Goal: Task Accomplishment & Management: Manage account settings

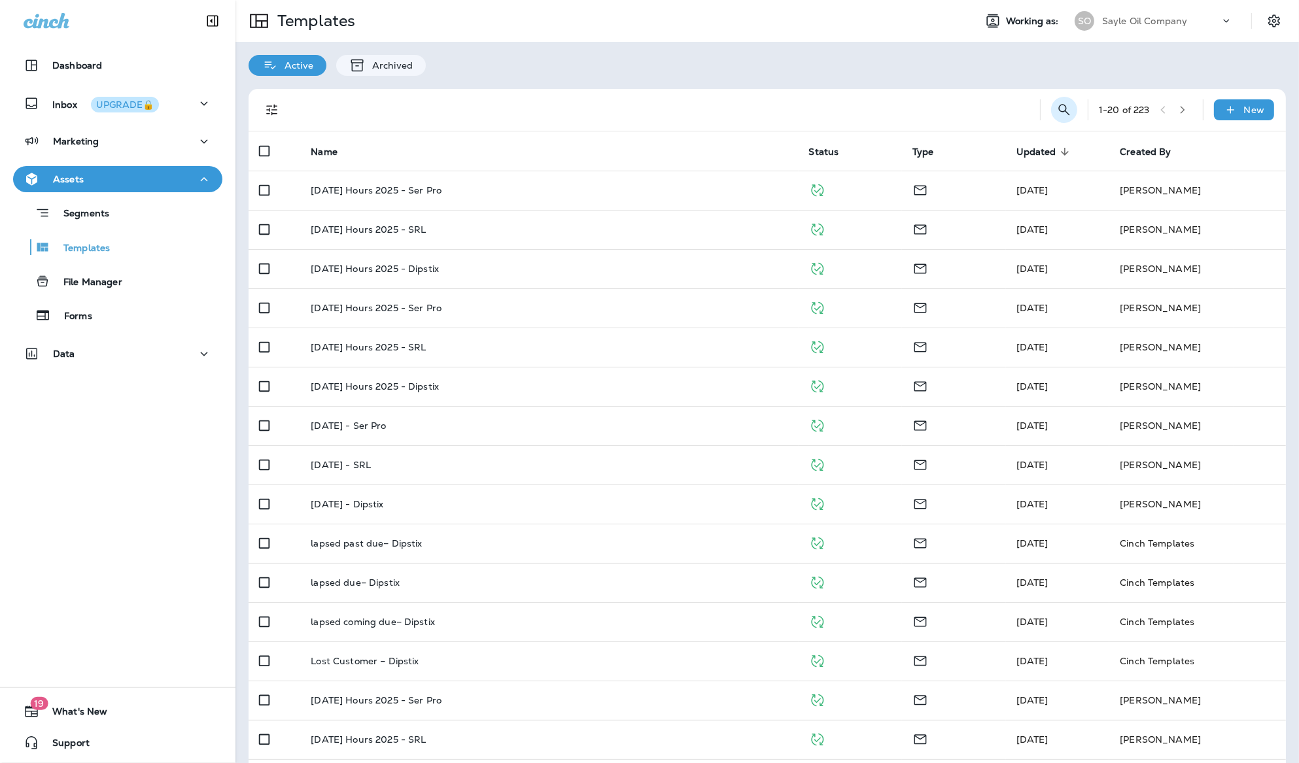
click at [1051, 110] on button "Search Templates" at bounding box center [1064, 110] width 26 height 26
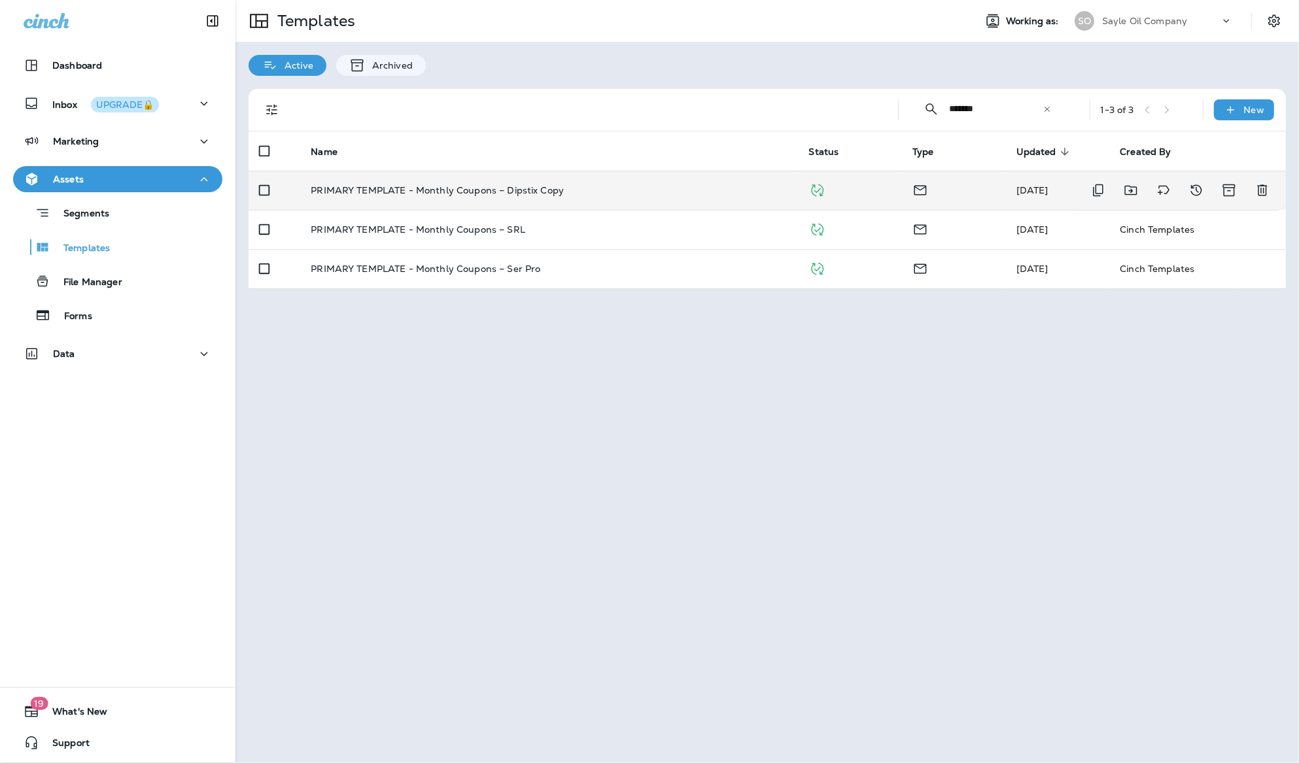
type input "*******"
click at [543, 188] on p "PRIMARY TEMPLATE - Monthly Coupons – Dipstix Copy" at bounding box center [437, 190] width 253 height 10
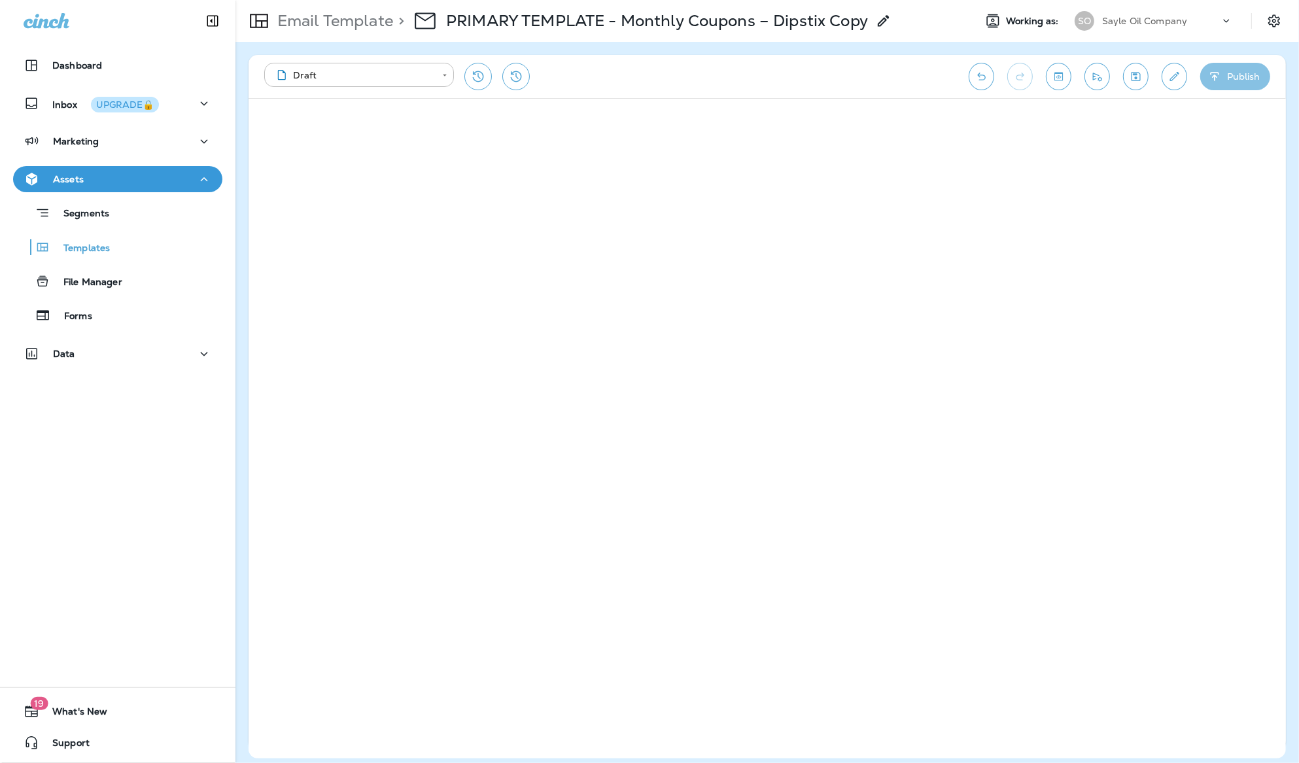
click at [1239, 77] on button "Publish" at bounding box center [1235, 76] width 70 height 27
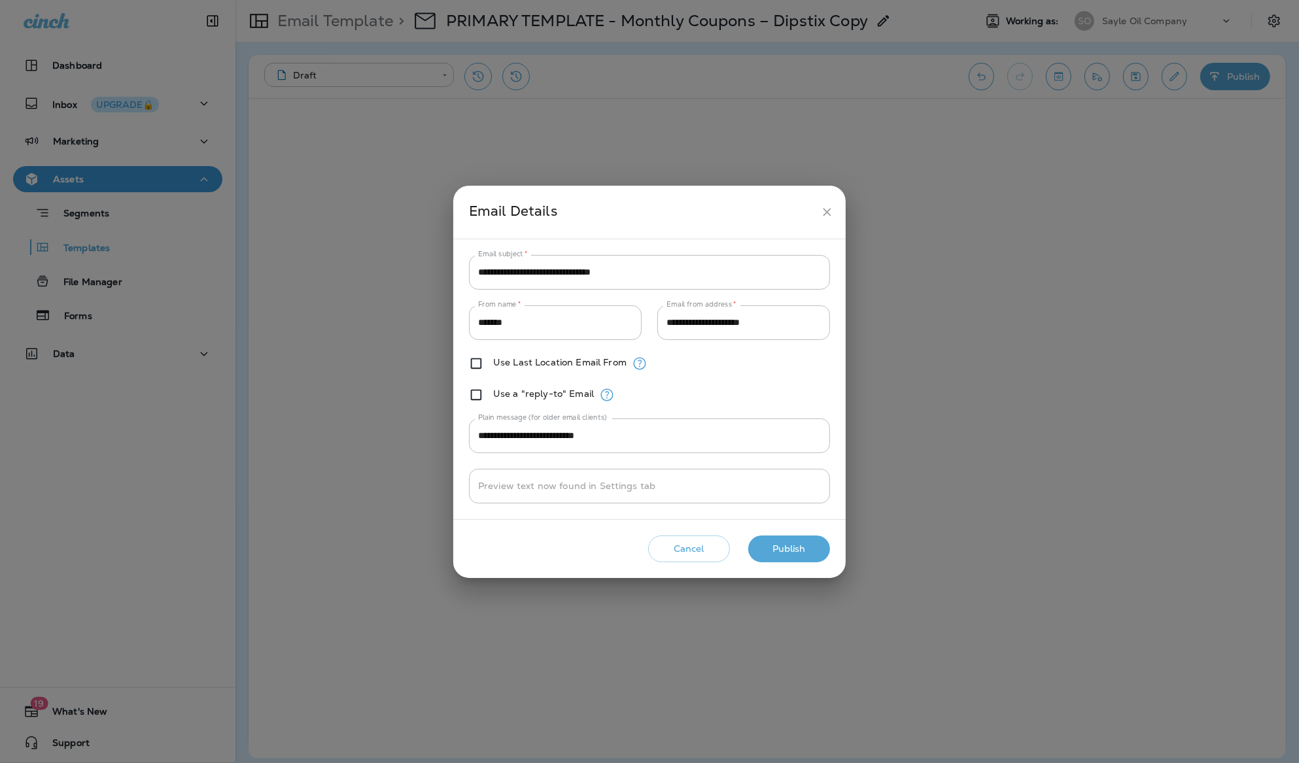
click at [805, 561] on button "Publish" at bounding box center [789, 549] width 82 height 27
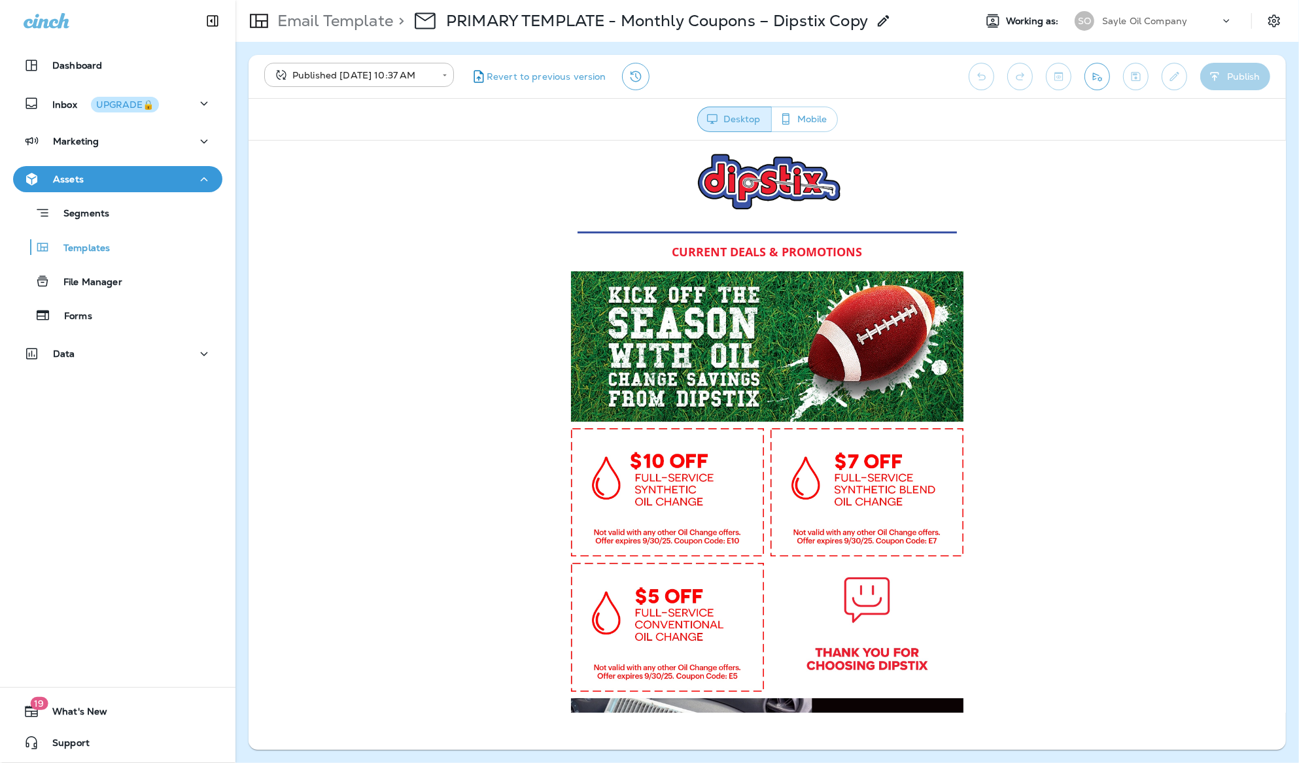
click at [1091, 179] on div "CURRENT DEALS & PROMOTIONS" at bounding box center [767, 676] width 1038 height 1073
click at [802, 118] on button "Mobile" at bounding box center [804, 120] width 67 height 26
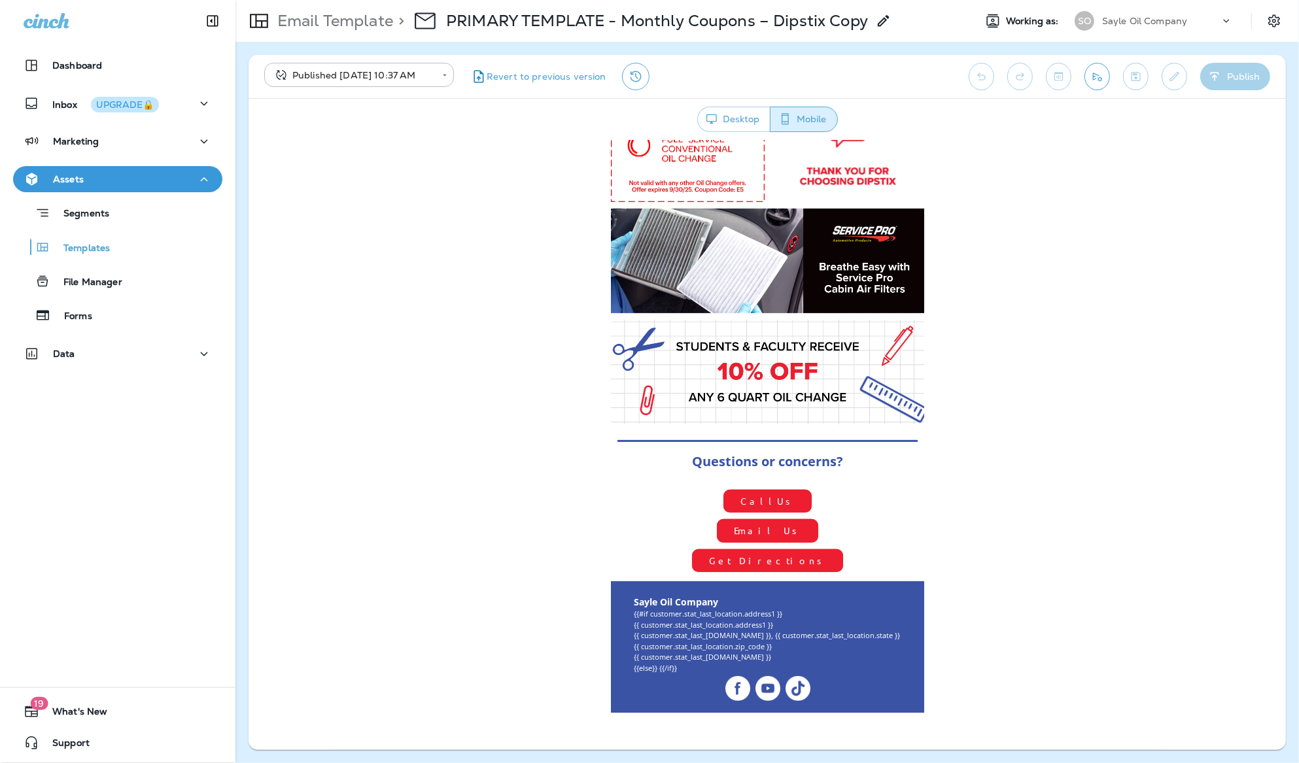
scroll to position [466, 0]
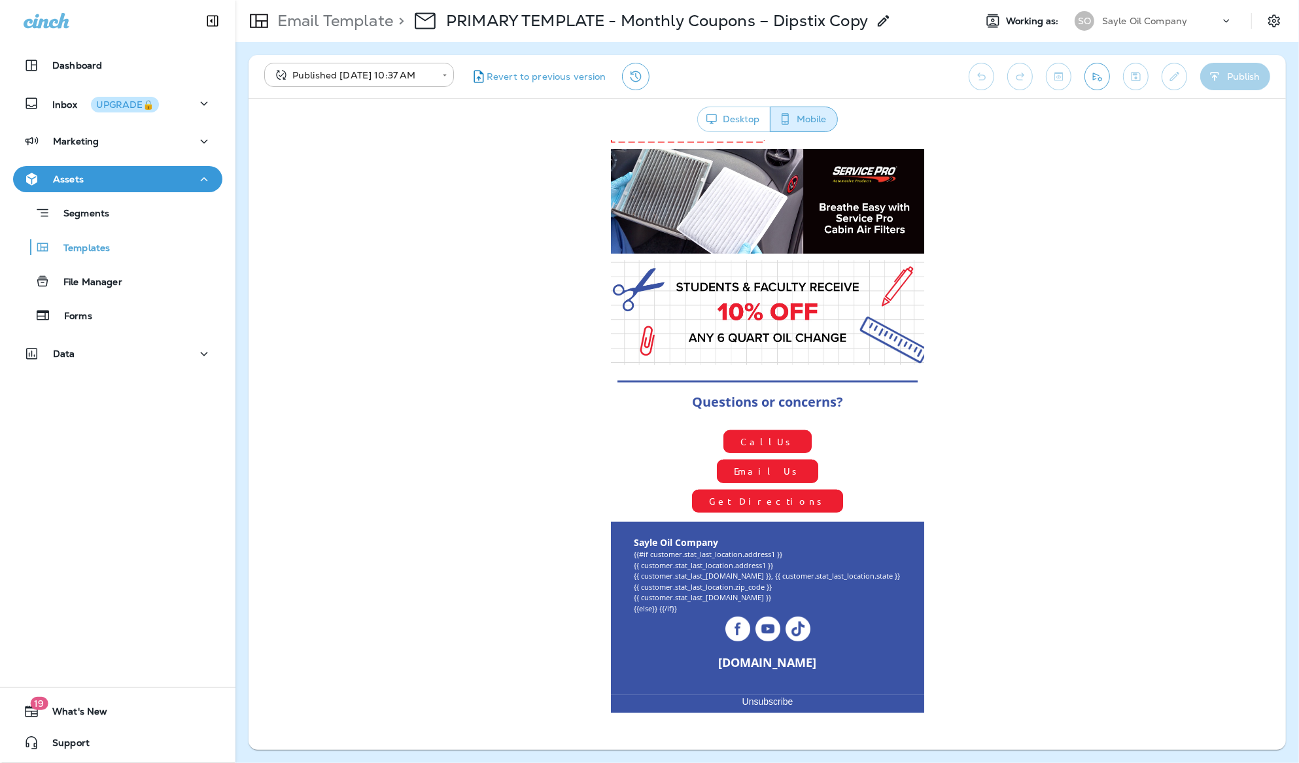
click at [1078, 71] on div "**********" at bounding box center [768, 76] width 1038 height 43
click at [1057, 80] on div "**********" at bounding box center [768, 76] width 1038 height 43
click at [735, 120] on button "Desktop" at bounding box center [733, 120] width 73 height 26
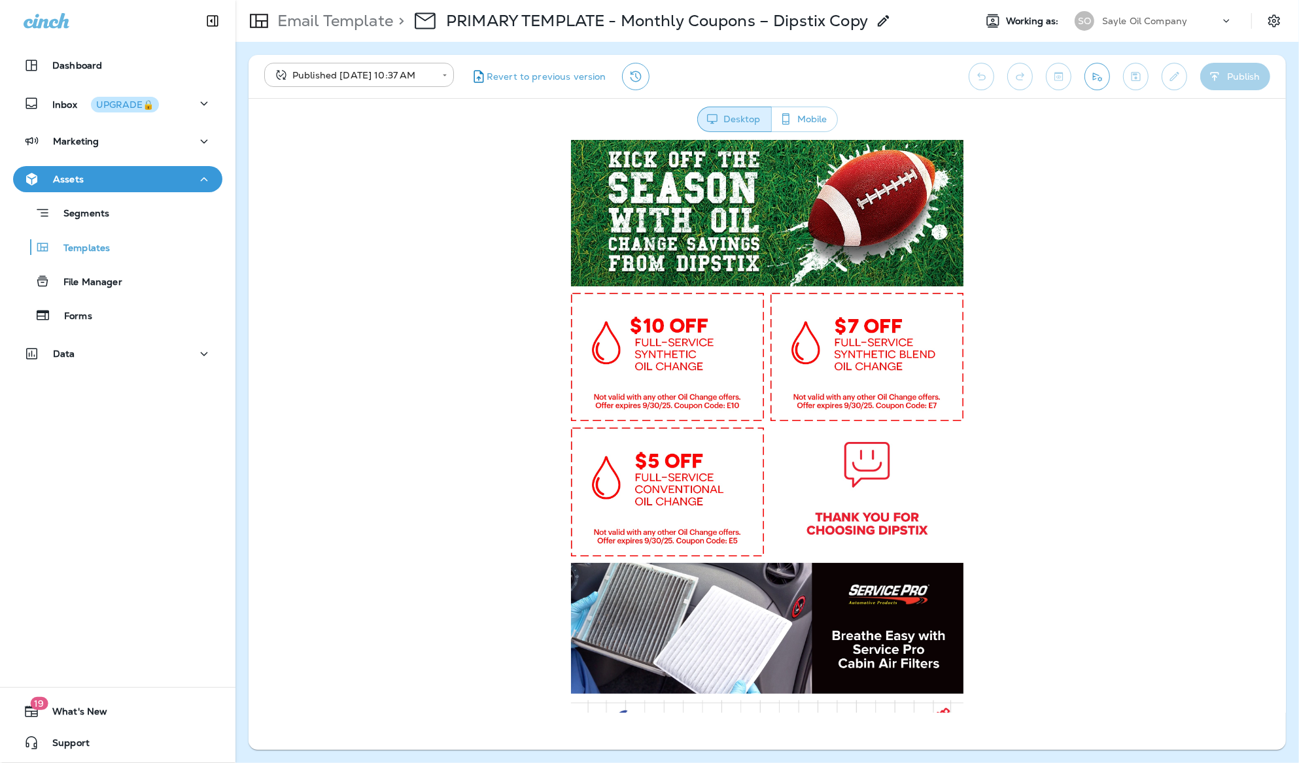
scroll to position [133, 0]
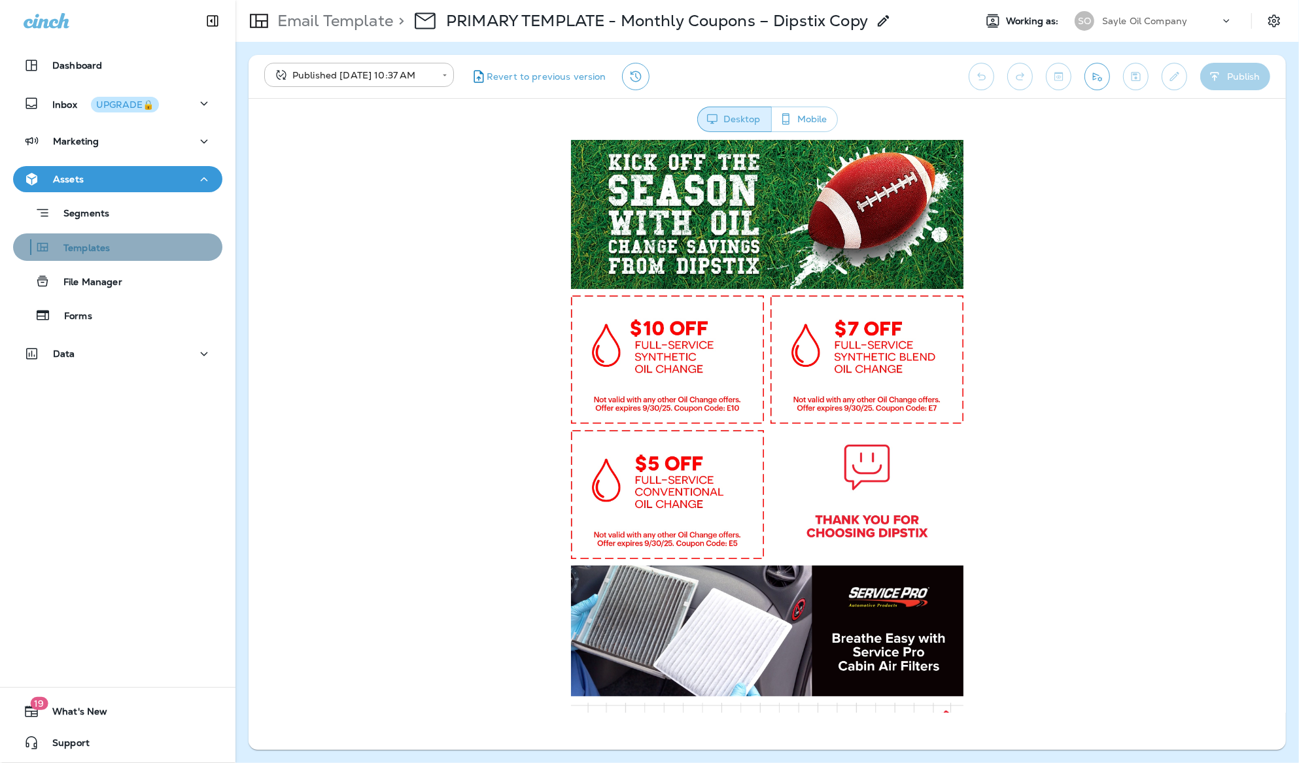
click at [124, 256] on button "Templates" at bounding box center [117, 247] width 209 height 27
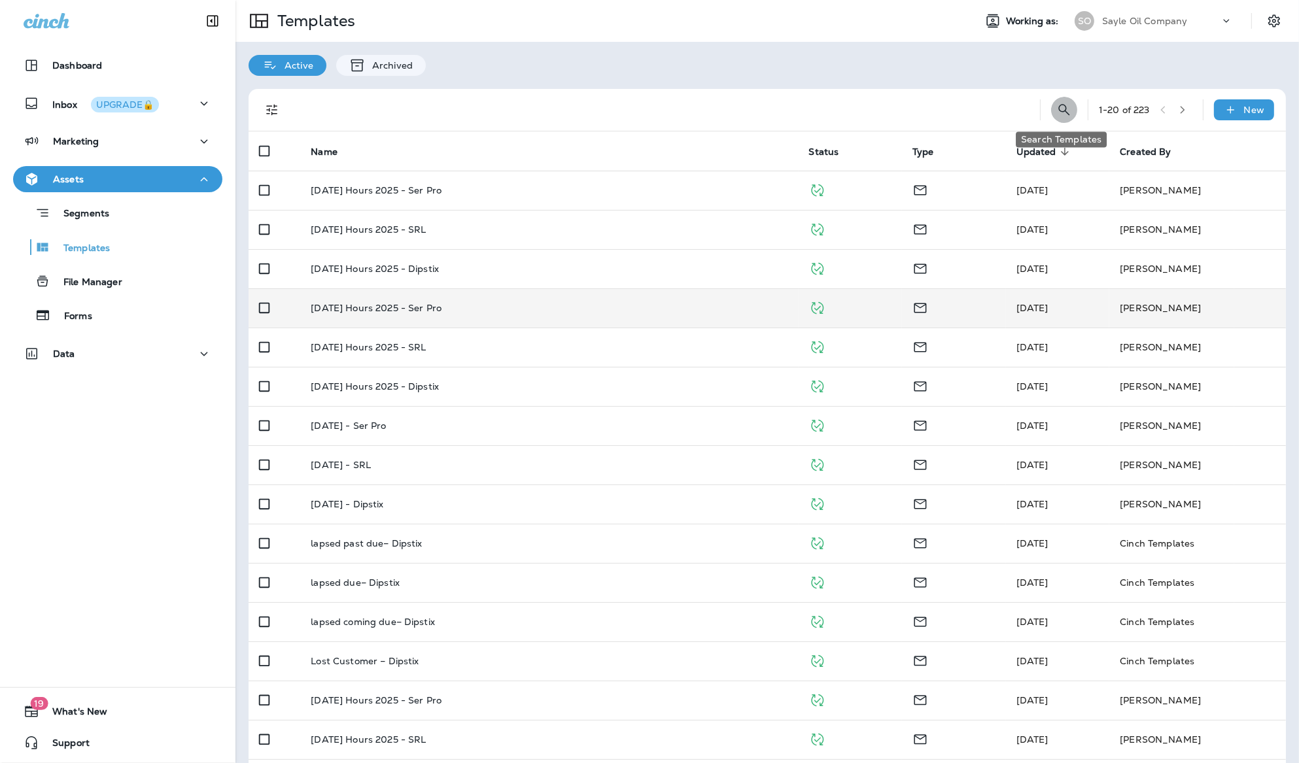
drag, startPoint x: 1057, startPoint y: 110, endPoint x: 1063, endPoint y: 293, distance: 183.3
click at [1057, 110] on icon "Search Templates" at bounding box center [1065, 110] width 16 height 16
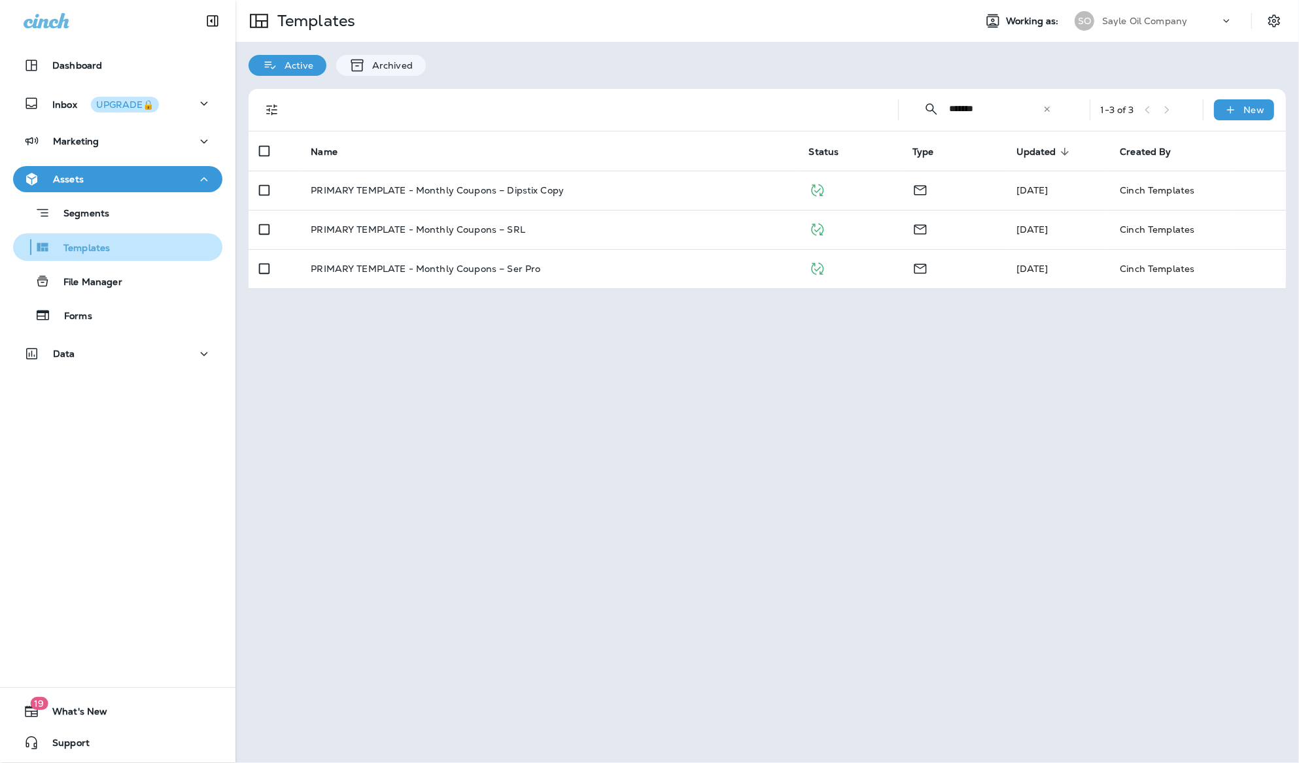
type input "*******"
click at [150, 251] on div "Templates" at bounding box center [117, 247] width 199 height 20
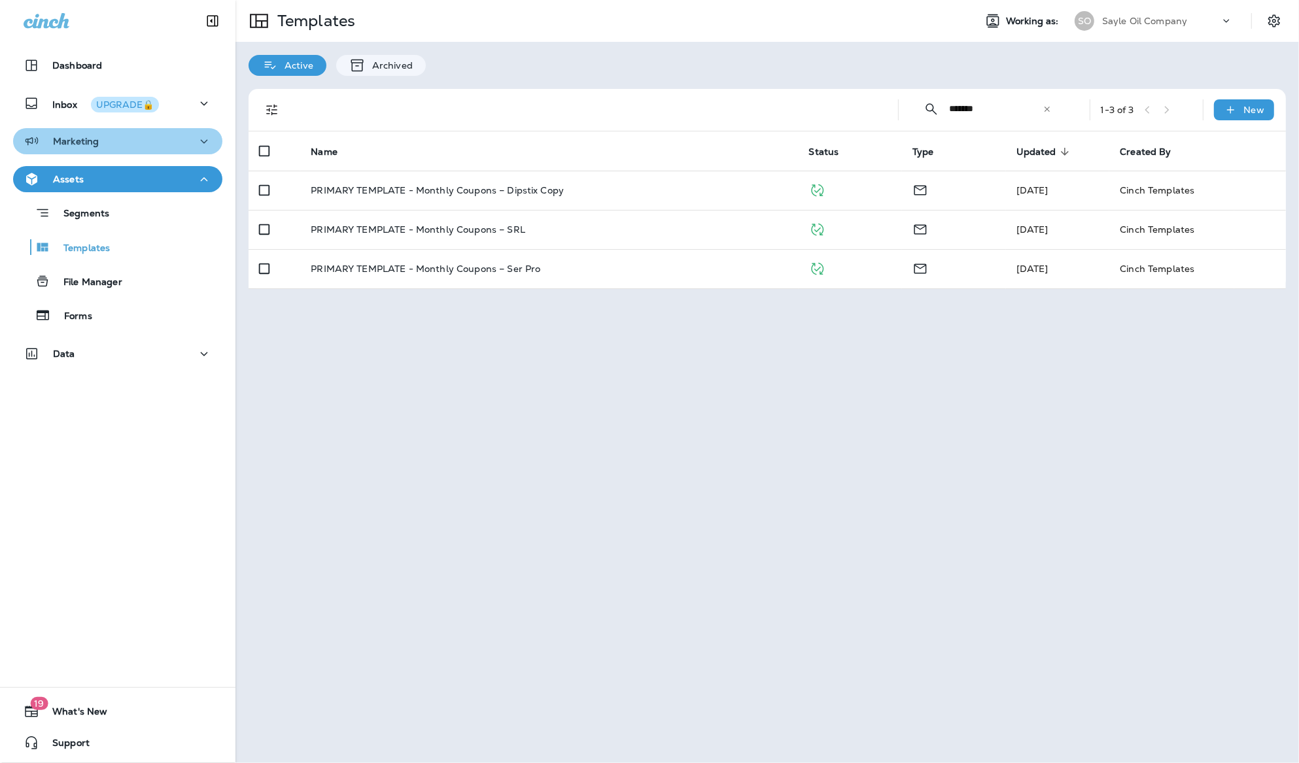
click at [131, 147] on div "Marketing" at bounding box center [118, 141] width 188 height 16
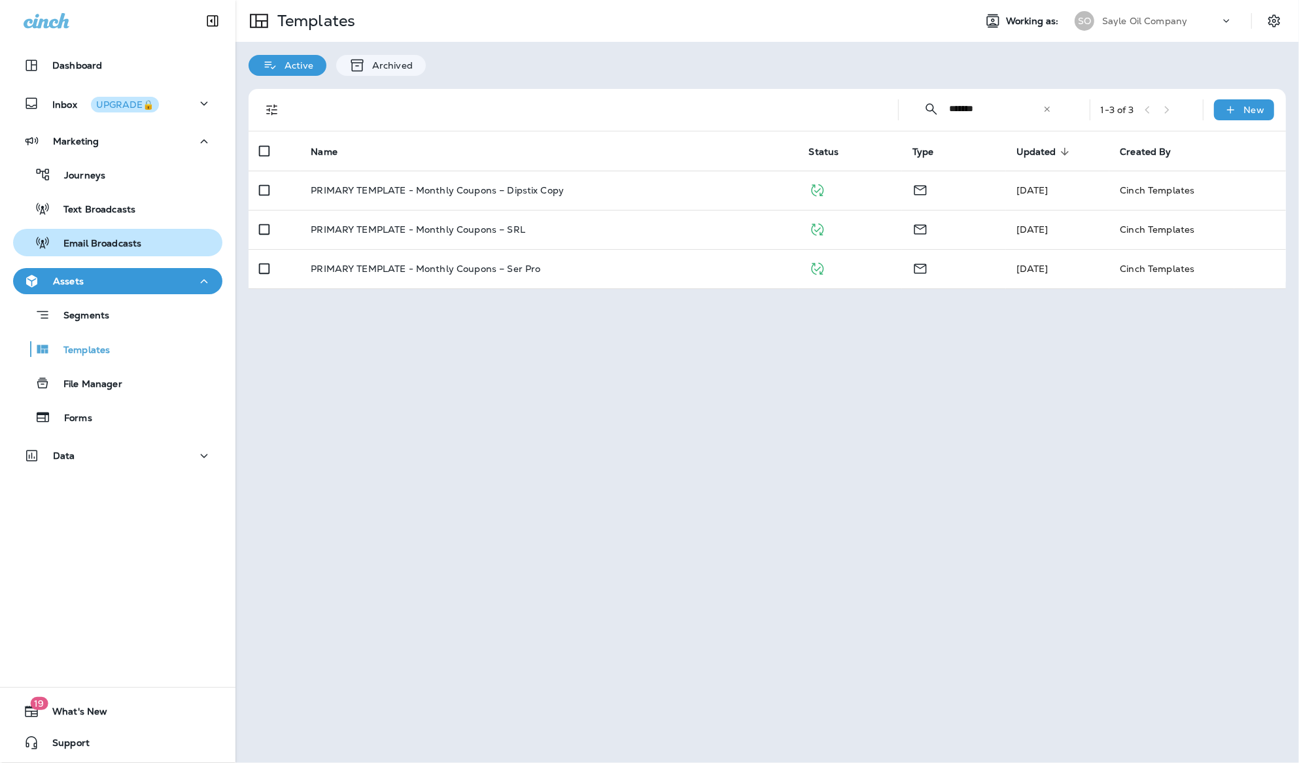
click at [103, 246] on p "Email Broadcasts" at bounding box center [95, 244] width 91 height 12
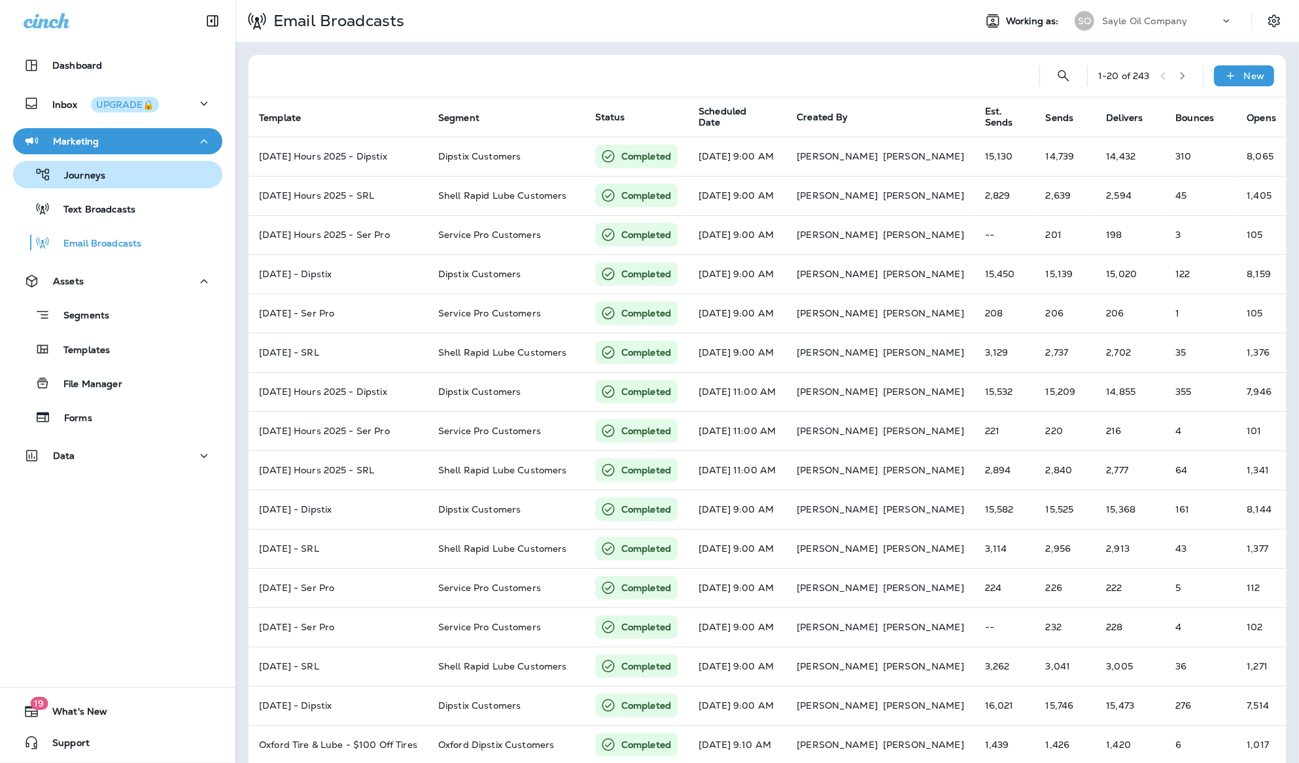
click at [114, 179] on div "Journeys" at bounding box center [117, 175] width 199 height 20
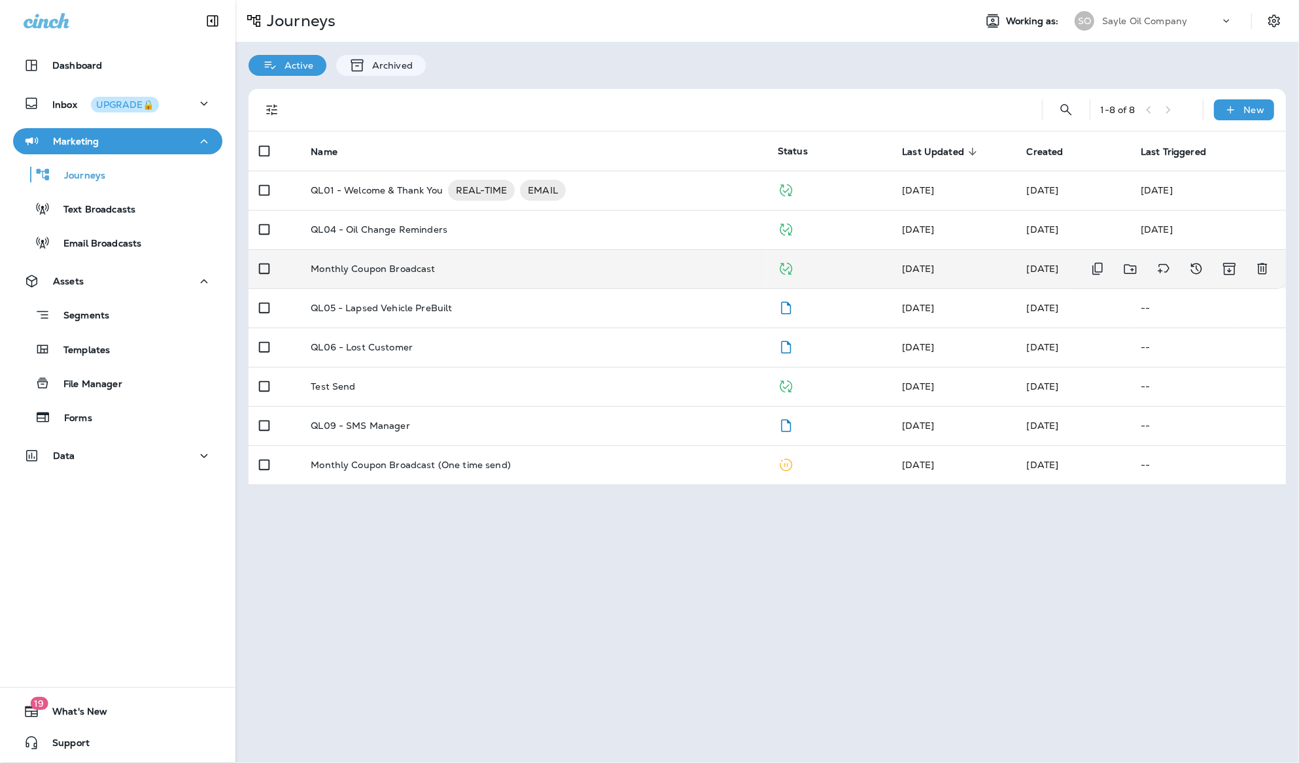
click at [428, 264] on p "Monthly Coupon Broadcast" at bounding box center [373, 269] width 124 height 10
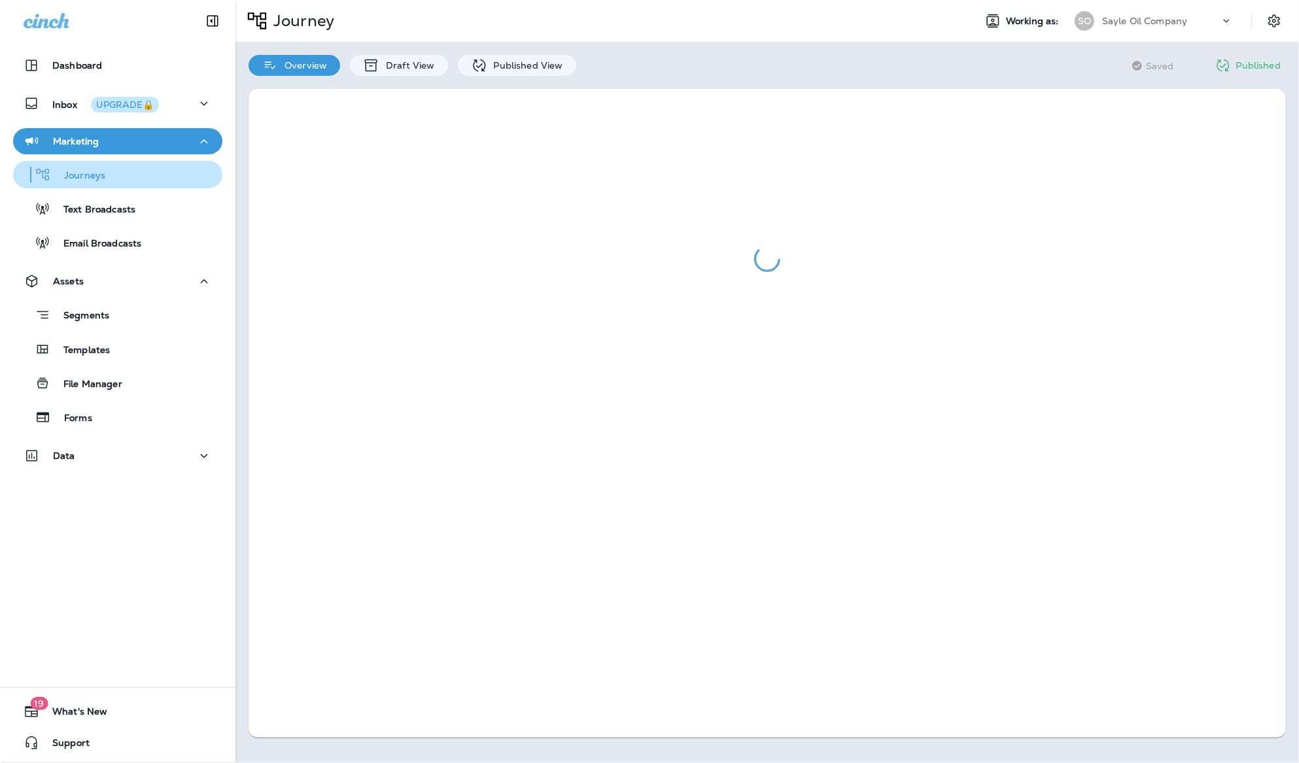
click at [156, 180] on div "Journeys" at bounding box center [117, 175] width 199 height 20
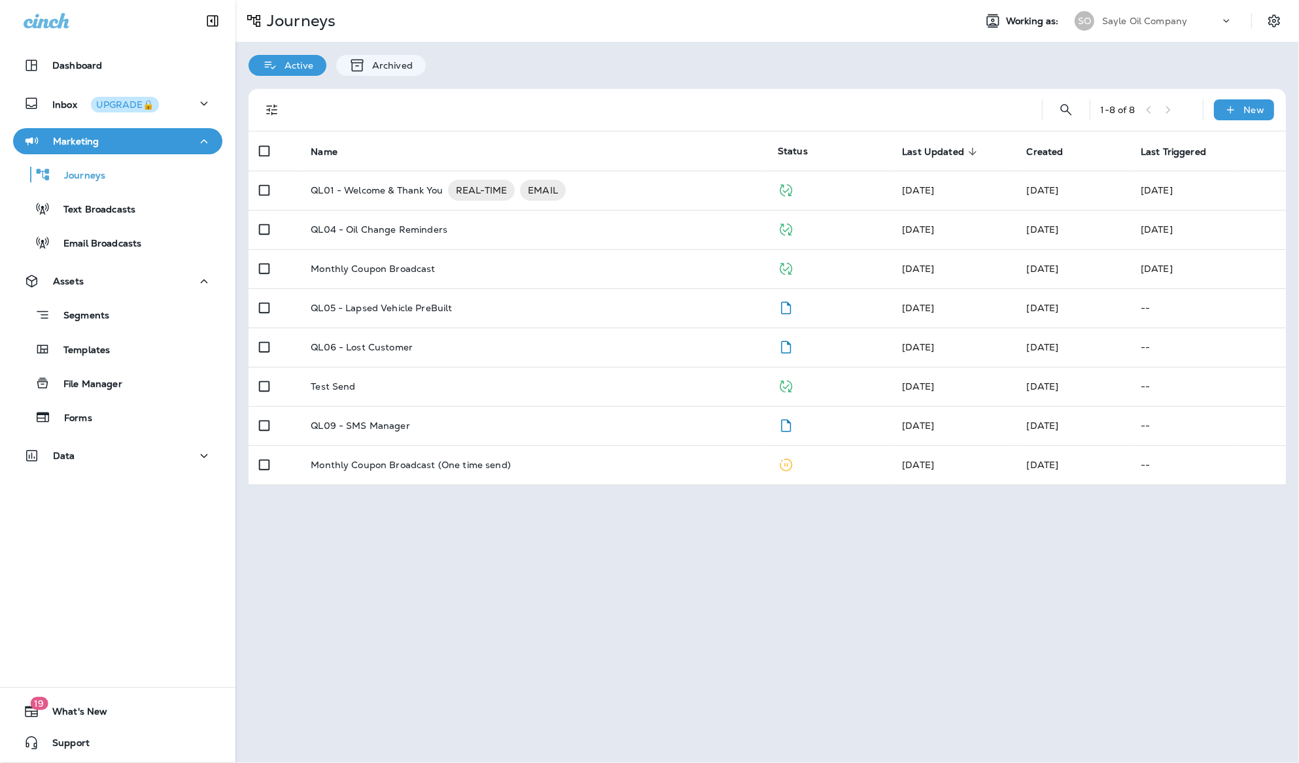
click at [440, 258] on td "Monthly Coupon Broadcast" at bounding box center [533, 268] width 467 height 39
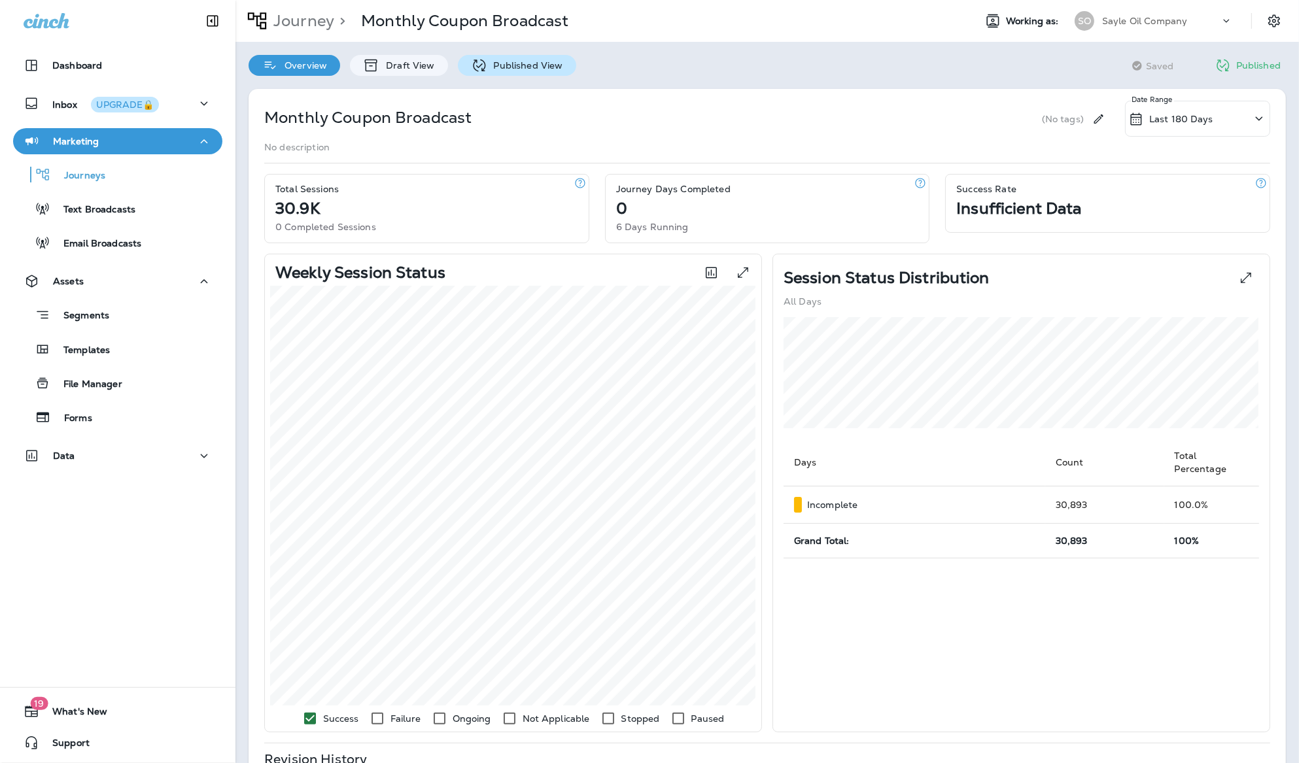
click at [513, 71] on div "Published View" at bounding box center [517, 65] width 118 height 21
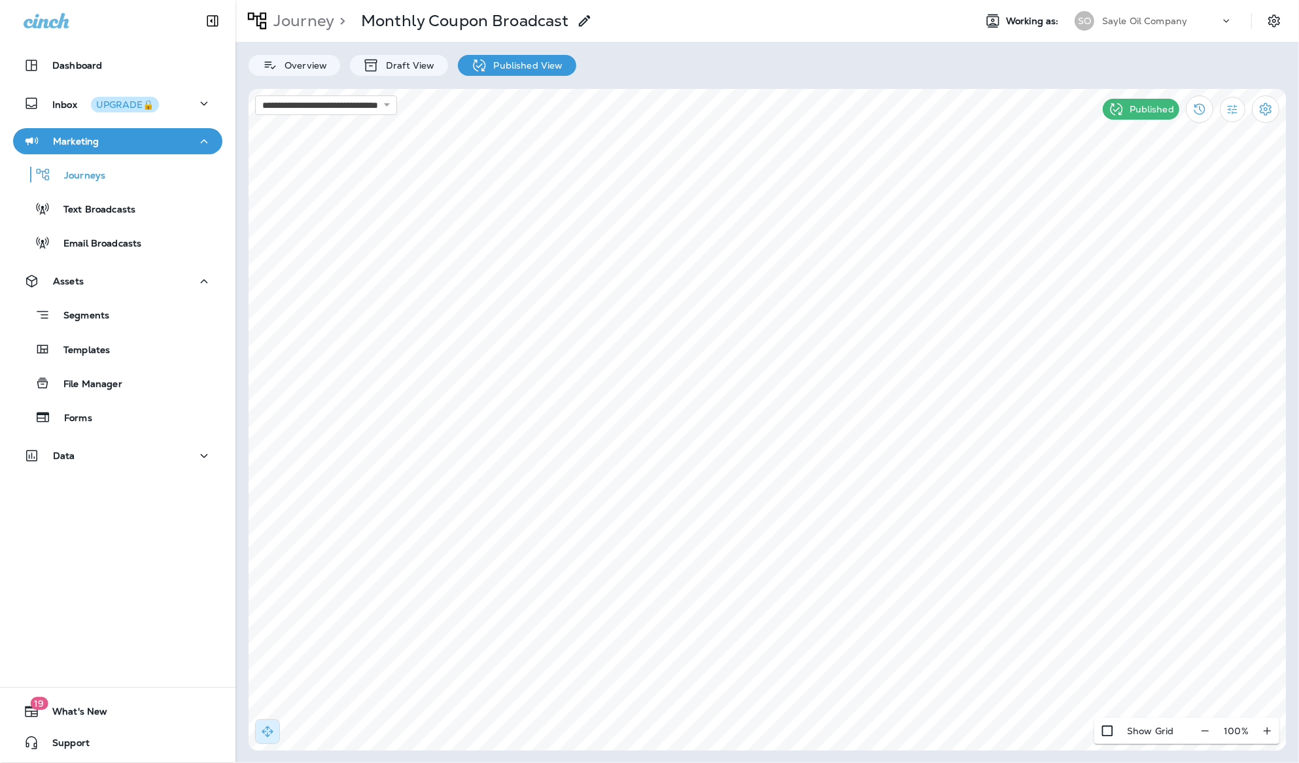
select select "*"
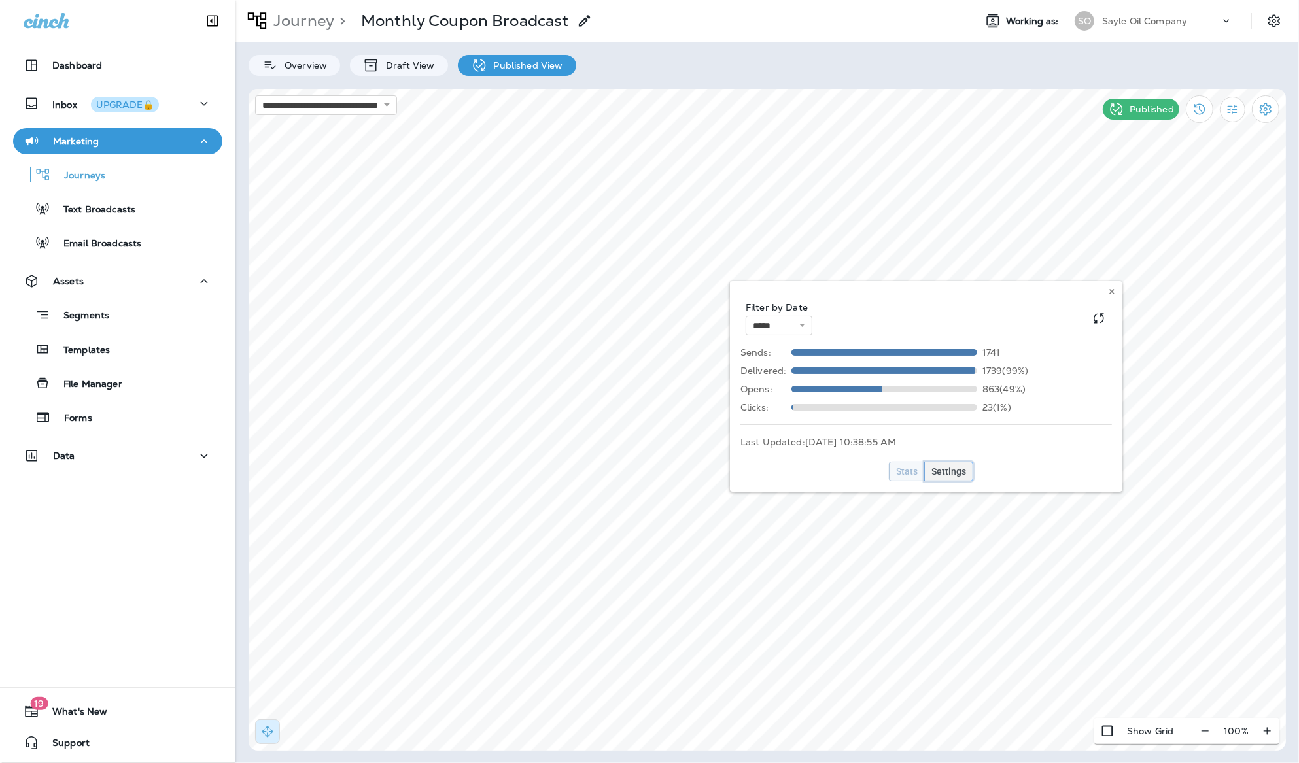
click at [954, 477] on button "Settings" at bounding box center [948, 472] width 49 height 20
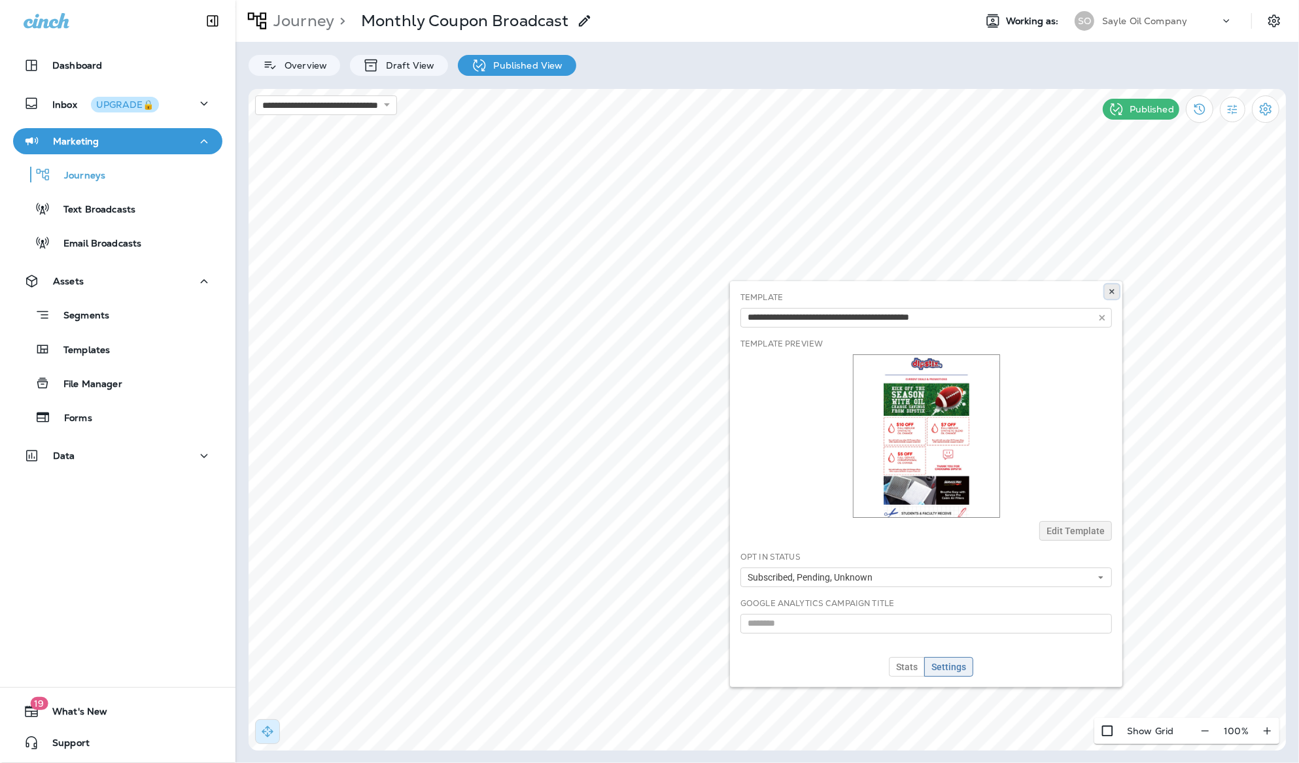
click at [1110, 293] on use at bounding box center [1112, 291] width 5 height 5
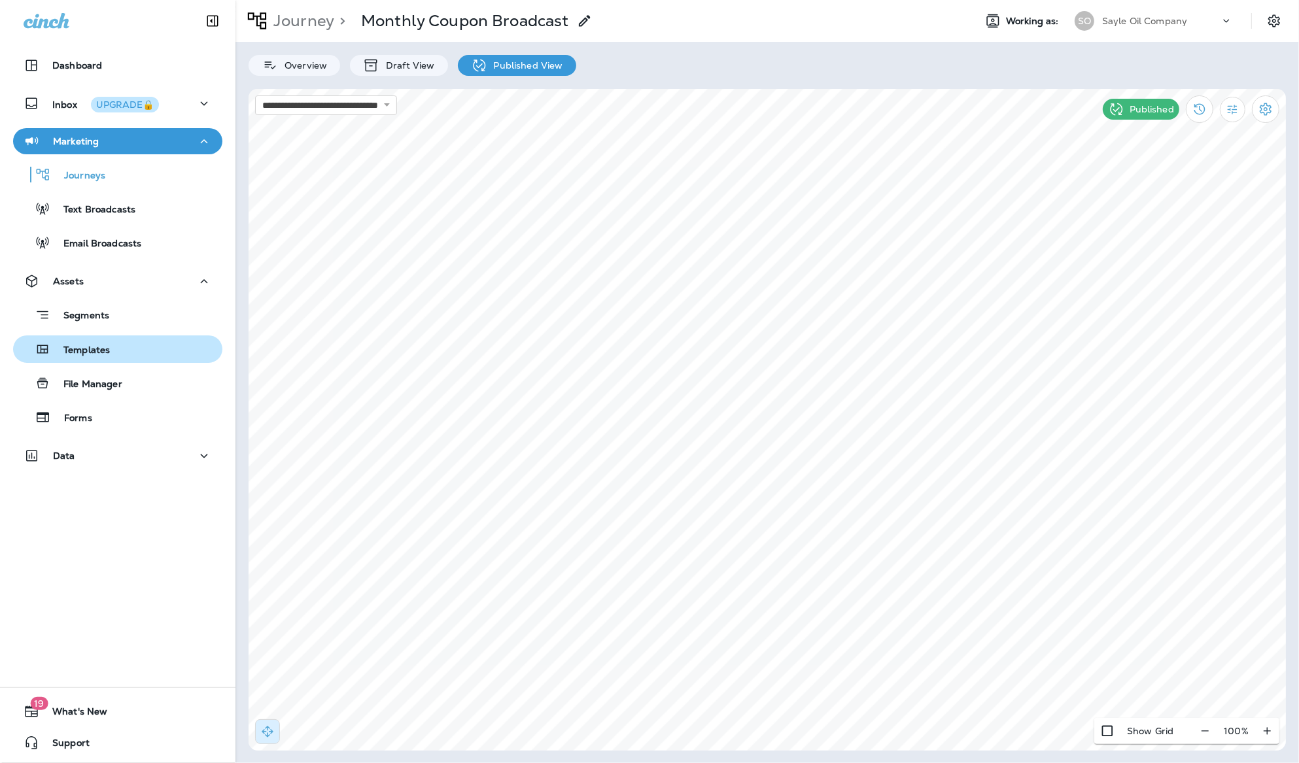
click at [100, 347] on p "Templates" at bounding box center [80, 351] width 60 height 12
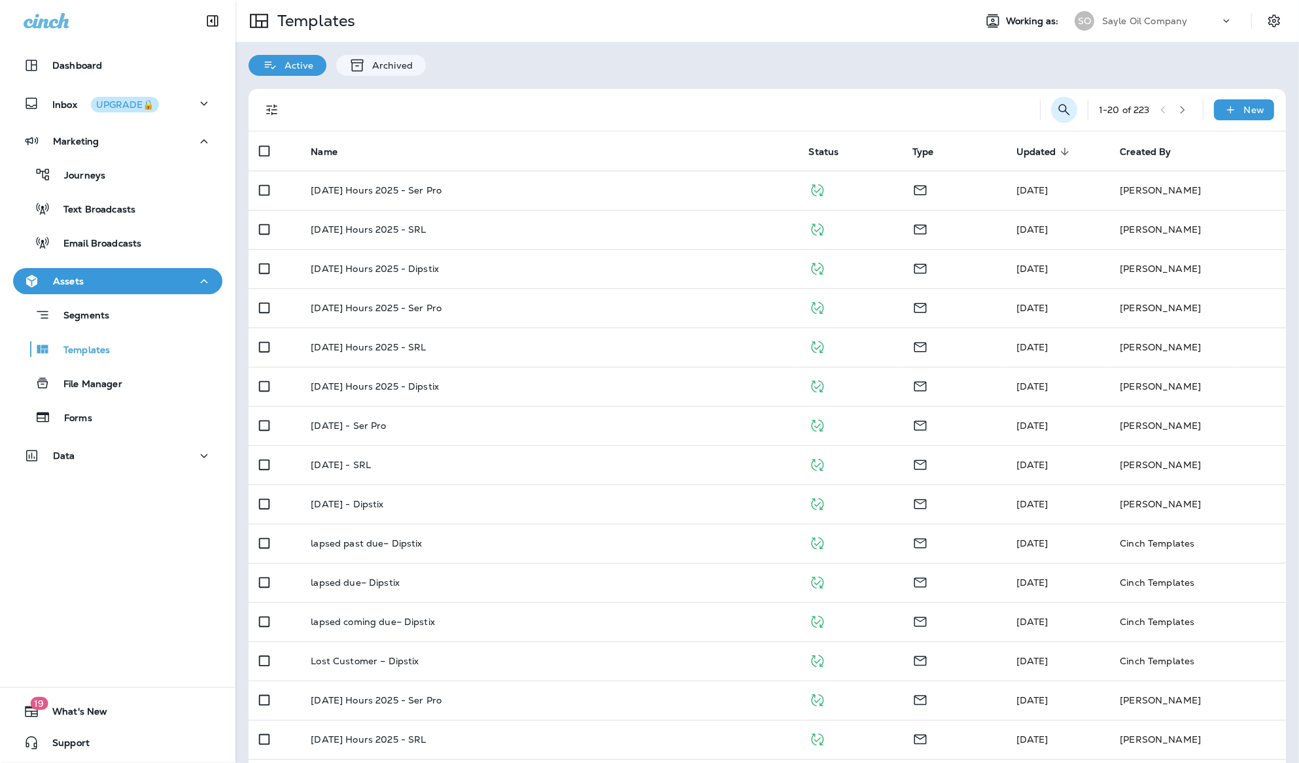
click at [1061, 120] on button "Search Templates" at bounding box center [1064, 110] width 26 height 26
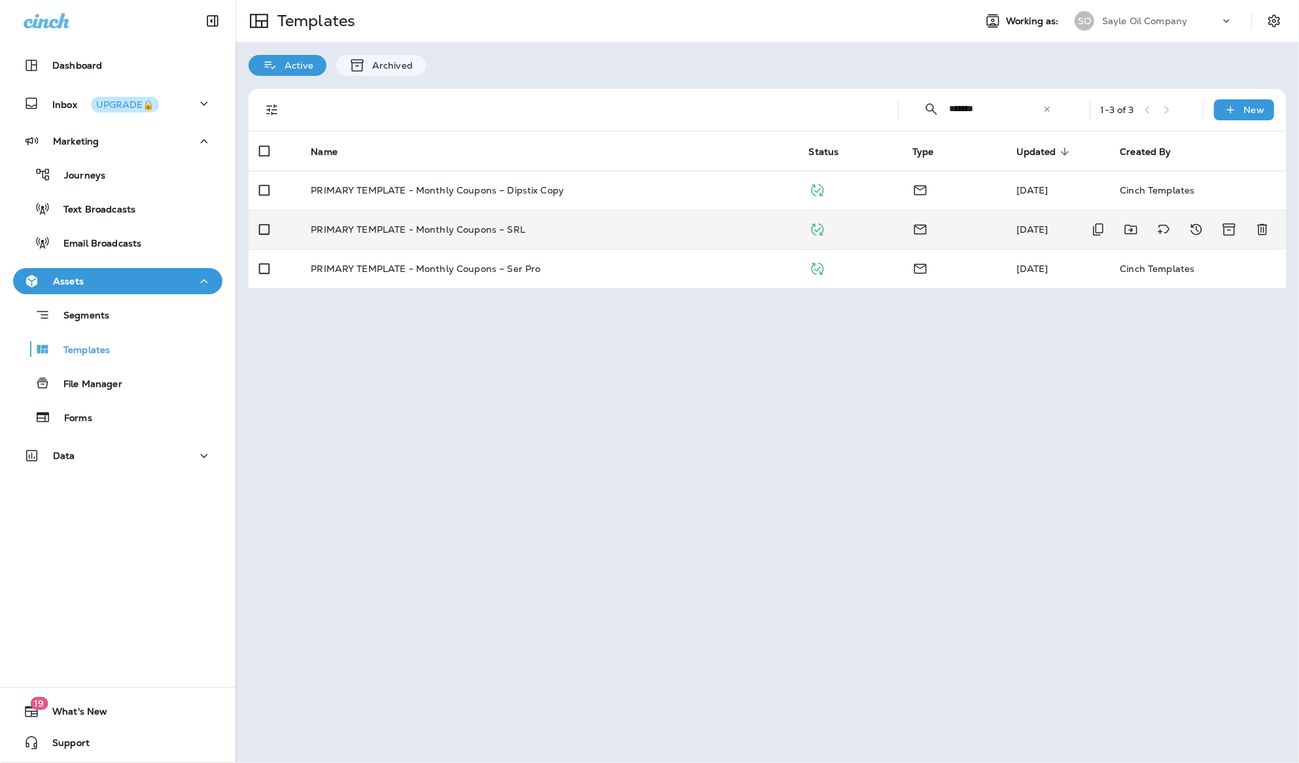
type input "*******"
click at [413, 236] on td "PRIMARY TEMPLATE - Monthly Coupons – SRL" at bounding box center [549, 229] width 498 height 39
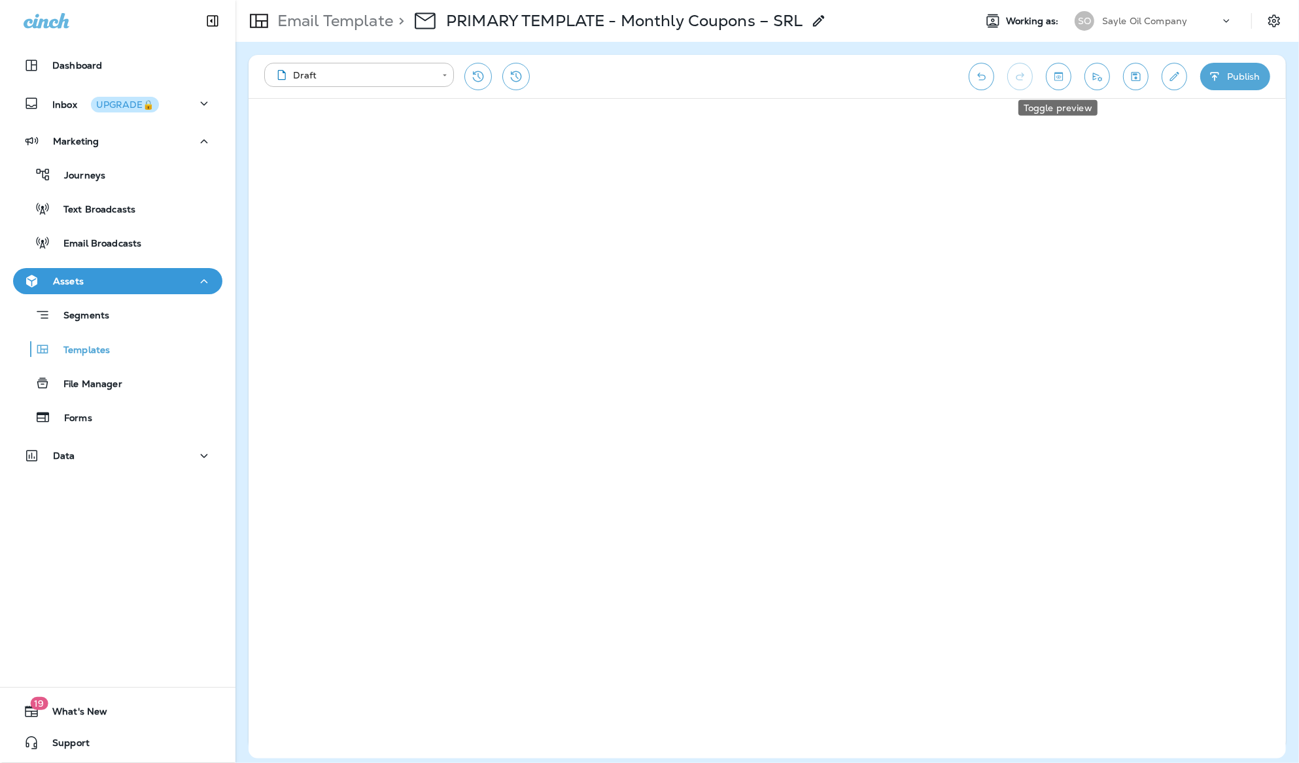
click at [1054, 79] on icon "Toggle preview" at bounding box center [1059, 76] width 14 height 13
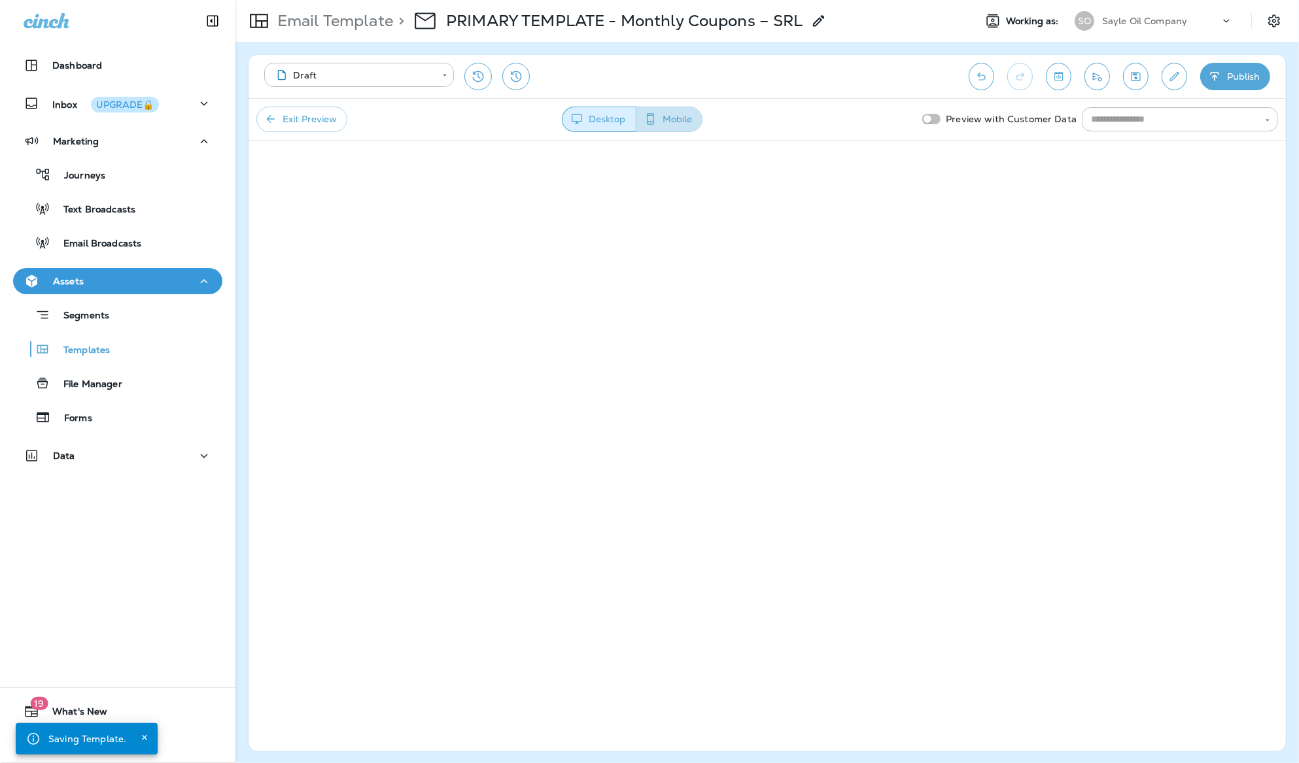
click at [652, 128] on button "Mobile" at bounding box center [669, 120] width 67 height 26
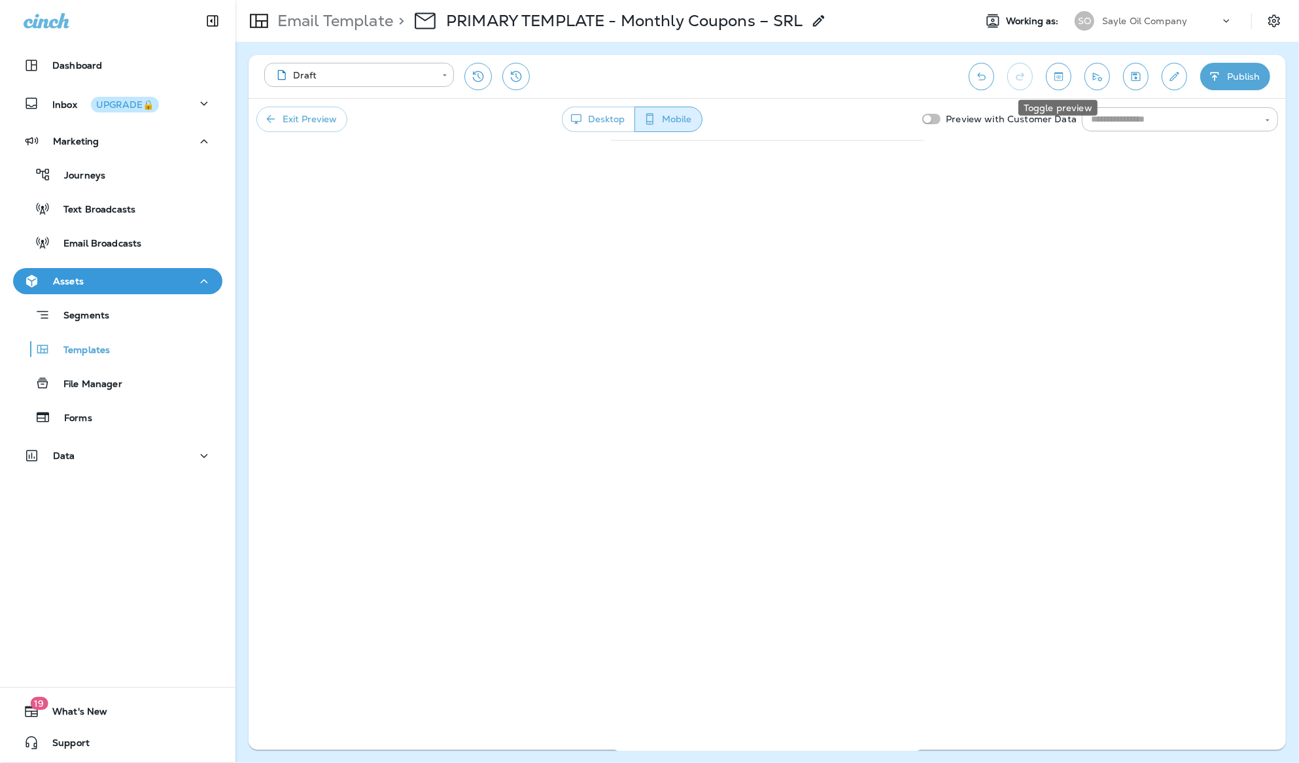
click at [1052, 73] on icon "Toggle preview" at bounding box center [1059, 76] width 14 height 13
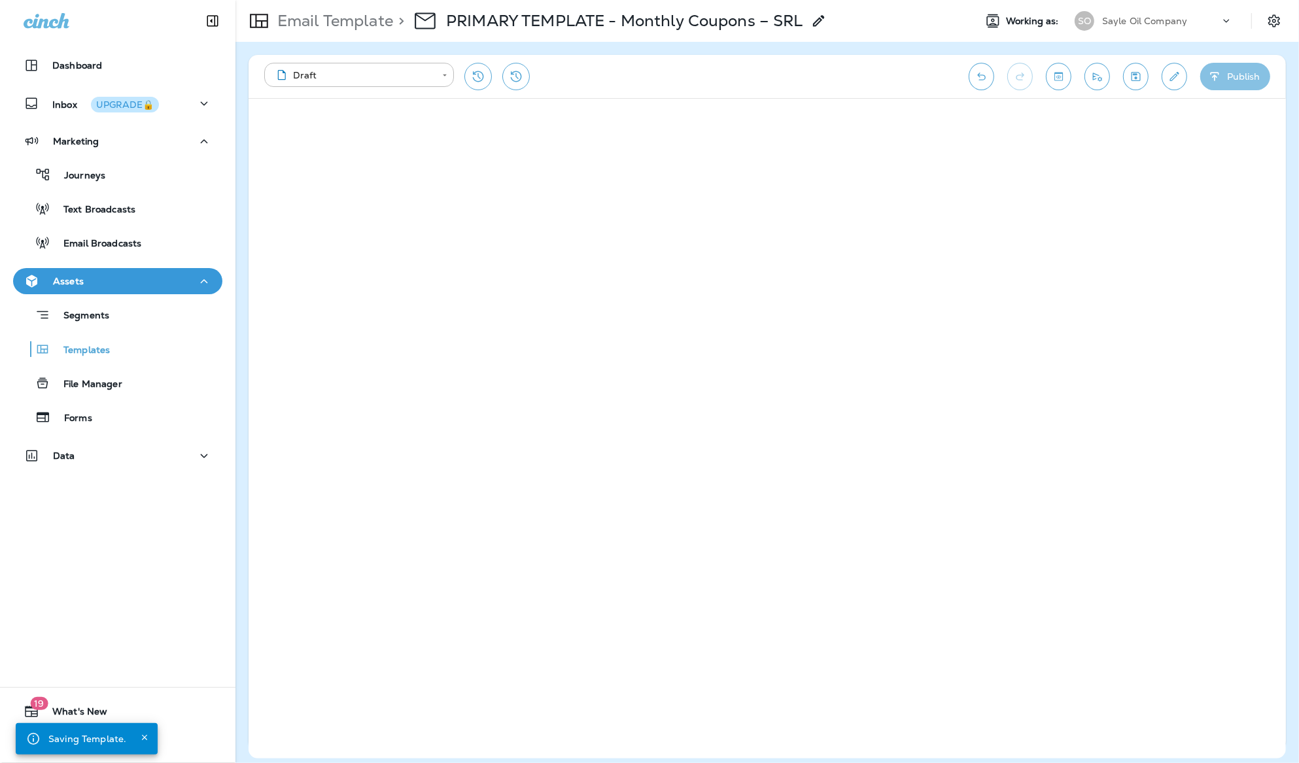
click at [1239, 84] on button "Publish" at bounding box center [1235, 76] width 70 height 27
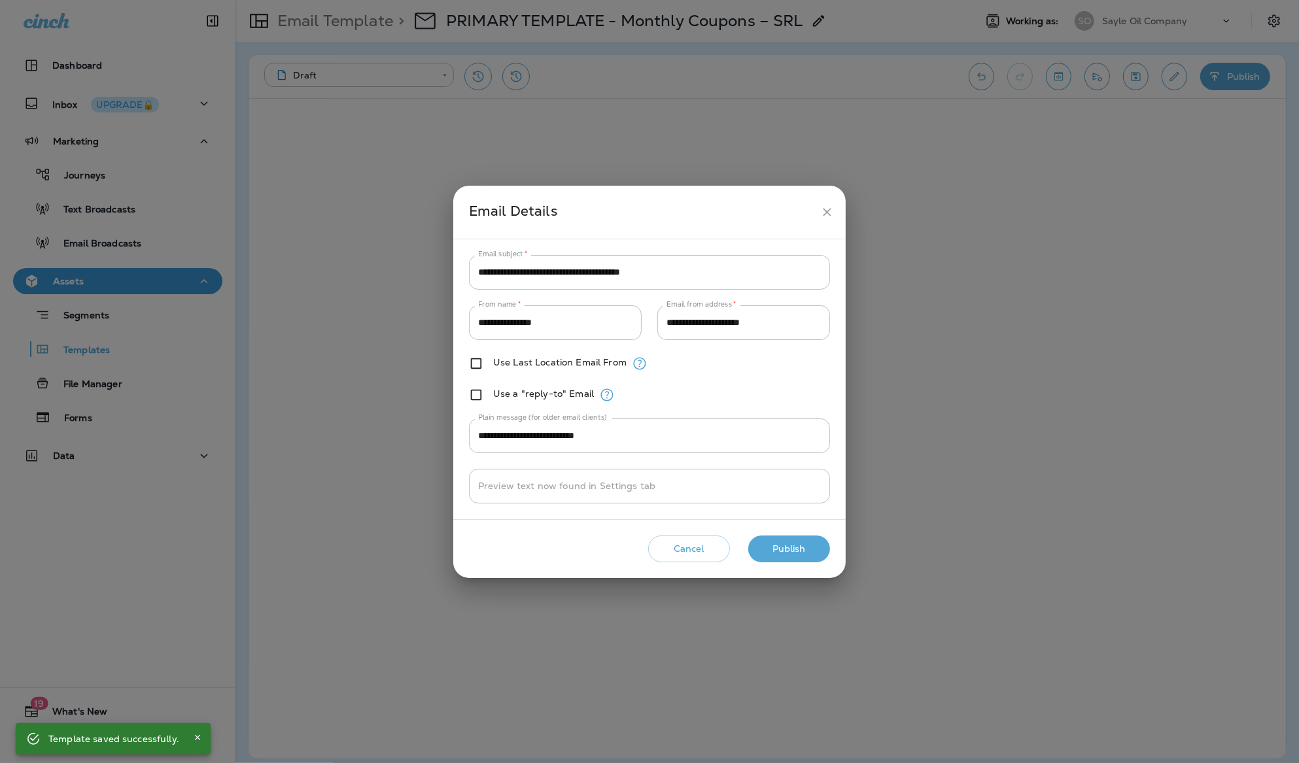
click at [794, 551] on button "Publish" at bounding box center [789, 549] width 82 height 27
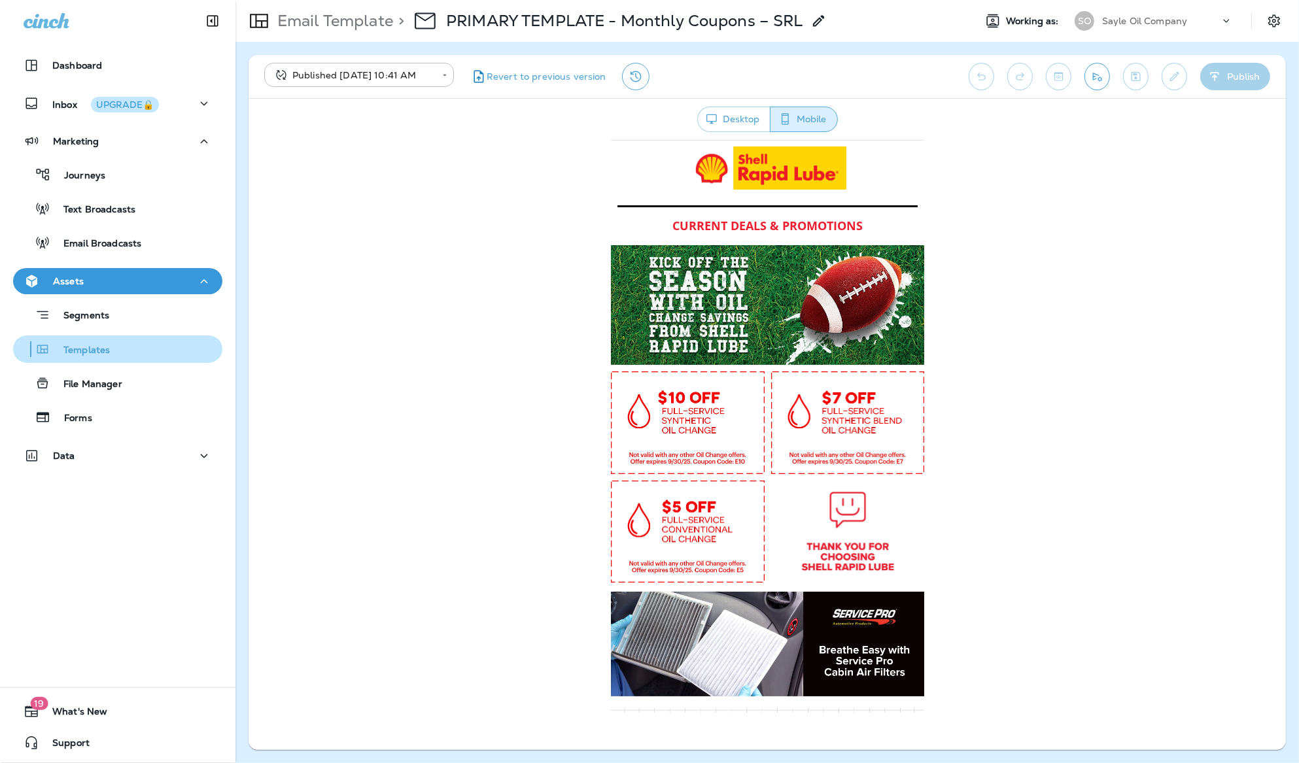
click at [90, 353] on p "Templates" at bounding box center [80, 351] width 60 height 12
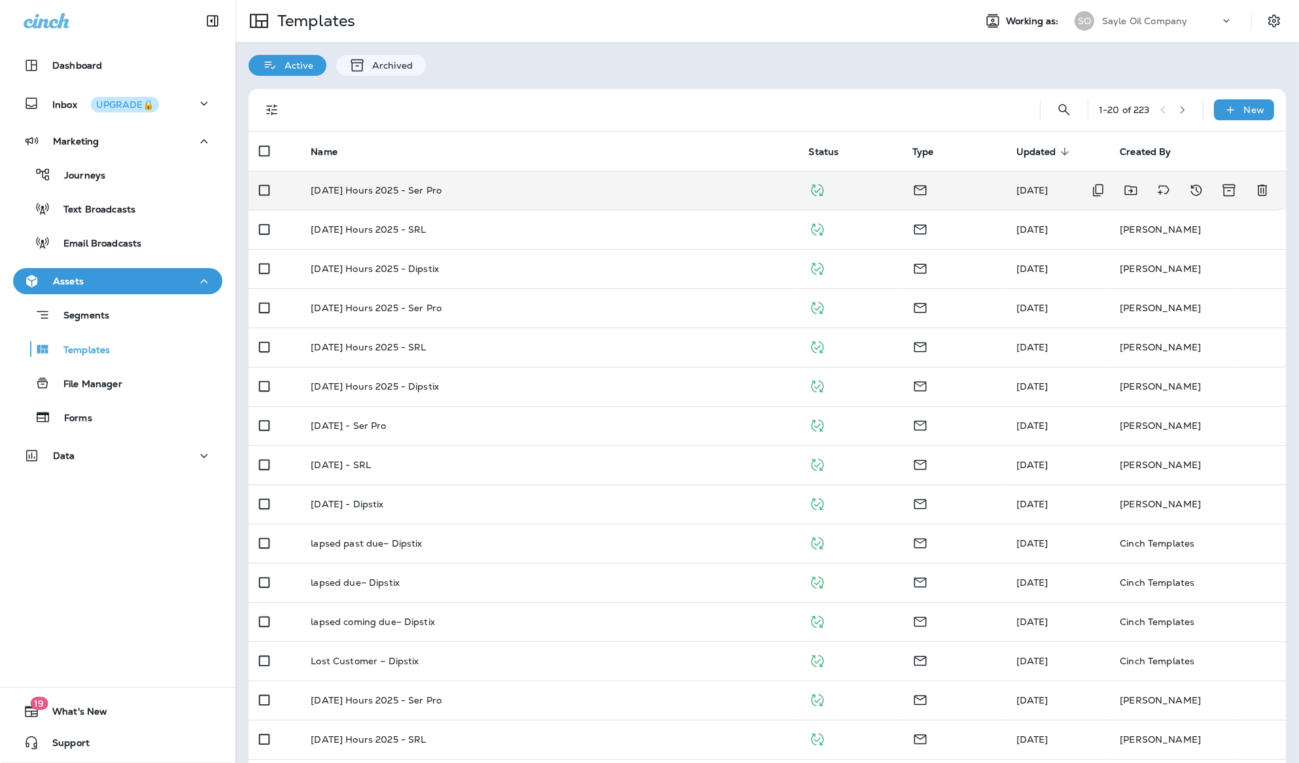
click at [388, 190] on p "[DATE] Hours 2025 - Ser Pro" at bounding box center [376, 190] width 131 height 10
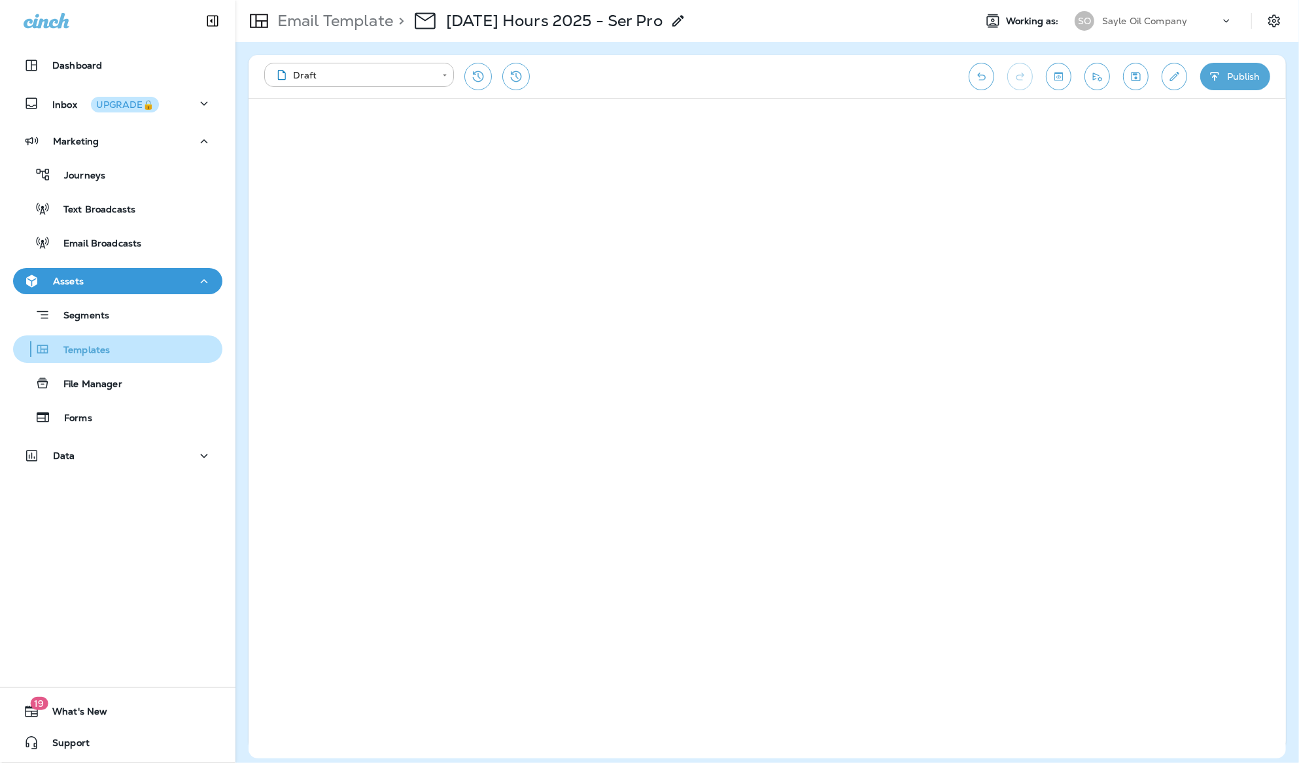
click at [85, 345] on p "Templates" at bounding box center [80, 351] width 60 height 12
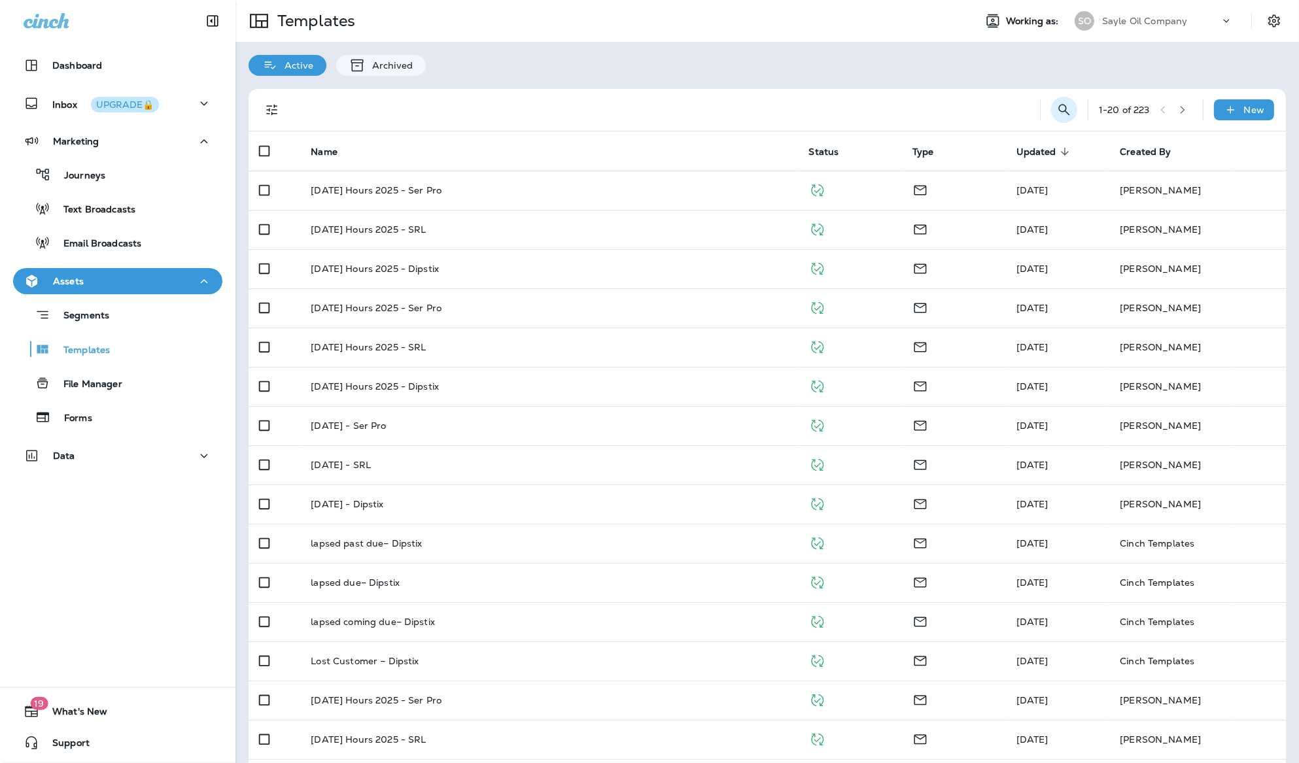
click at [1065, 108] on icon "Search Templates" at bounding box center [1065, 110] width 16 height 16
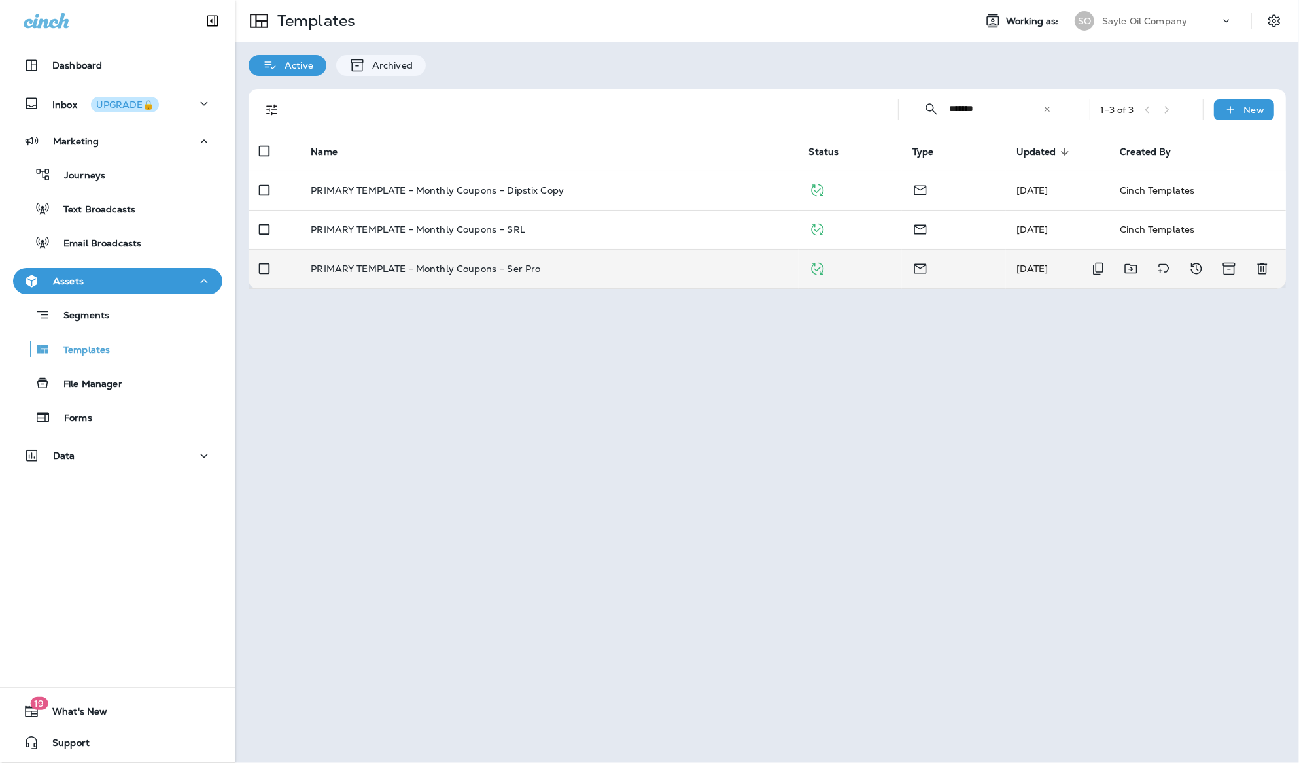
type input "*******"
click at [424, 264] on p "PRIMARY TEMPLATE - Monthly Coupons – Ser Pro" at bounding box center [426, 269] width 230 height 10
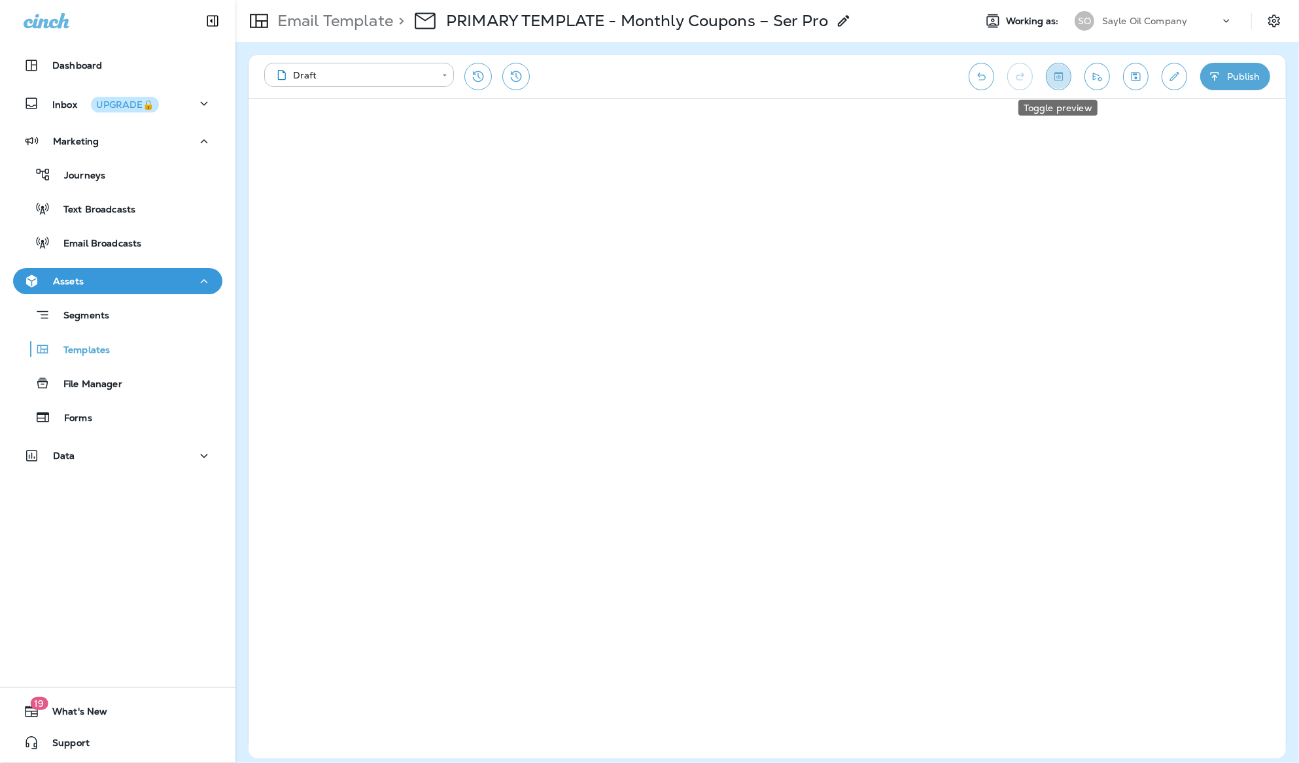
click at [1055, 78] on icon "Toggle preview" at bounding box center [1059, 76] width 14 height 13
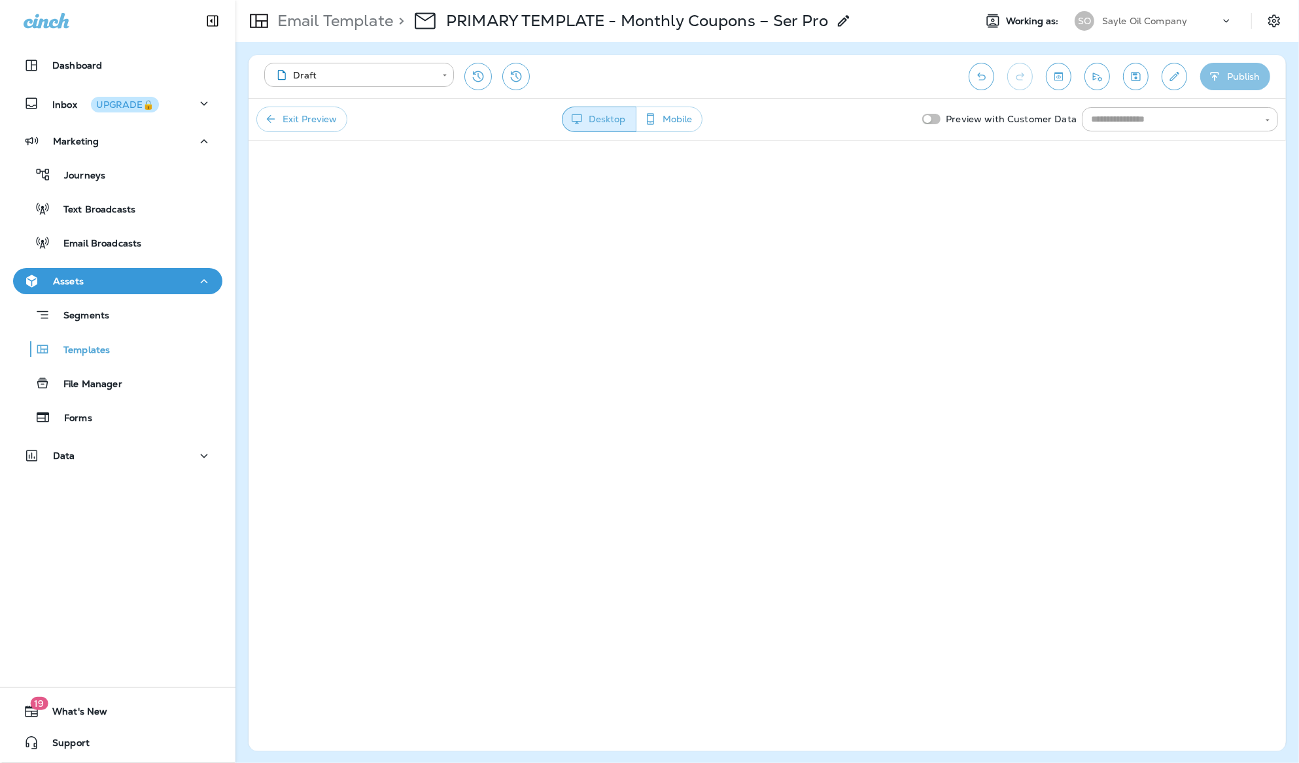
click at [1254, 80] on button "Publish" at bounding box center [1235, 76] width 70 height 27
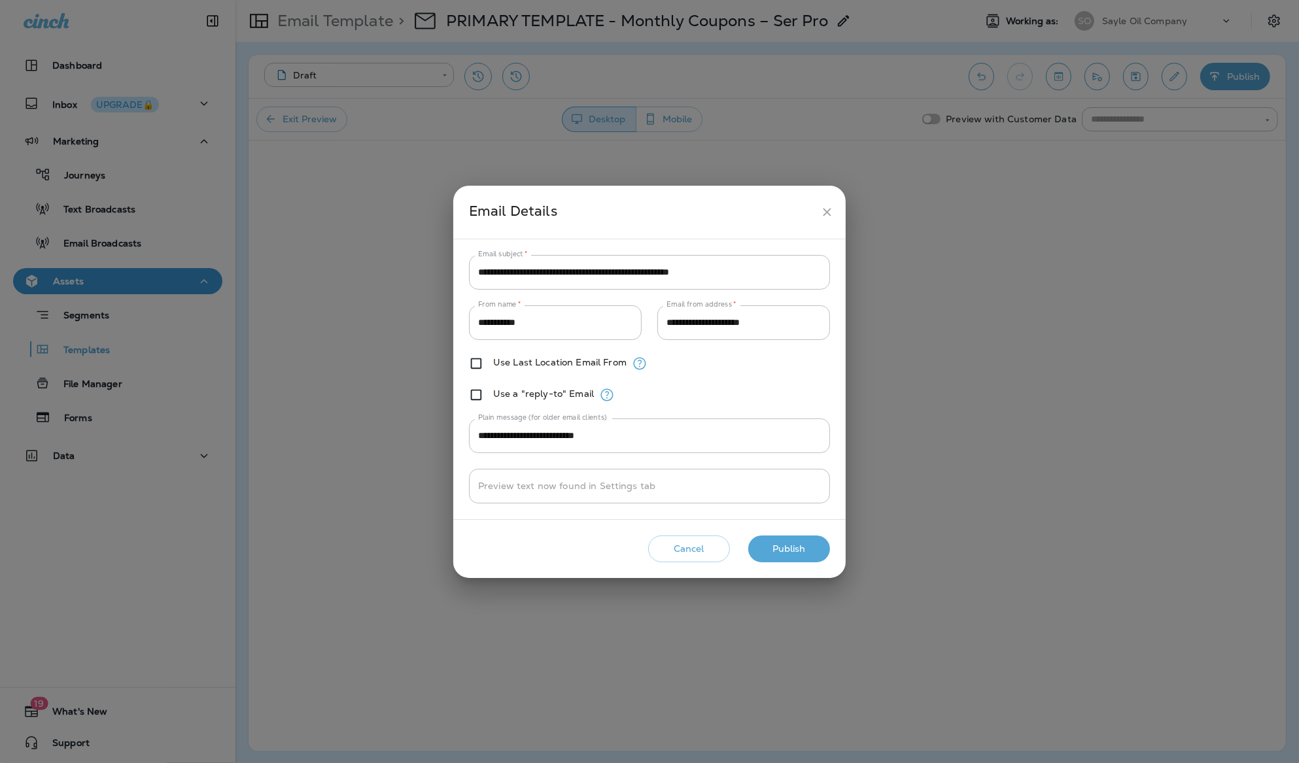
click at [781, 539] on button "Publish" at bounding box center [789, 549] width 82 height 27
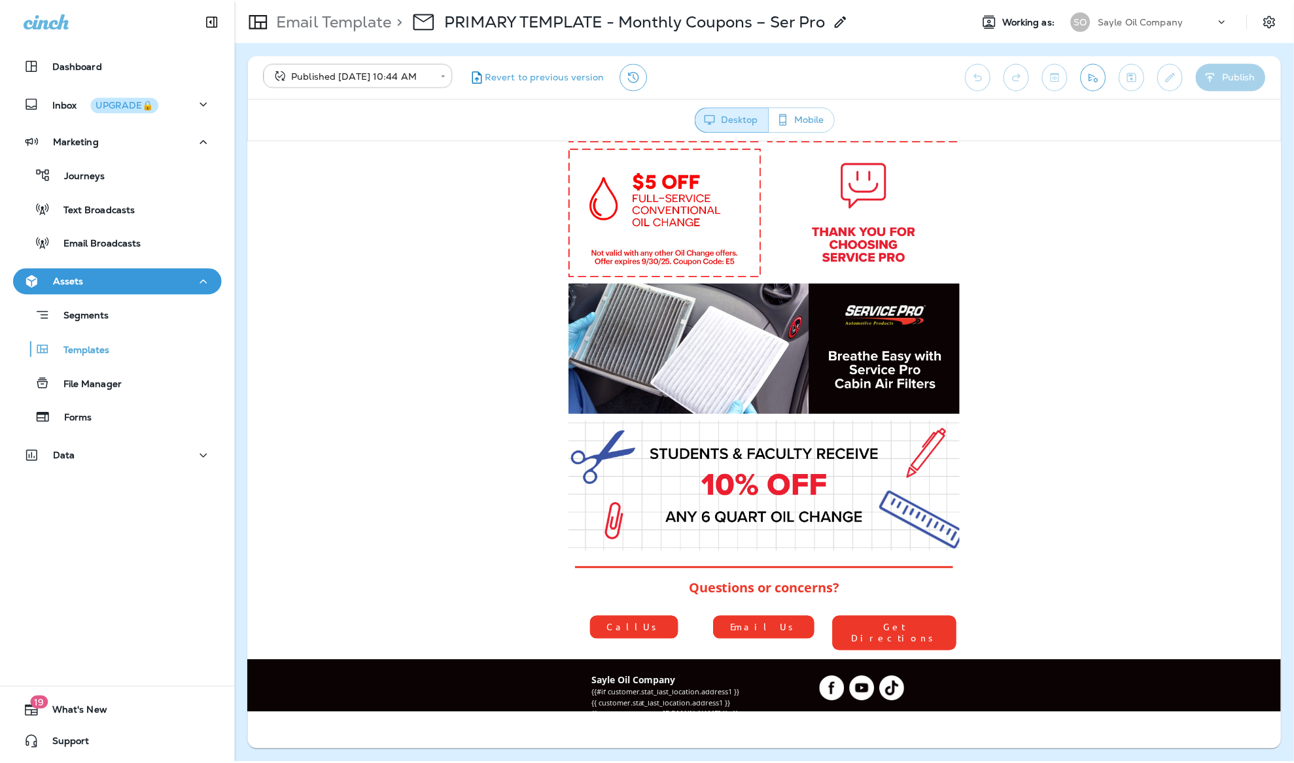
scroll to position [461, 0]
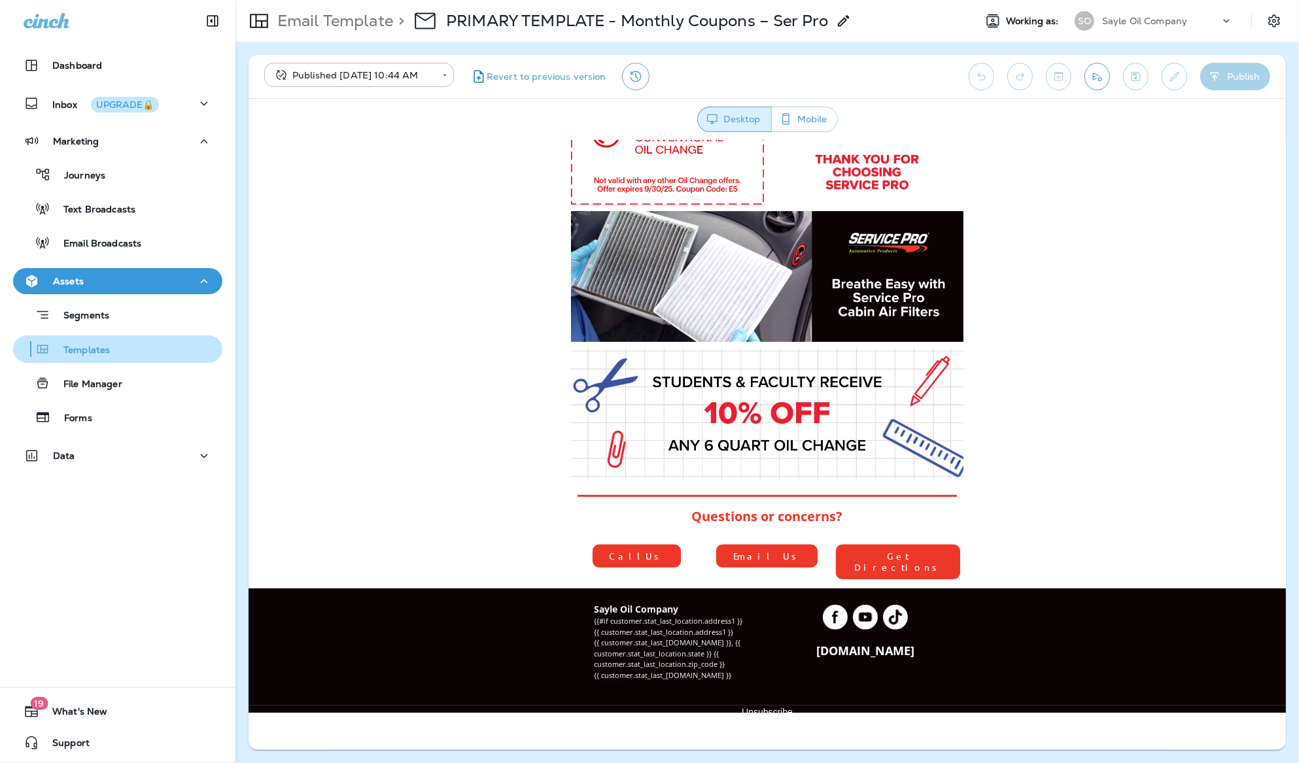
click at [84, 345] on p "Templates" at bounding box center [80, 351] width 60 height 12
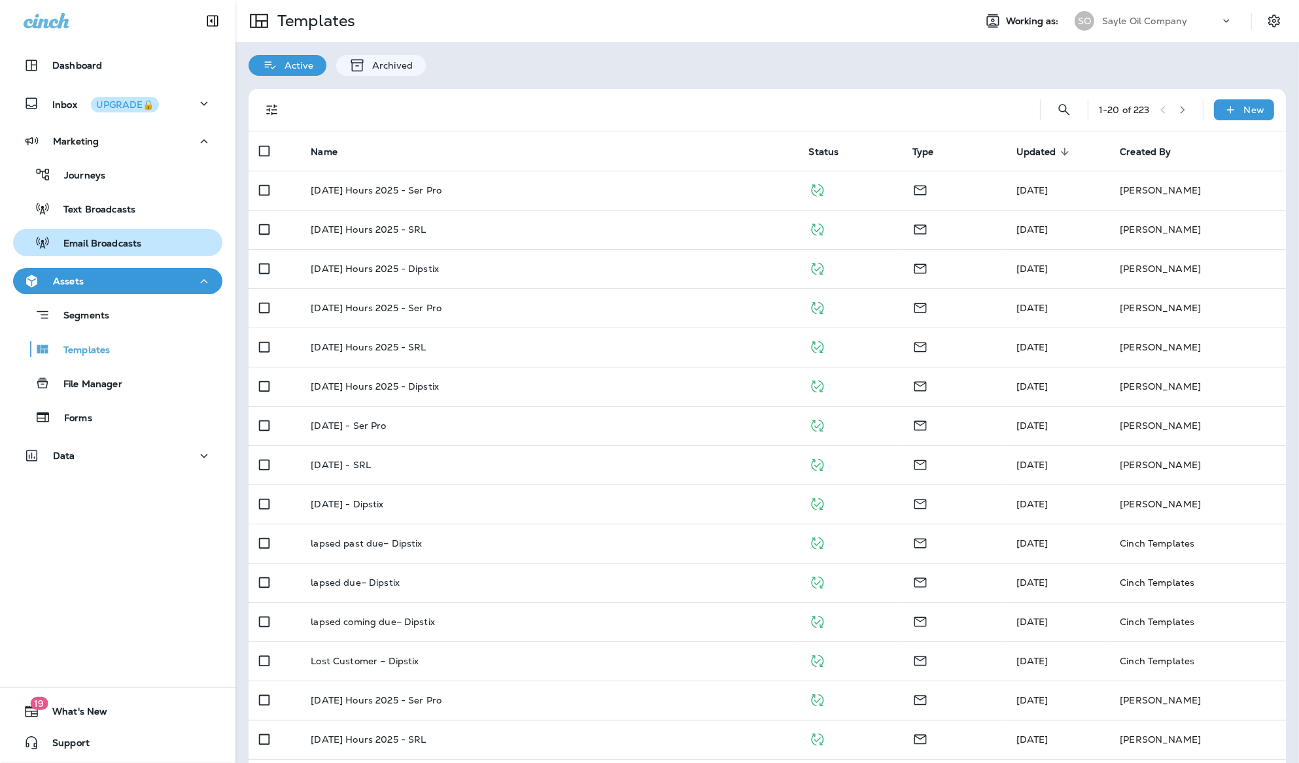
click at [92, 238] on p "Email Broadcasts" at bounding box center [95, 244] width 91 height 12
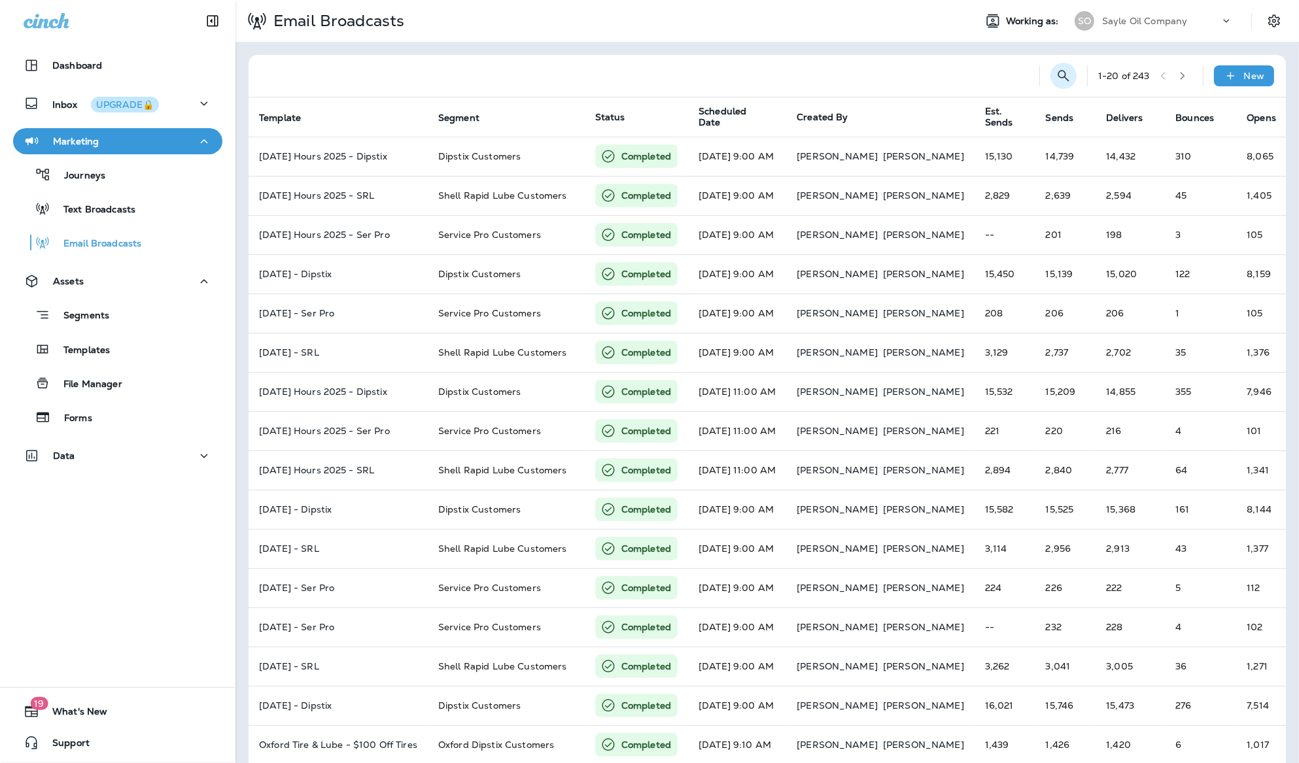
click at [1067, 78] on icon "Search Email Broadcasts" at bounding box center [1064, 76] width 16 height 16
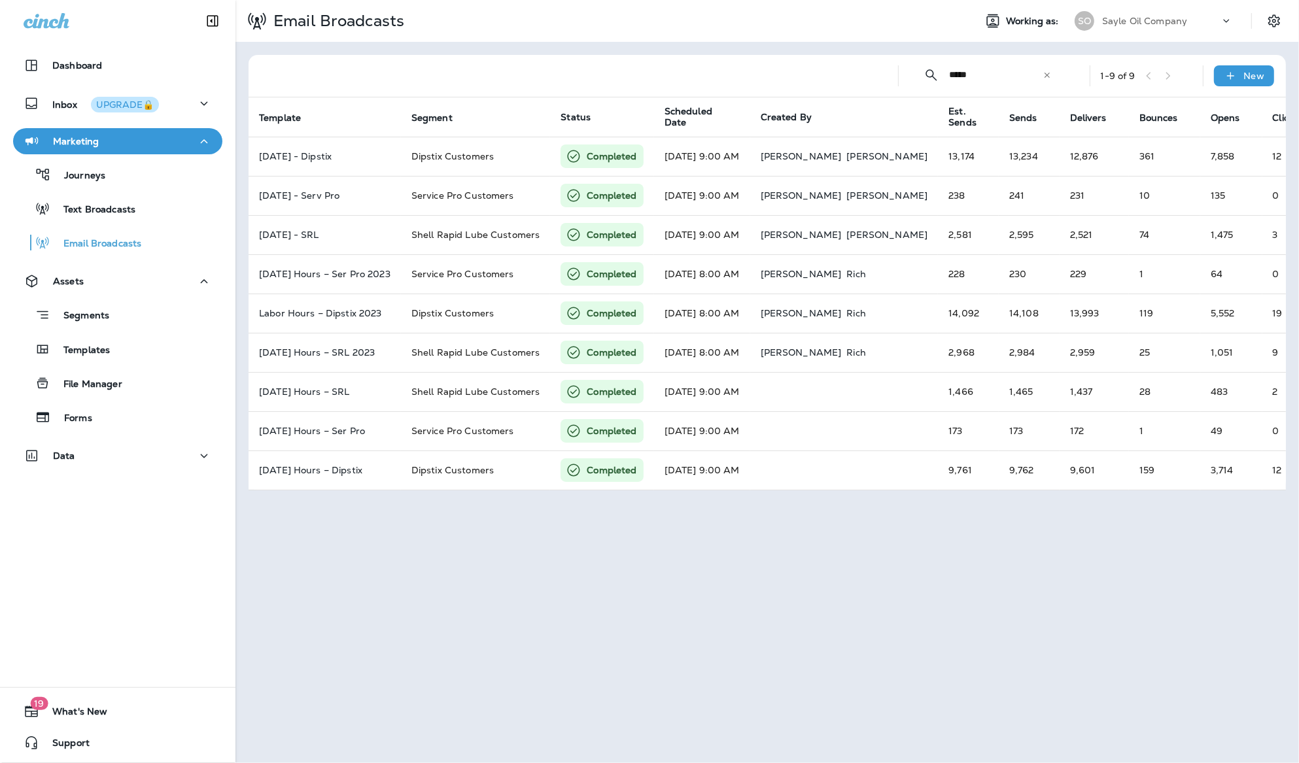
type input "*****"
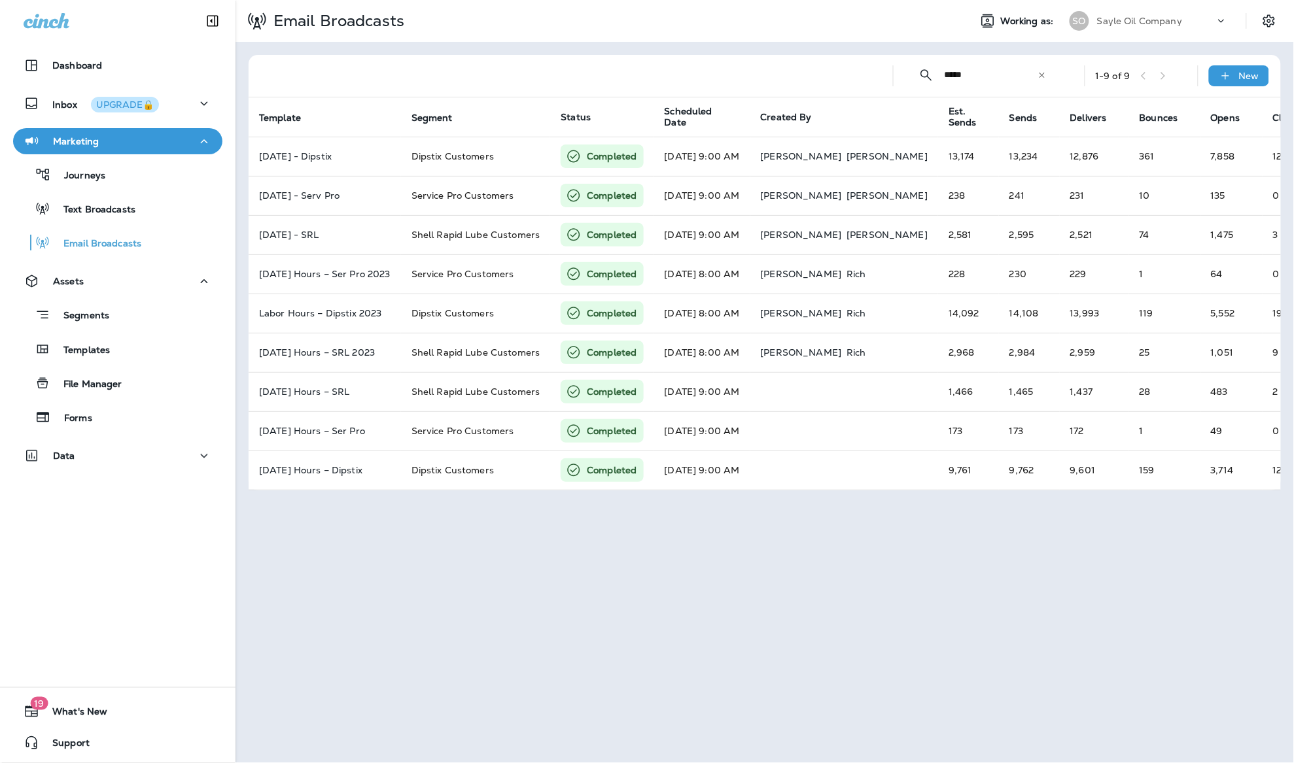
click at [1042, 77] on icon at bounding box center [1042, 75] width 9 height 9
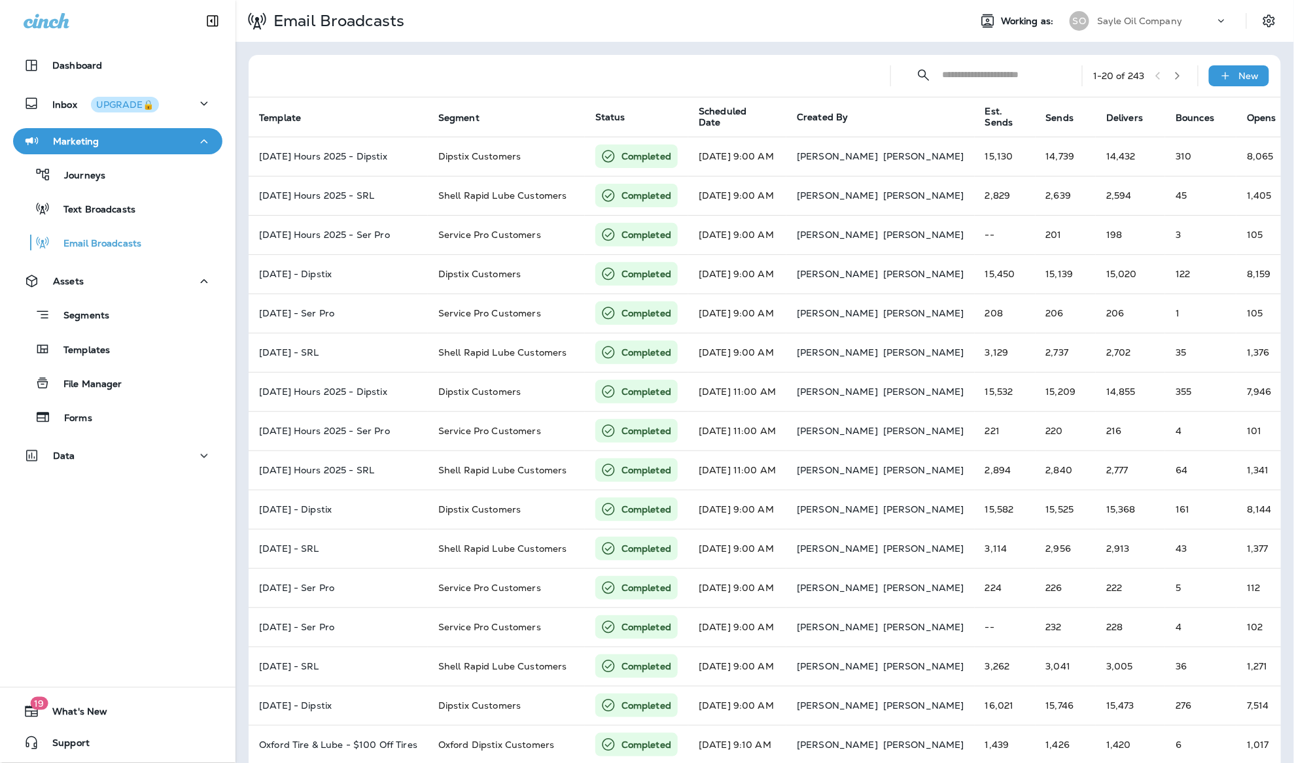
click at [994, 71] on input "text" at bounding box center [1000, 75] width 116 height 35
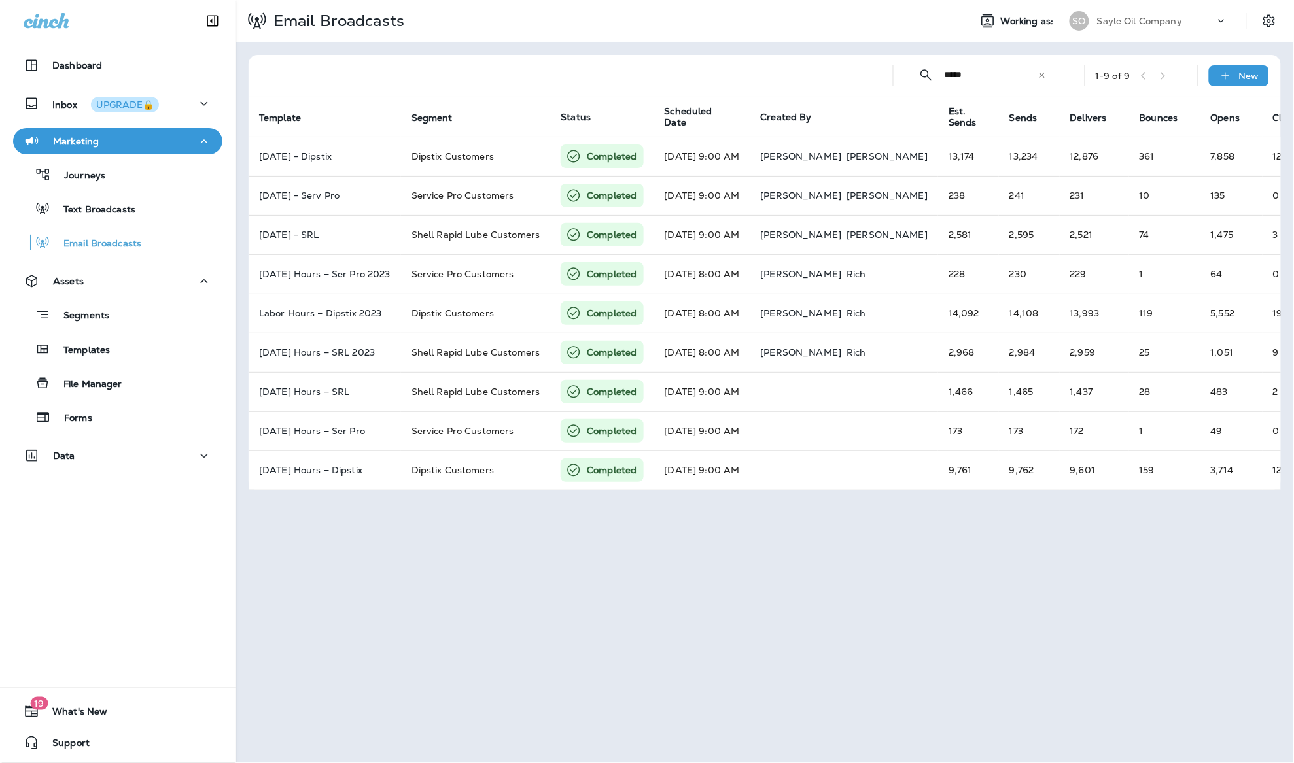
type input "*****"
click at [676, 584] on div "Email Broadcasts Working as: SO Sayle Oil Company ​ ***** ​ ​ 1 - 9 of 9 New Te…" at bounding box center [765, 381] width 1058 height 763
click at [1260, 83] on div "New" at bounding box center [1239, 75] width 60 height 21
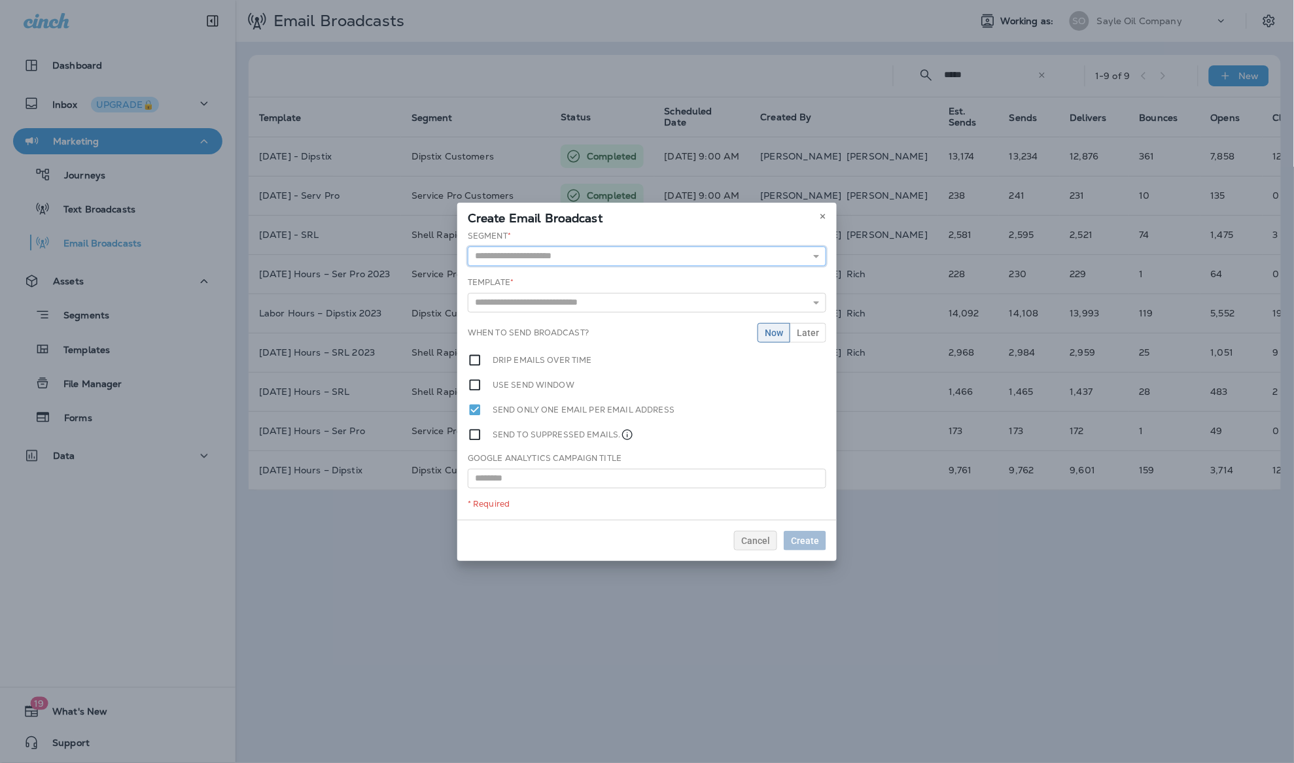
click at [708, 256] on input "text" at bounding box center [647, 257] width 358 height 20
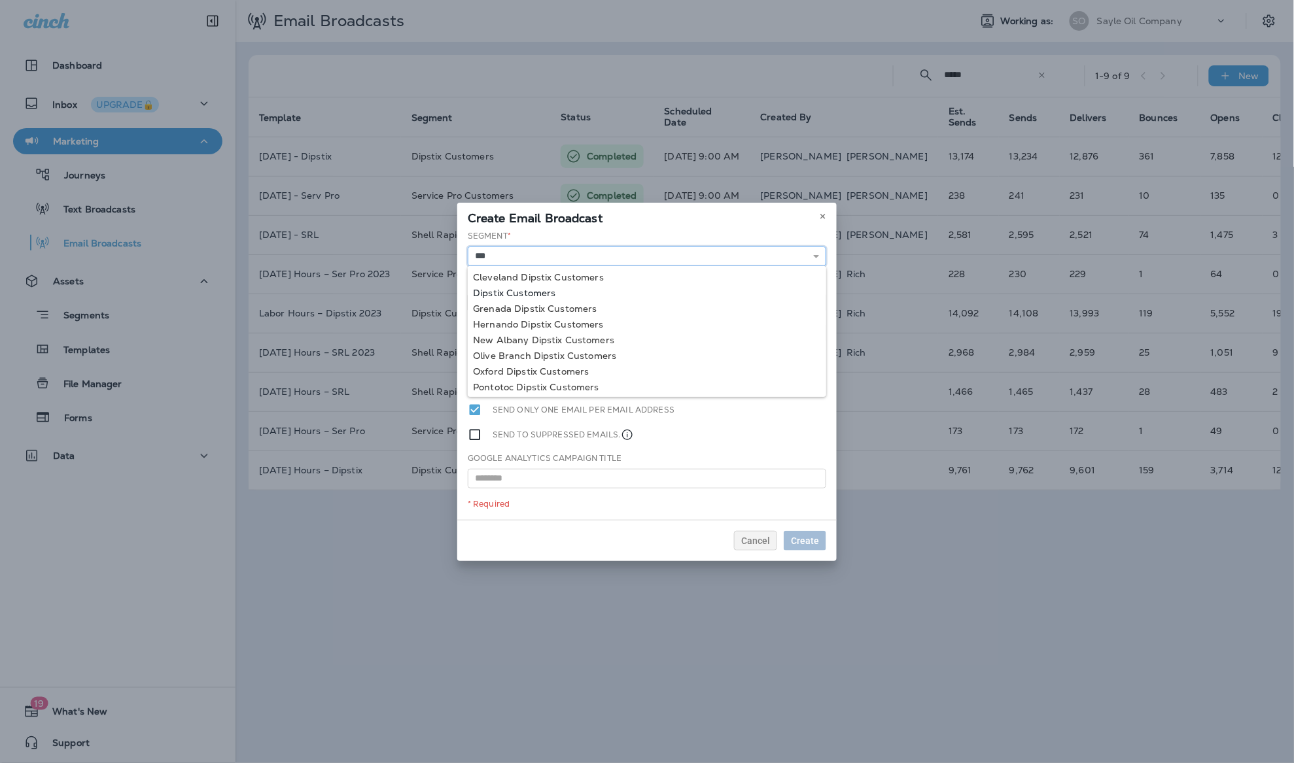
type input "**********"
click at [517, 296] on div "**********" at bounding box center [646, 375] width 379 height 290
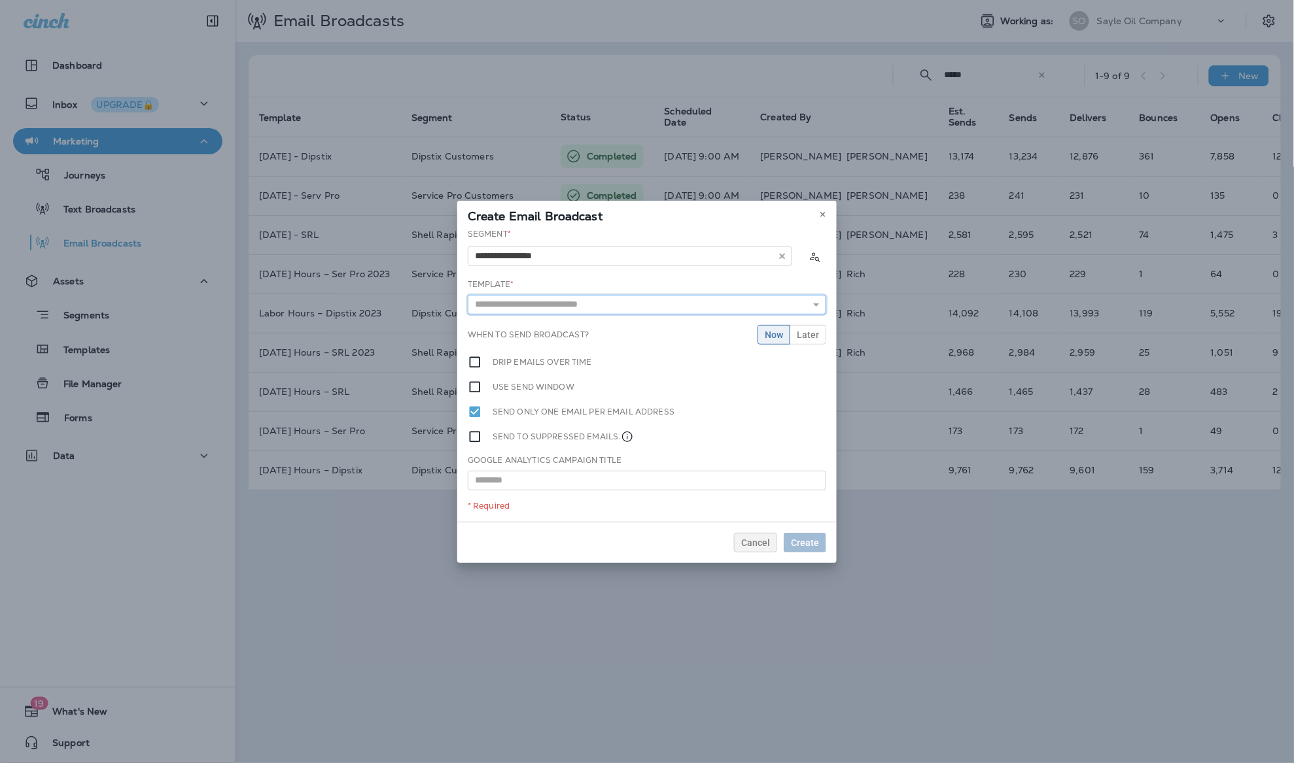
click at [612, 300] on input "text" at bounding box center [647, 305] width 358 height 20
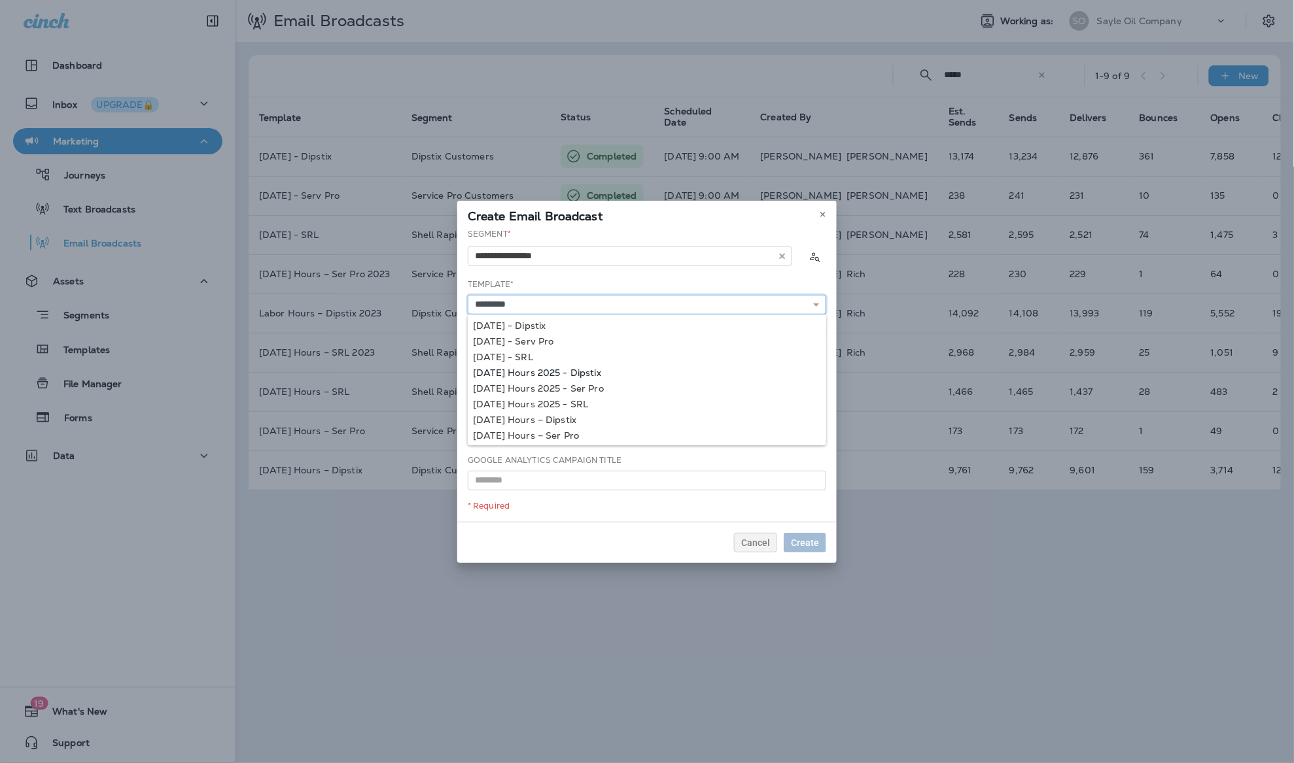
type input "**********"
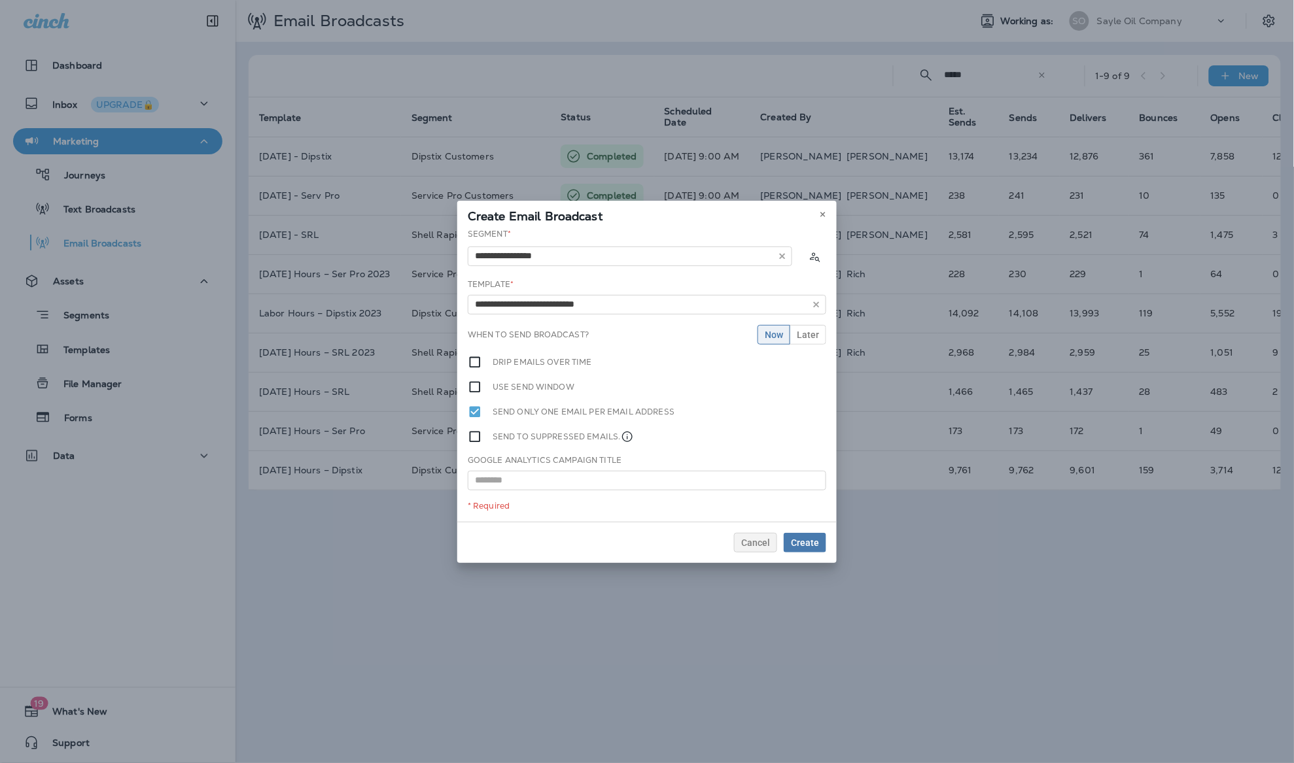
click at [591, 369] on div "**********" at bounding box center [646, 375] width 379 height 294
click at [801, 333] on span "Later" at bounding box center [808, 334] width 22 height 9
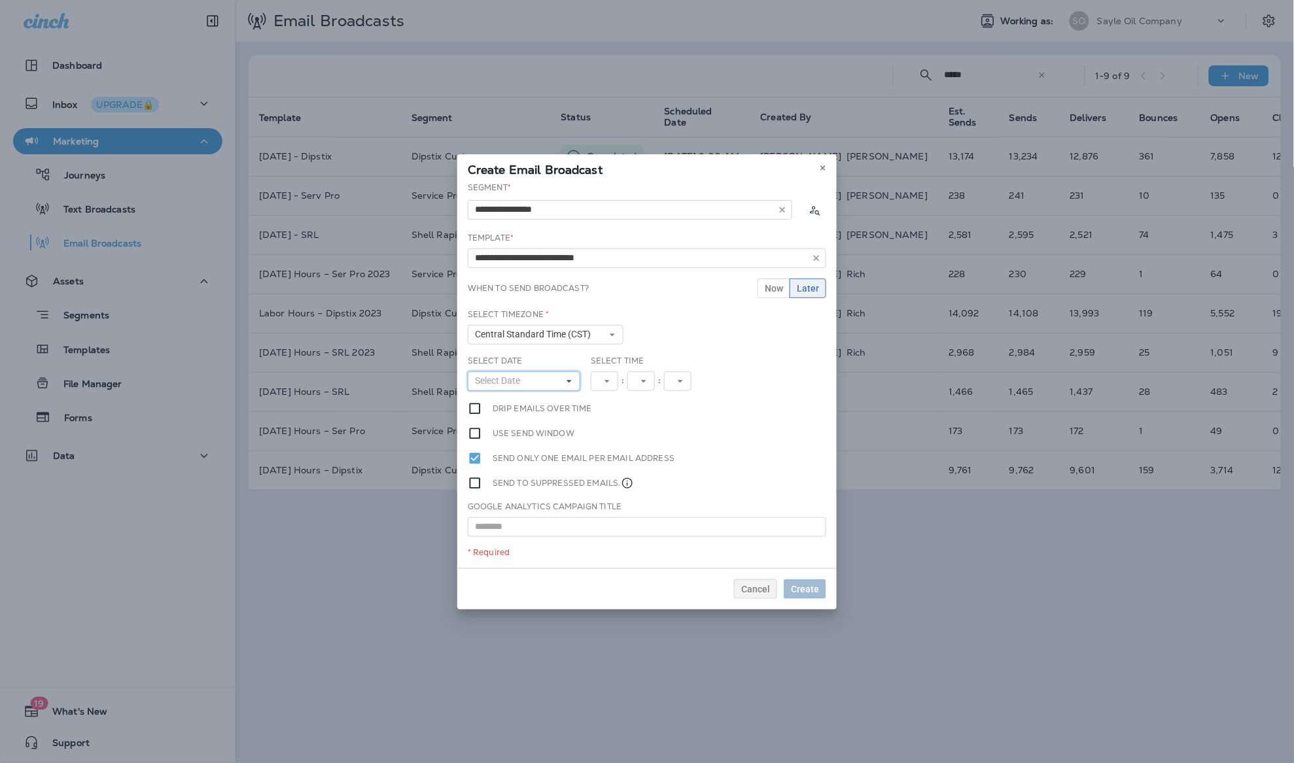
click at [501, 379] on span "Select Date" at bounding box center [500, 381] width 50 height 11
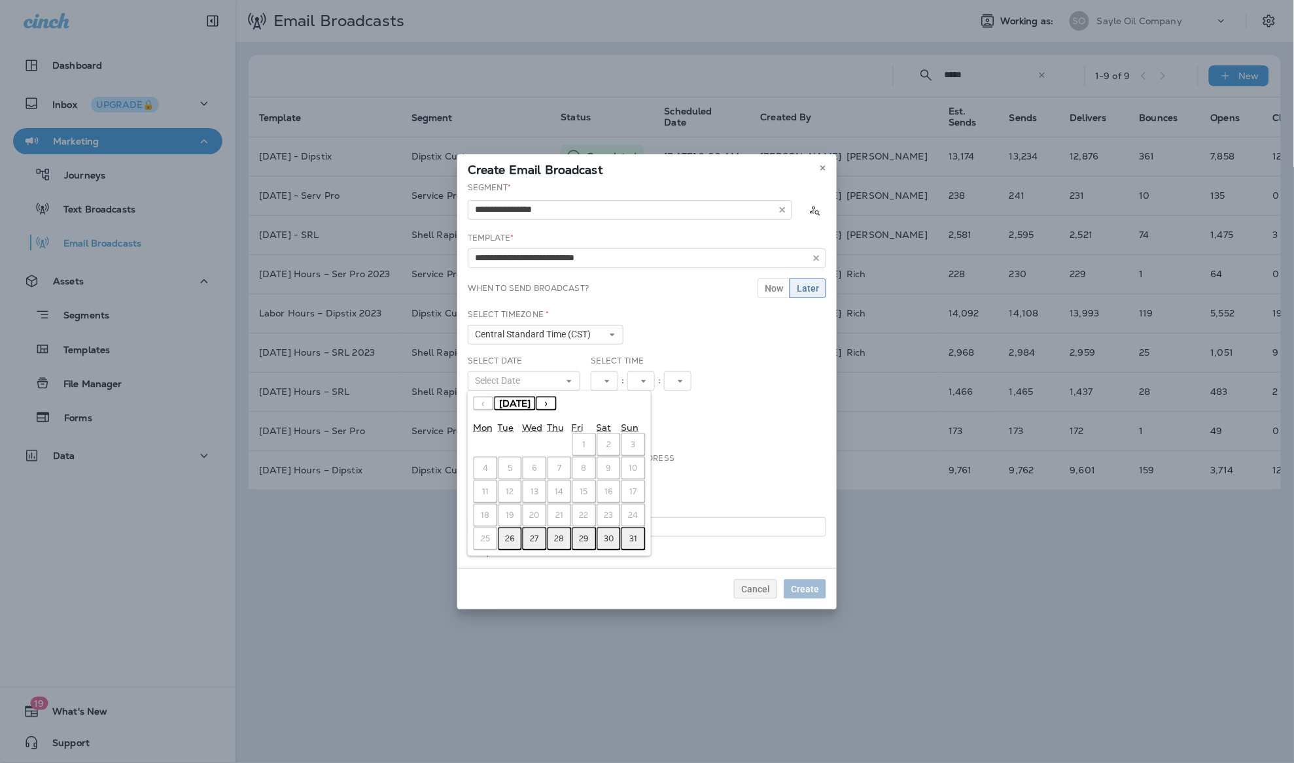
click at [592, 532] on button "29" at bounding box center [584, 539] width 25 height 24
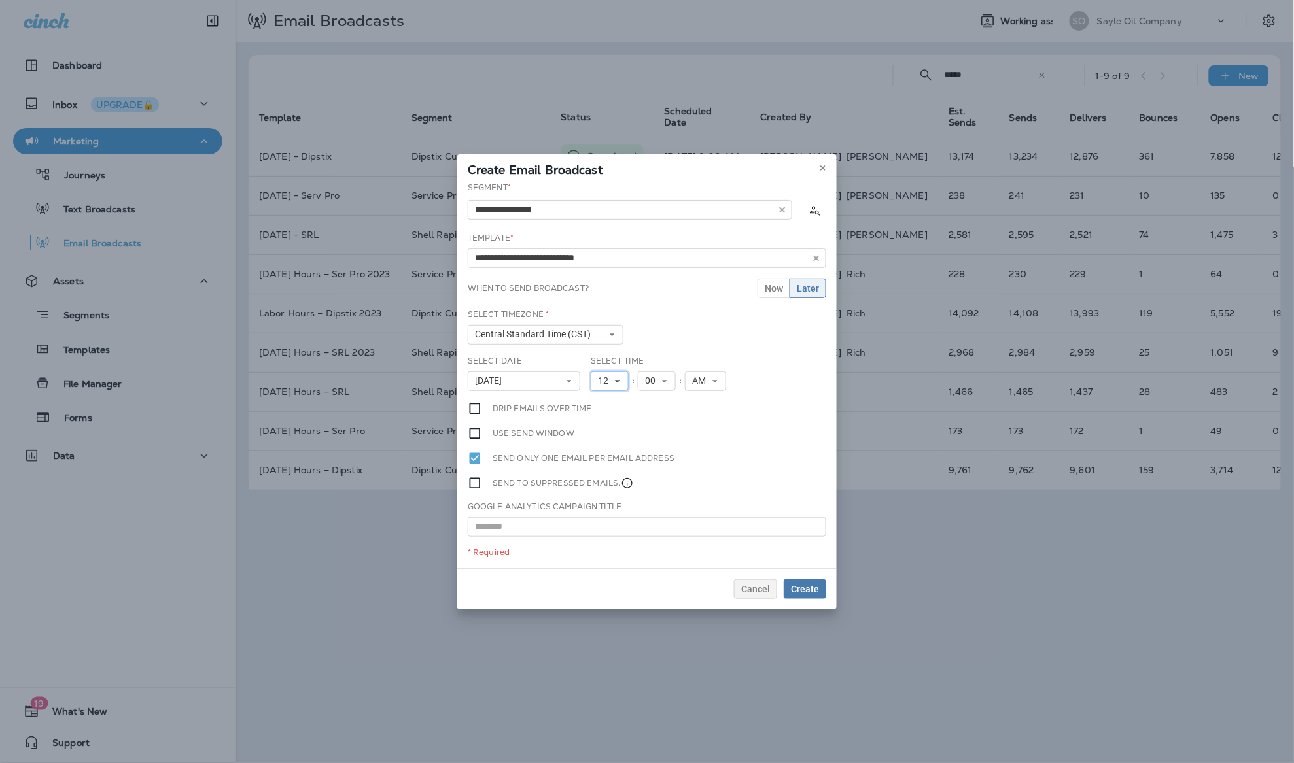
click at [604, 385] on span "12" at bounding box center [606, 381] width 16 height 11
click at [610, 533] on link "9" at bounding box center [610, 528] width 38 height 16
click at [807, 597] on button "Create" at bounding box center [805, 590] width 43 height 20
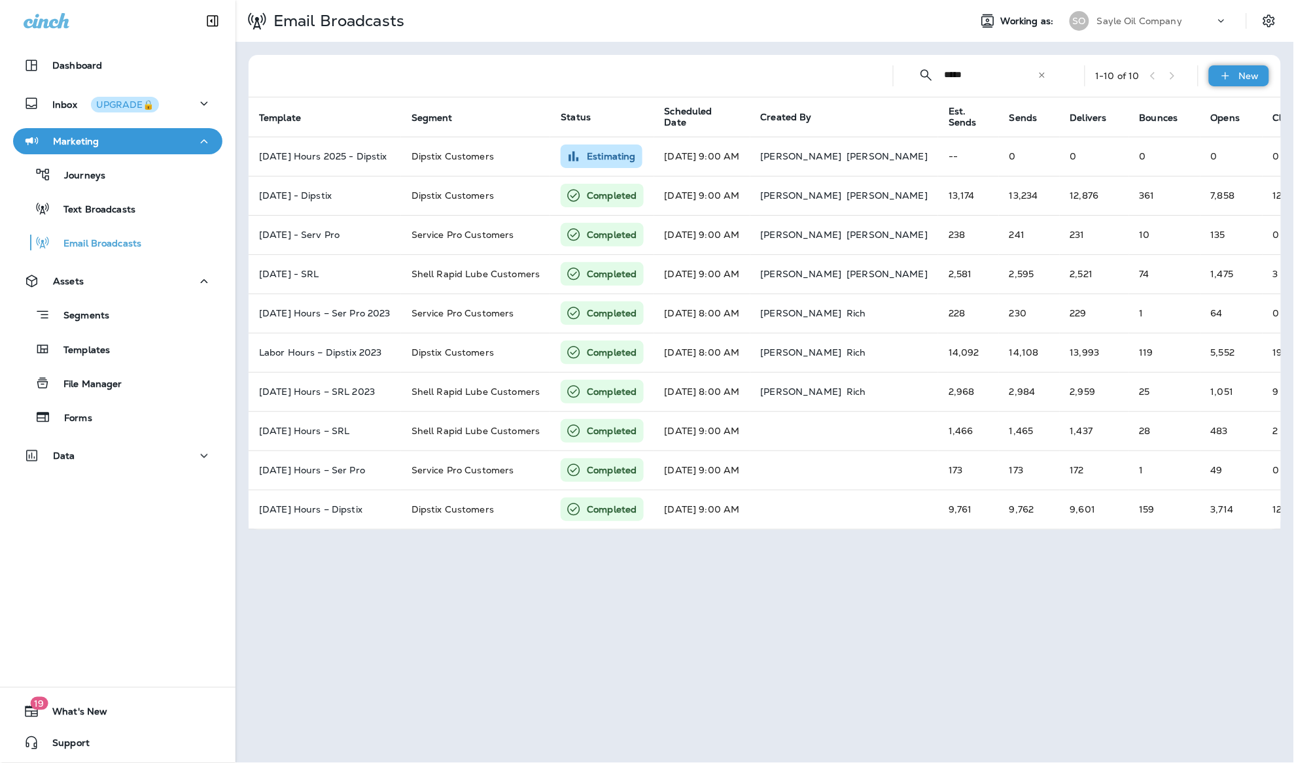
click at [1229, 77] on icon at bounding box center [1226, 75] width 14 height 13
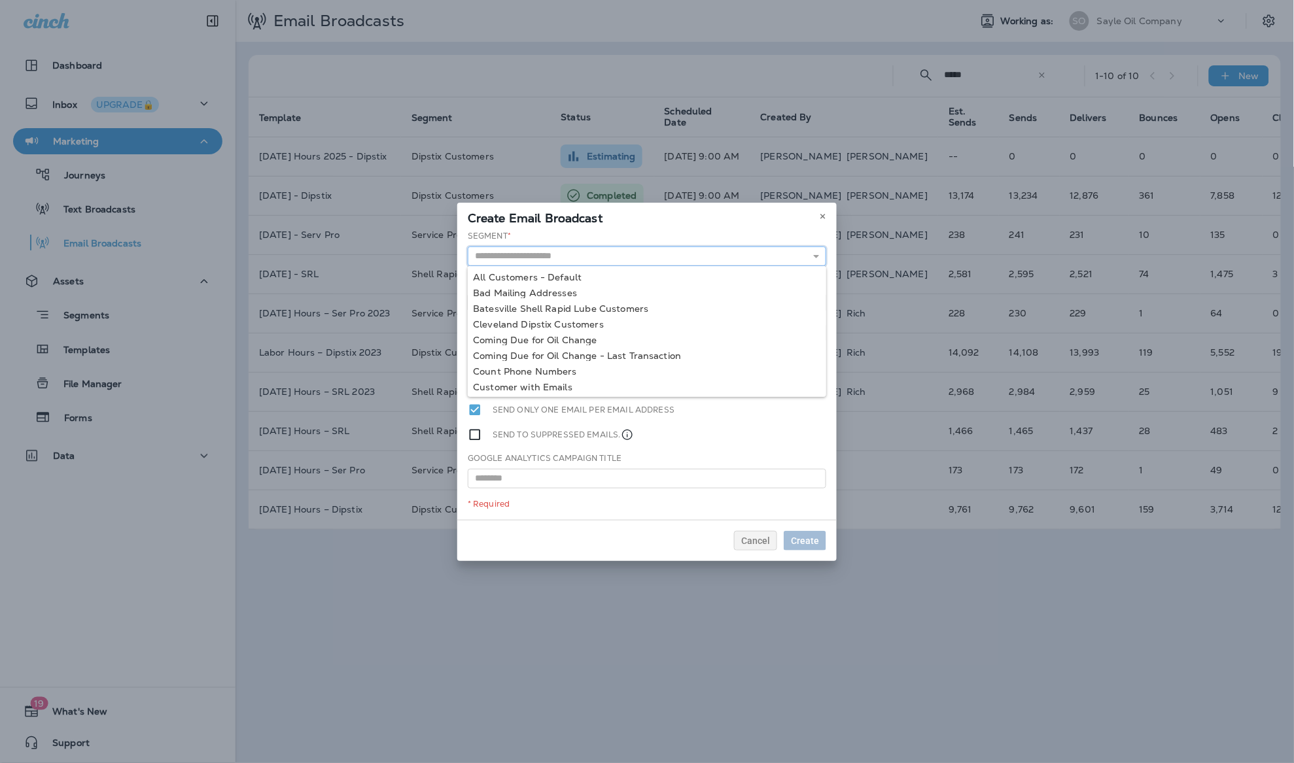
click at [621, 253] on input "text" at bounding box center [647, 257] width 358 height 20
type input "**********"
click at [504, 317] on div "**********" at bounding box center [646, 375] width 379 height 290
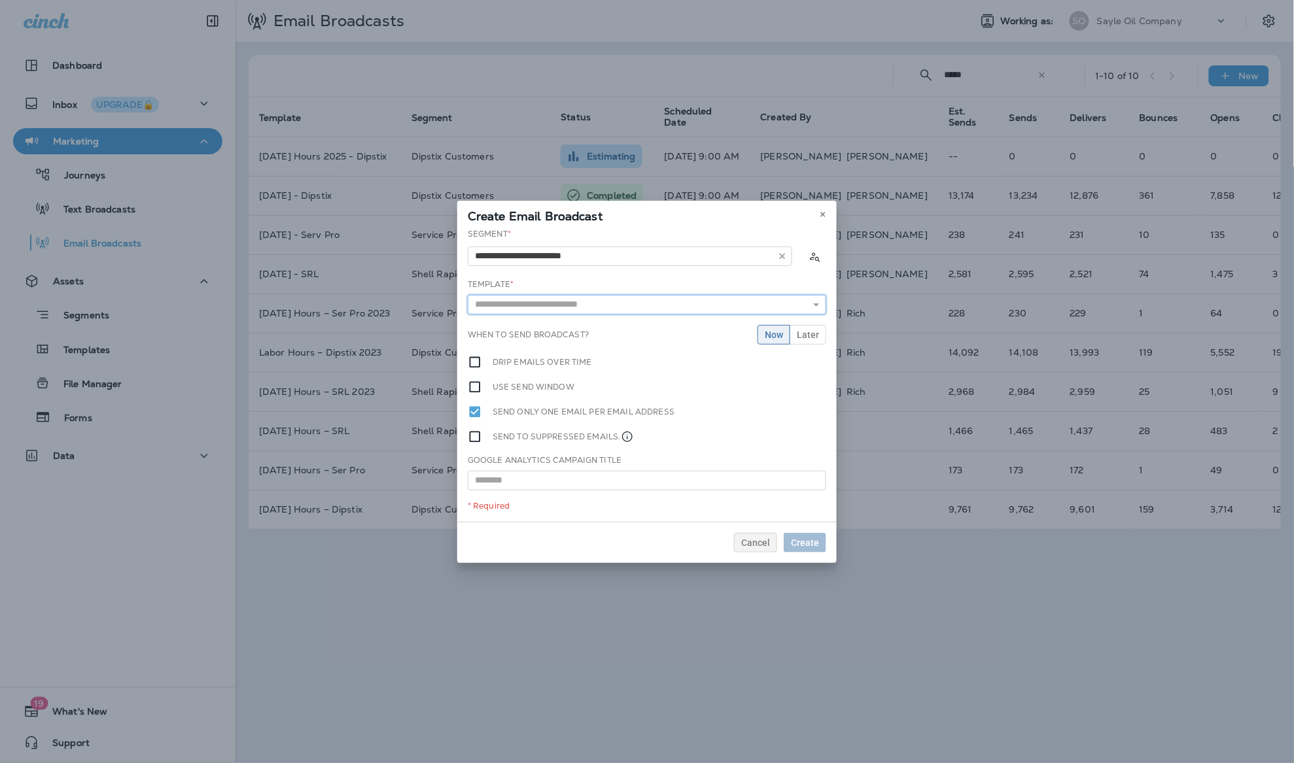
click at [705, 299] on input "text" at bounding box center [647, 305] width 358 height 20
type input "*"
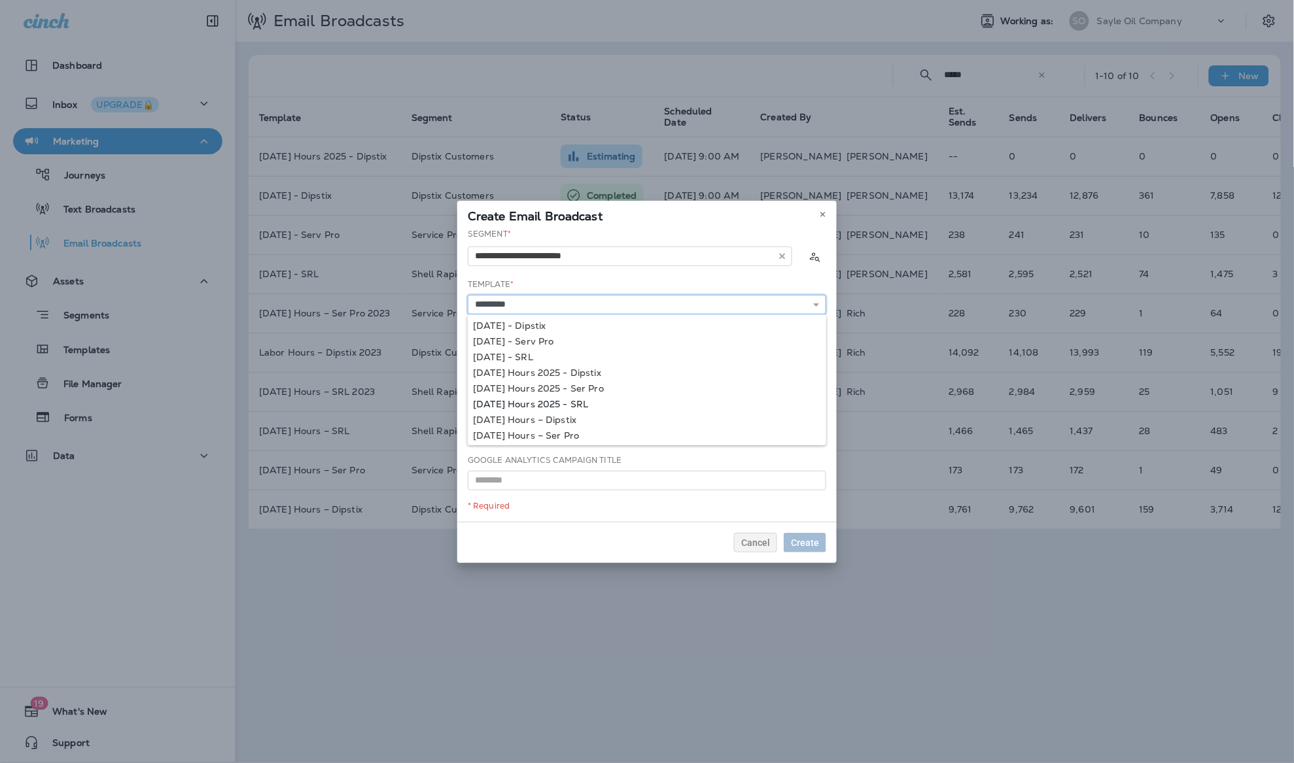
type input "**********"
click at [593, 404] on div "**********" at bounding box center [646, 375] width 379 height 294
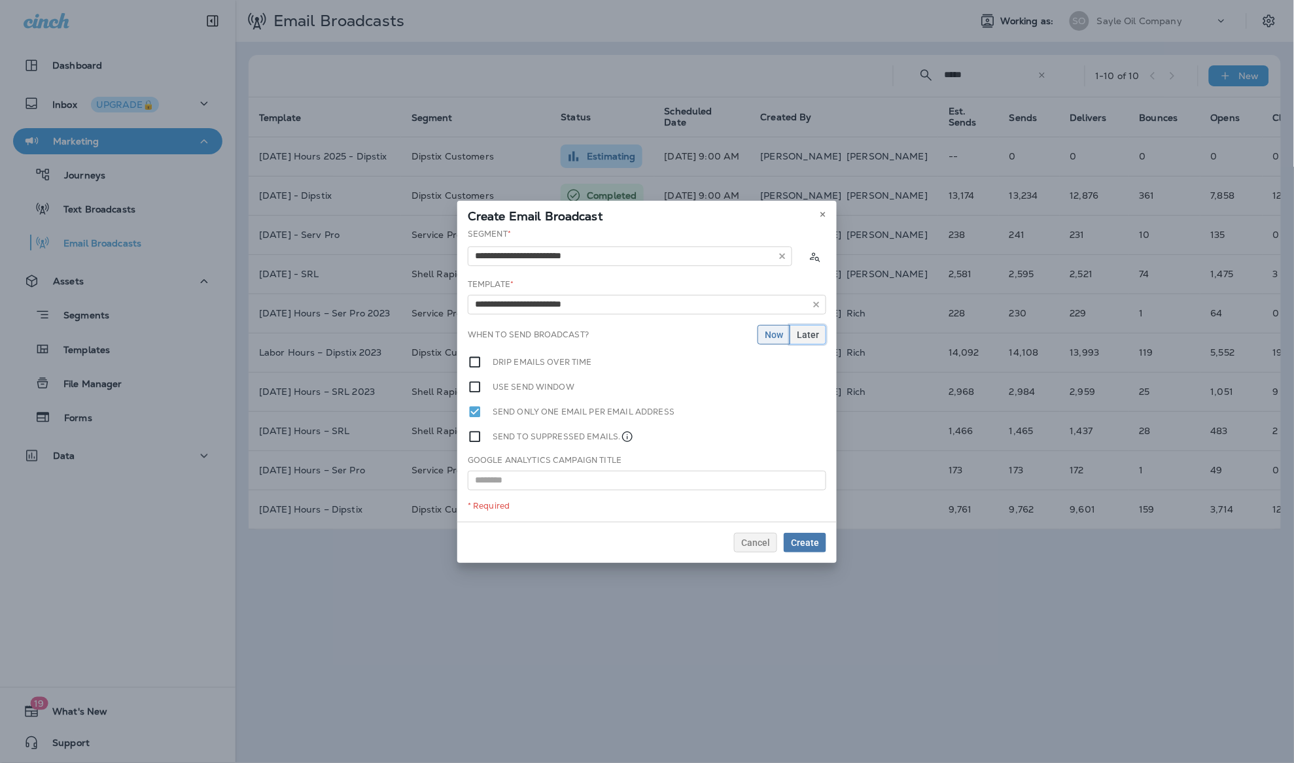
click at [807, 326] on button "Later" at bounding box center [808, 335] width 37 height 20
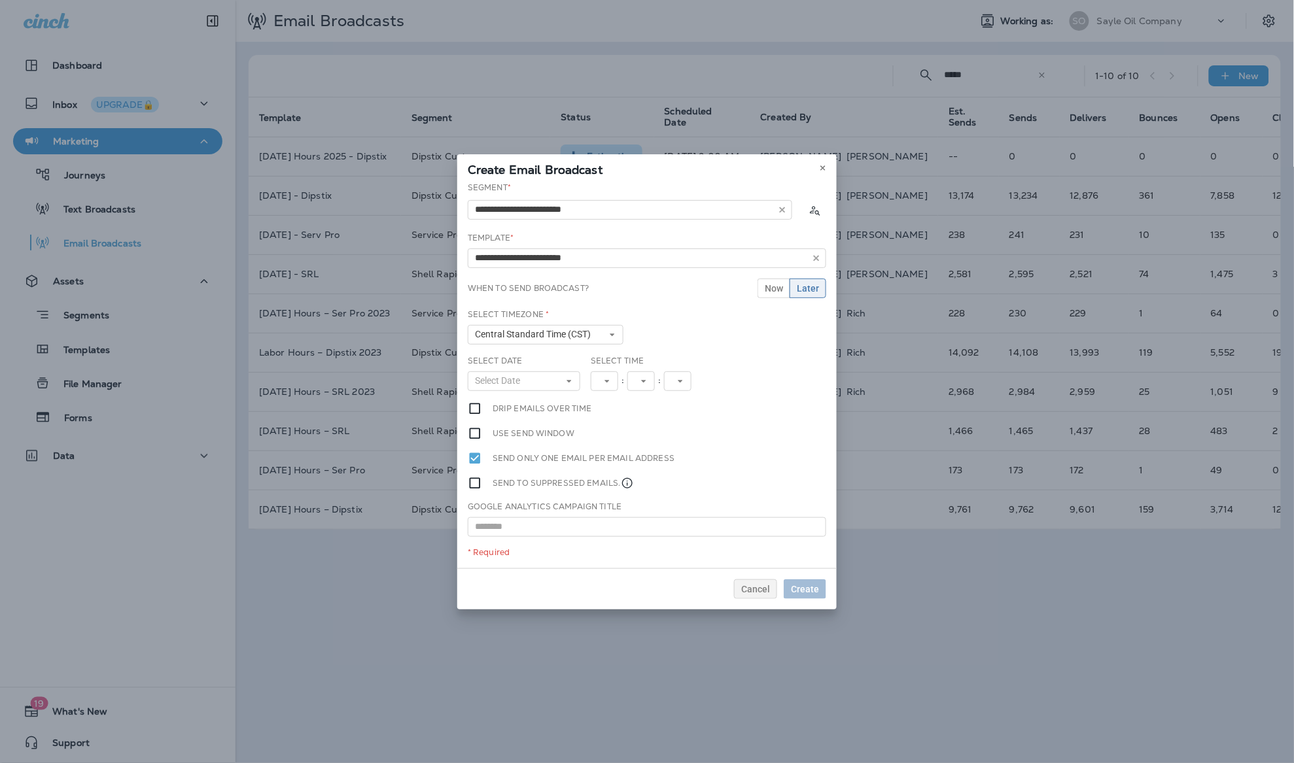
click at [546, 366] on div "Select Date Select Date « ‹ [DATE] › » Mon Tue Wed Thu Fri Sat Sun 1 2 3 4 5 6 …" at bounding box center [524, 373] width 113 height 36
click at [548, 391] on button "Select Date" at bounding box center [524, 382] width 113 height 20
click at [587, 537] on abbr "29" at bounding box center [584, 539] width 10 height 10
click at [603, 379] on span "12" at bounding box center [606, 381] width 16 height 11
click at [599, 521] on link "9" at bounding box center [610, 528] width 38 height 16
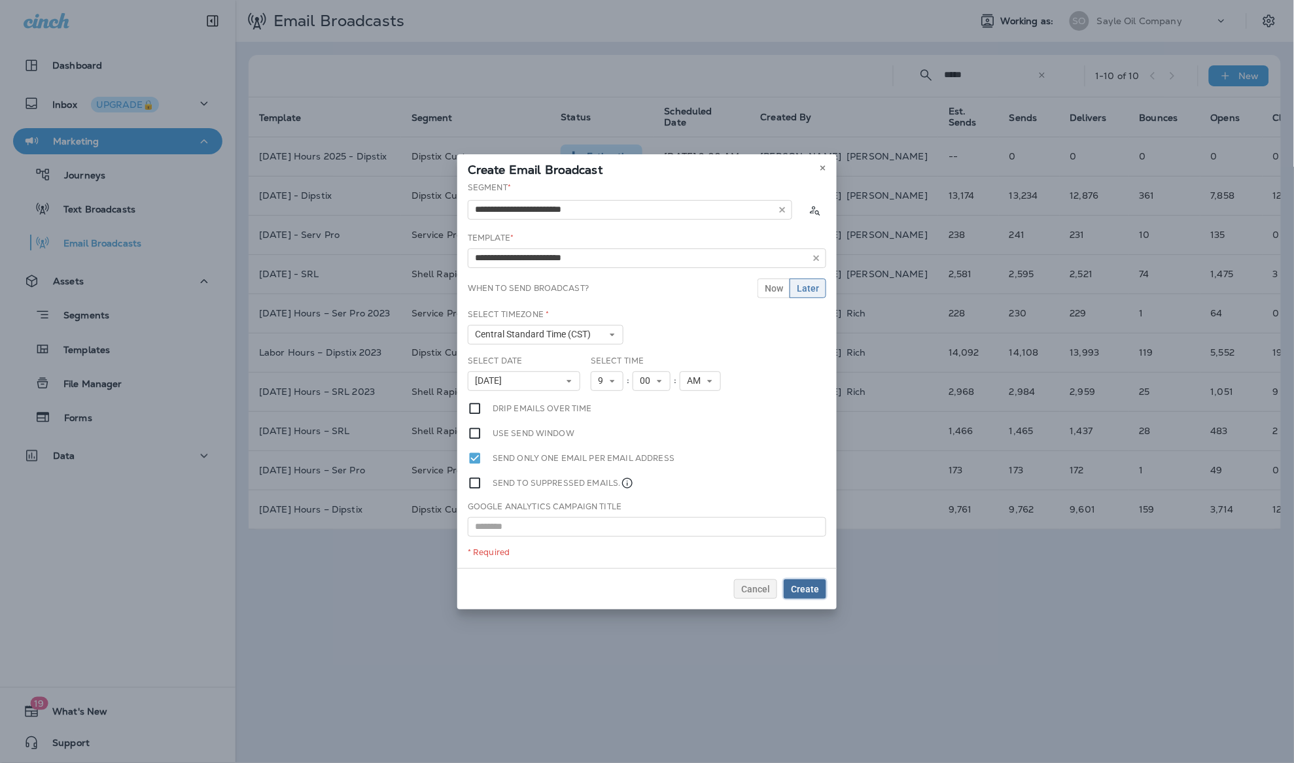
click at [792, 589] on span "Create" at bounding box center [805, 589] width 28 height 9
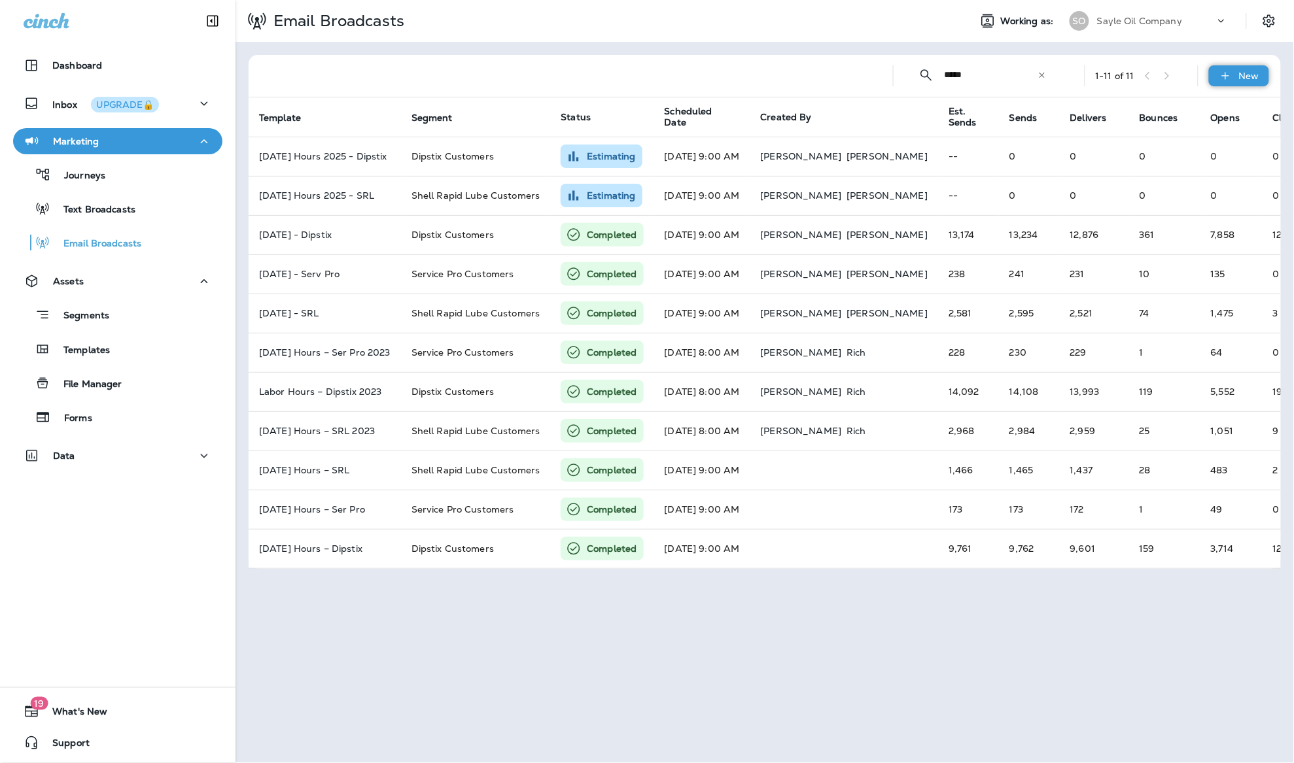
click at [1250, 77] on p "New" at bounding box center [1249, 76] width 20 height 10
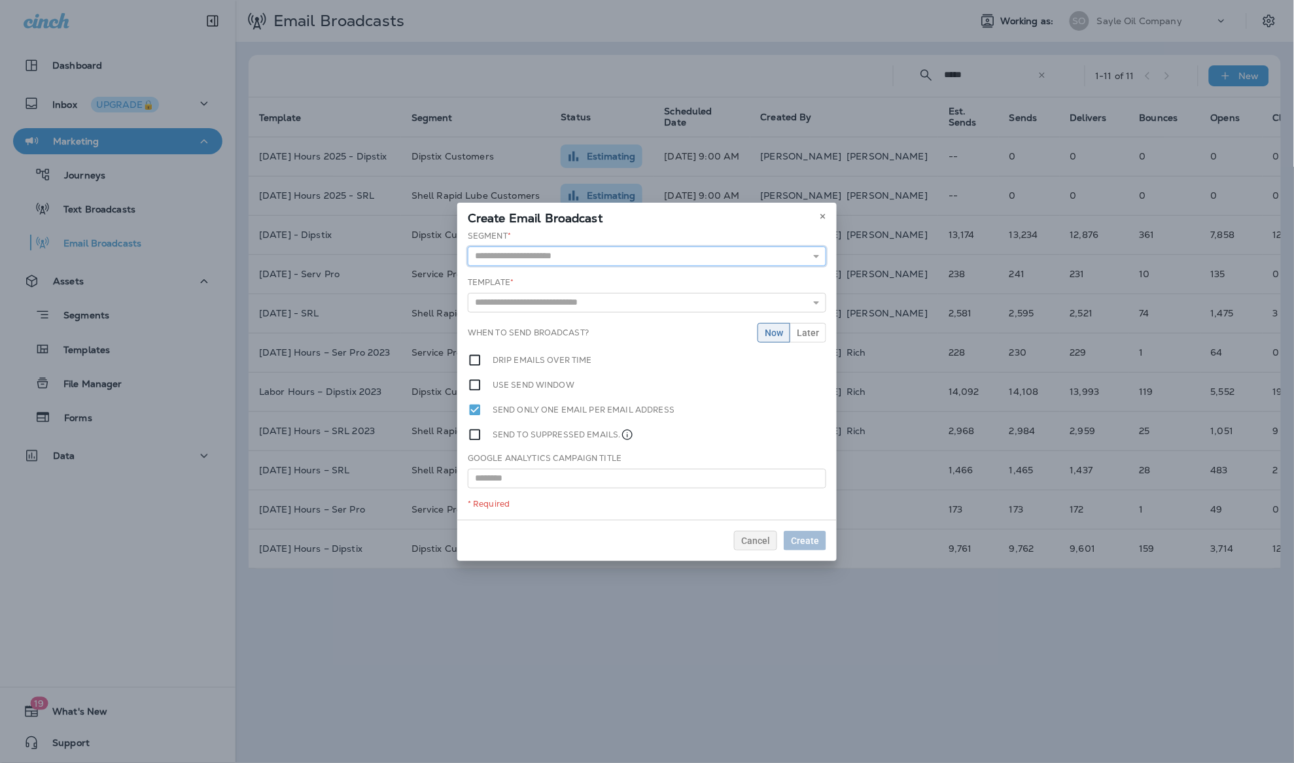
click at [603, 262] on input "text" at bounding box center [647, 257] width 358 height 20
type input "**********"
click at [619, 279] on div "**********" at bounding box center [646, 375] width 379 height 290
click at [616, 295] on input "text" at bounding box center [647, 305] width 358 height 20
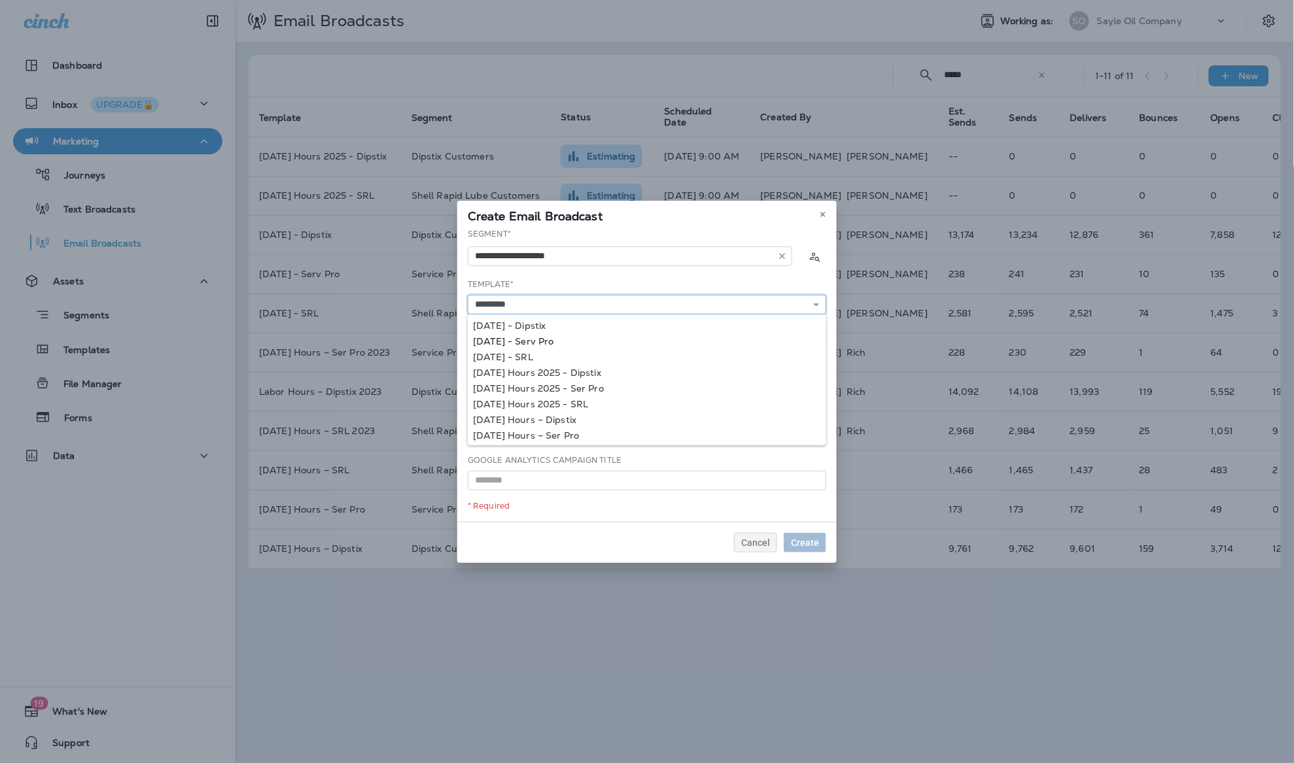
type input "**********"
click at [579, 338] on div "**********" at bounding box center [646, 375] width 379 height 294
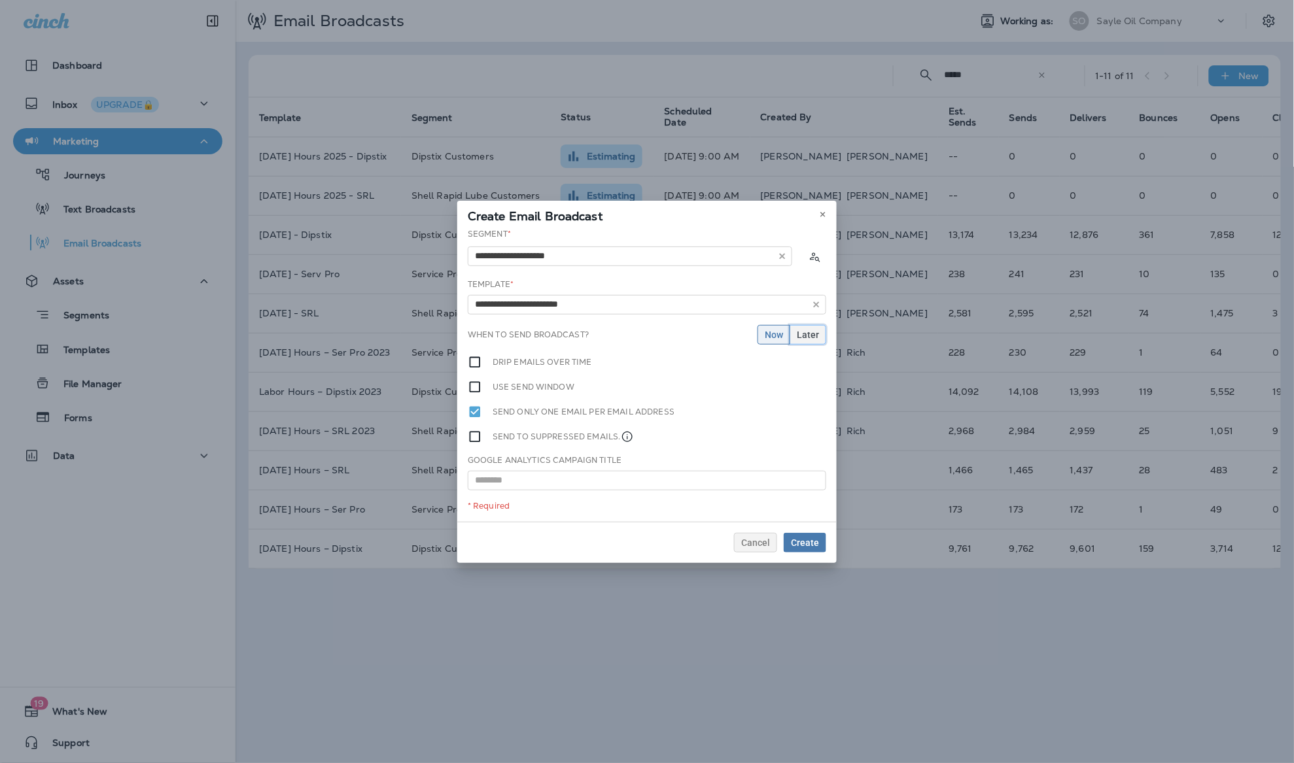
click at [811, 335] on span "Later" at bounding box center [808, 334] width 22 height 9
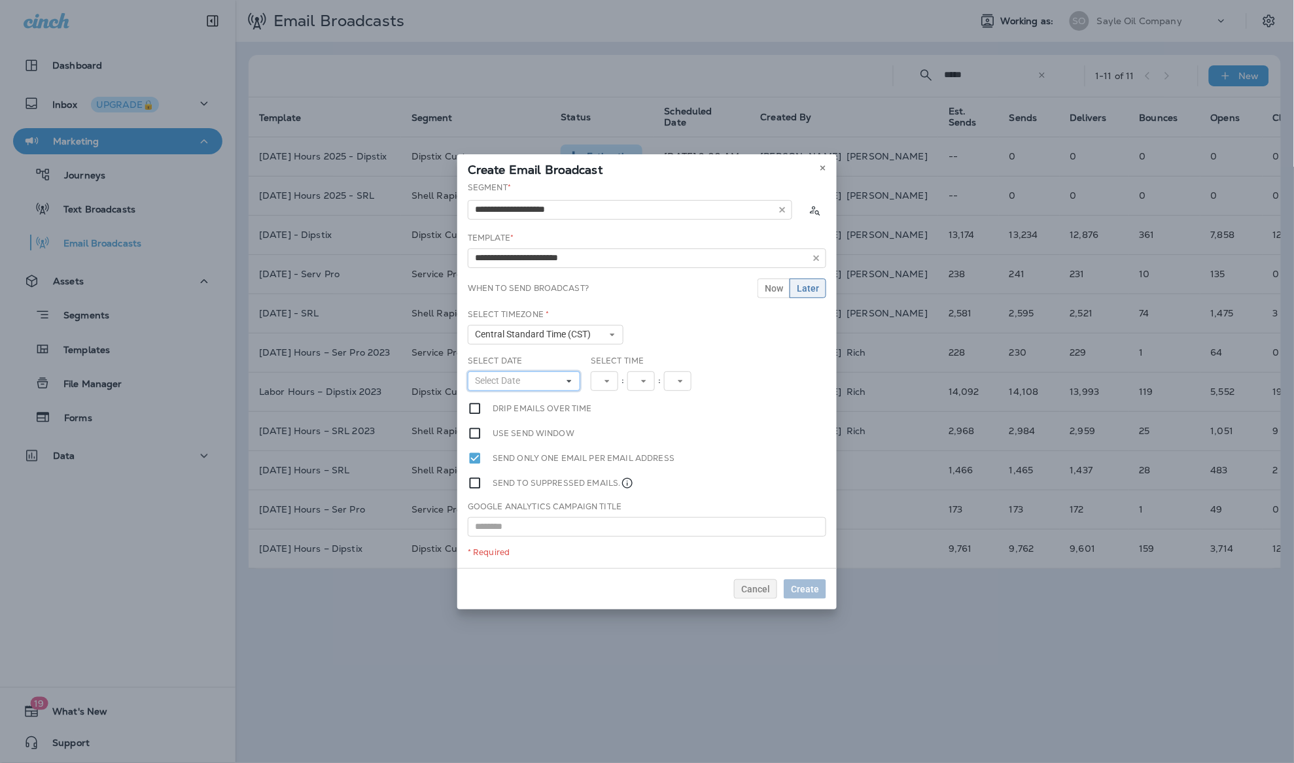
click at [513, 376] on span "Select Date" at bounding box center [500, 381] width 50 height 11
click at [589, 534] on abbr "29" at bounding box center [584, 539] width 10 height 10
click at [598, 385] on span "12" at bounding box center [606, 381] width 16 height 11
click at [625, 531] on link "9" at bounding box center [610, 528] width 38 height 16
click at [805, 591] on span "Create" at bounding box center [805, 589] width 28 height 9
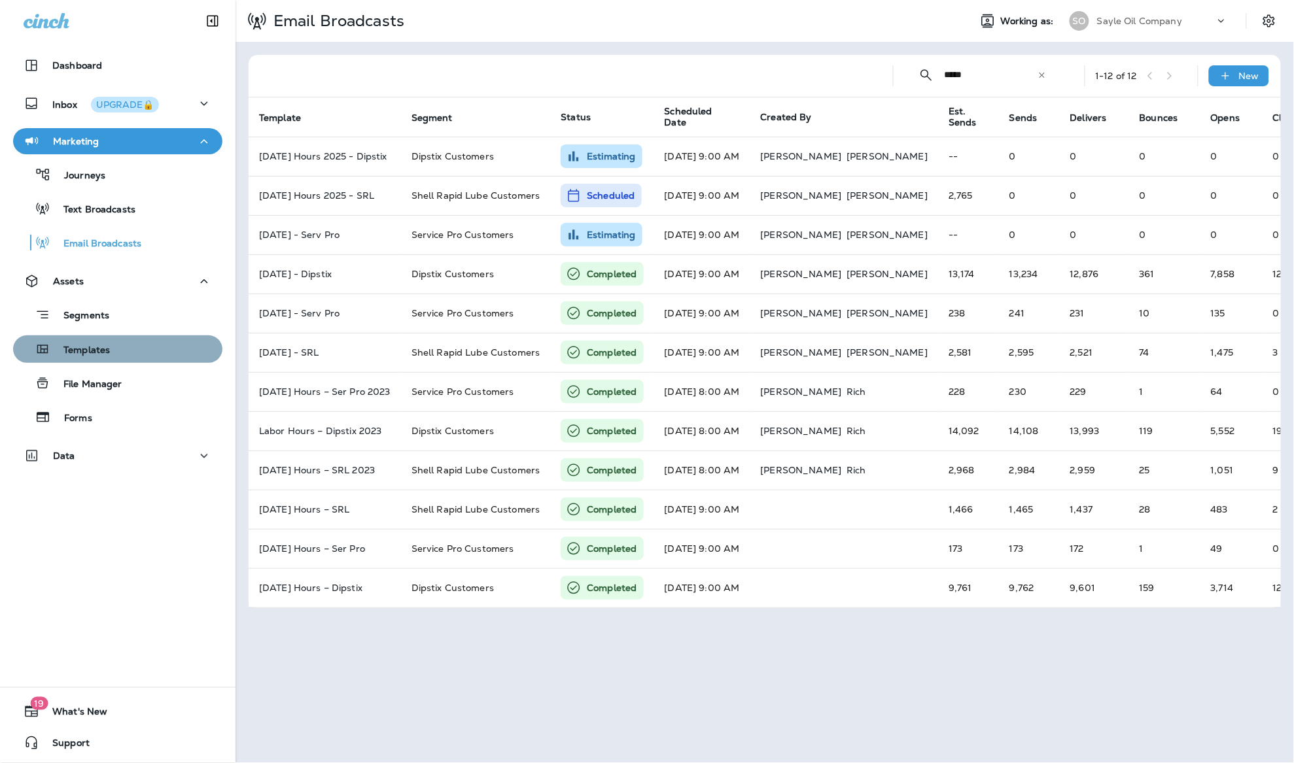
click at [86, 336] on button "Templates" at bounding box center [117, 349] width 209 height 27
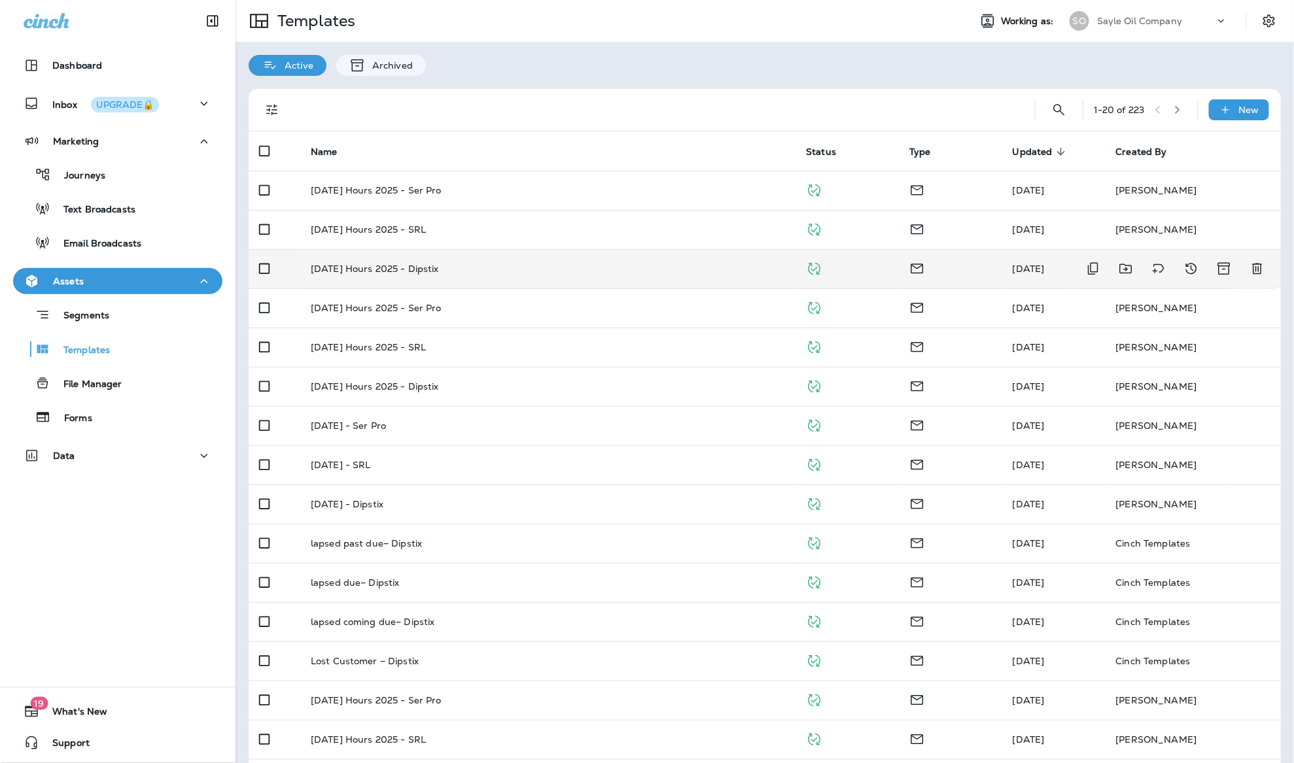
click at [498, 269] on div "[DATE] Hours 2025 - Dipstix" at bounding box center [548, 269] width 474 height 10
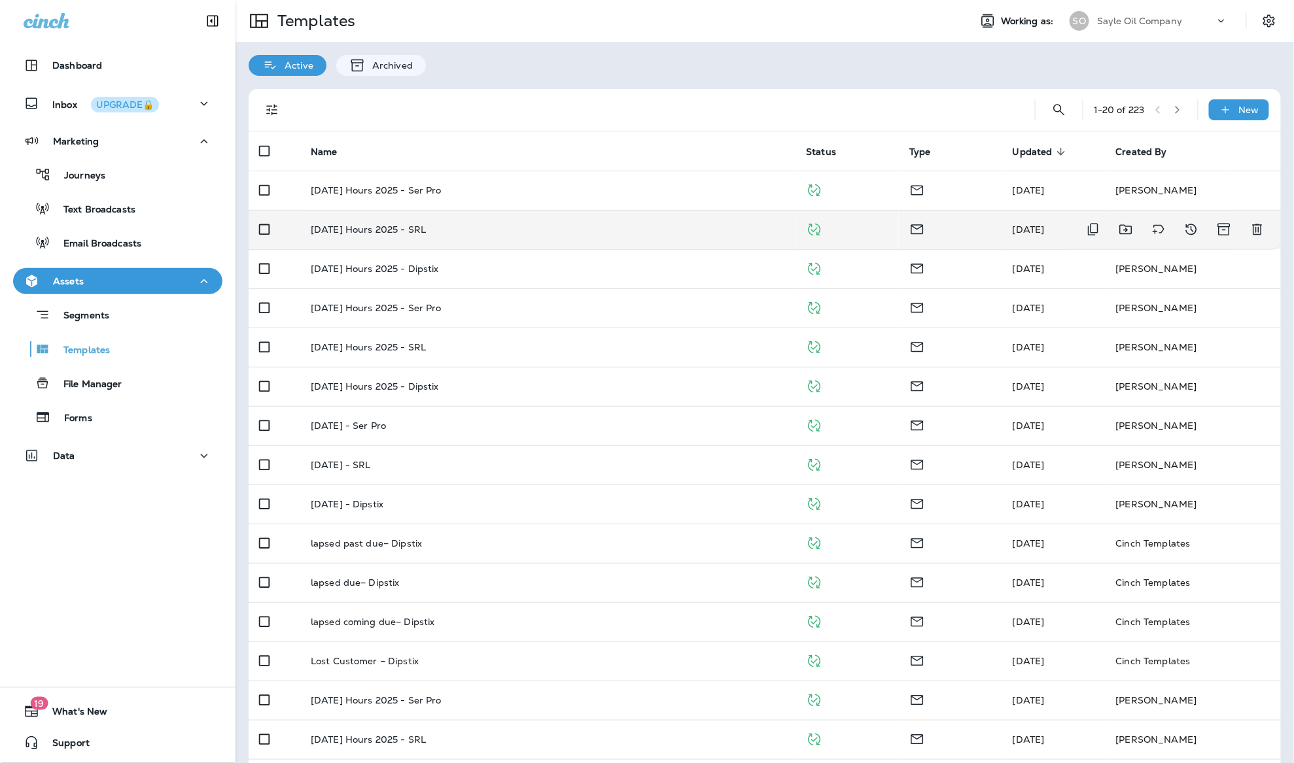
click at [379, 230] on p "[DATE] Hours 2025 - SRL" at bounding box center [368, 229] width 115 height 10
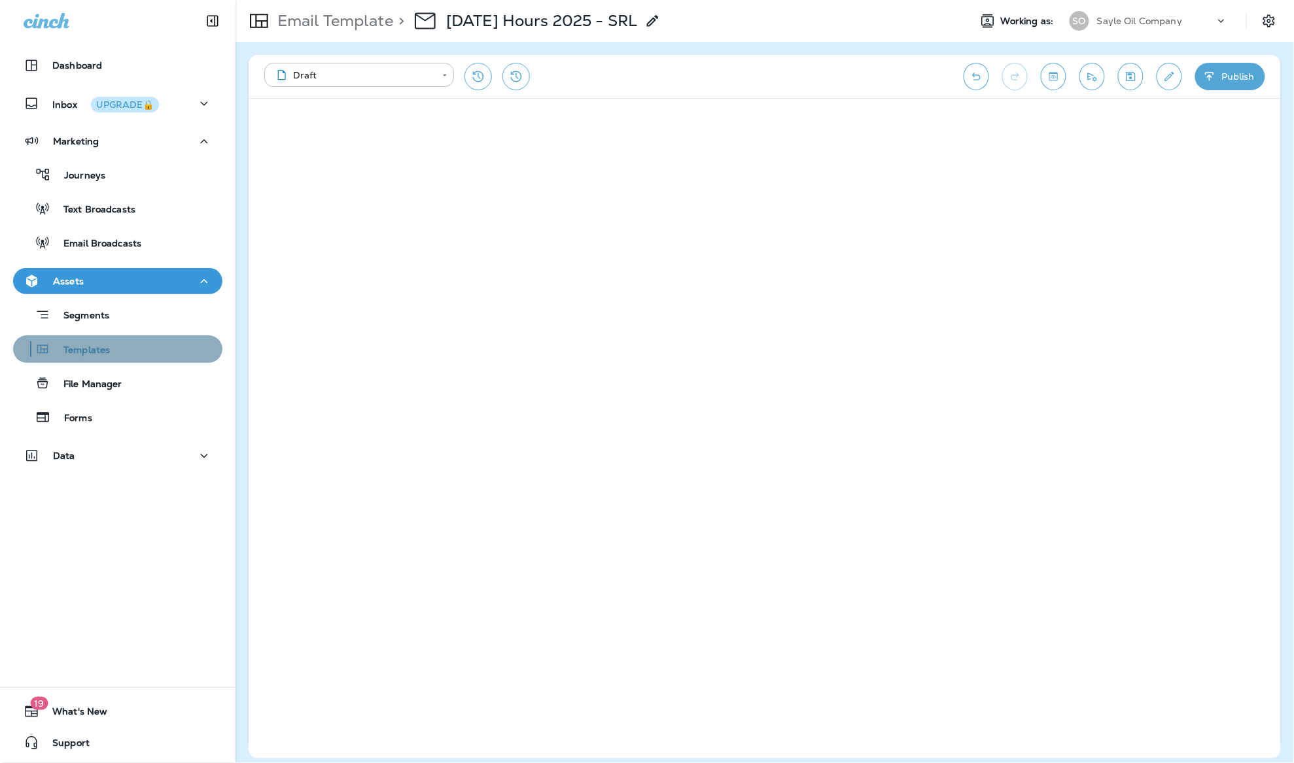
click at [66, 341] on div "Templates" at bounding box center [64, 350] width 92 height 20
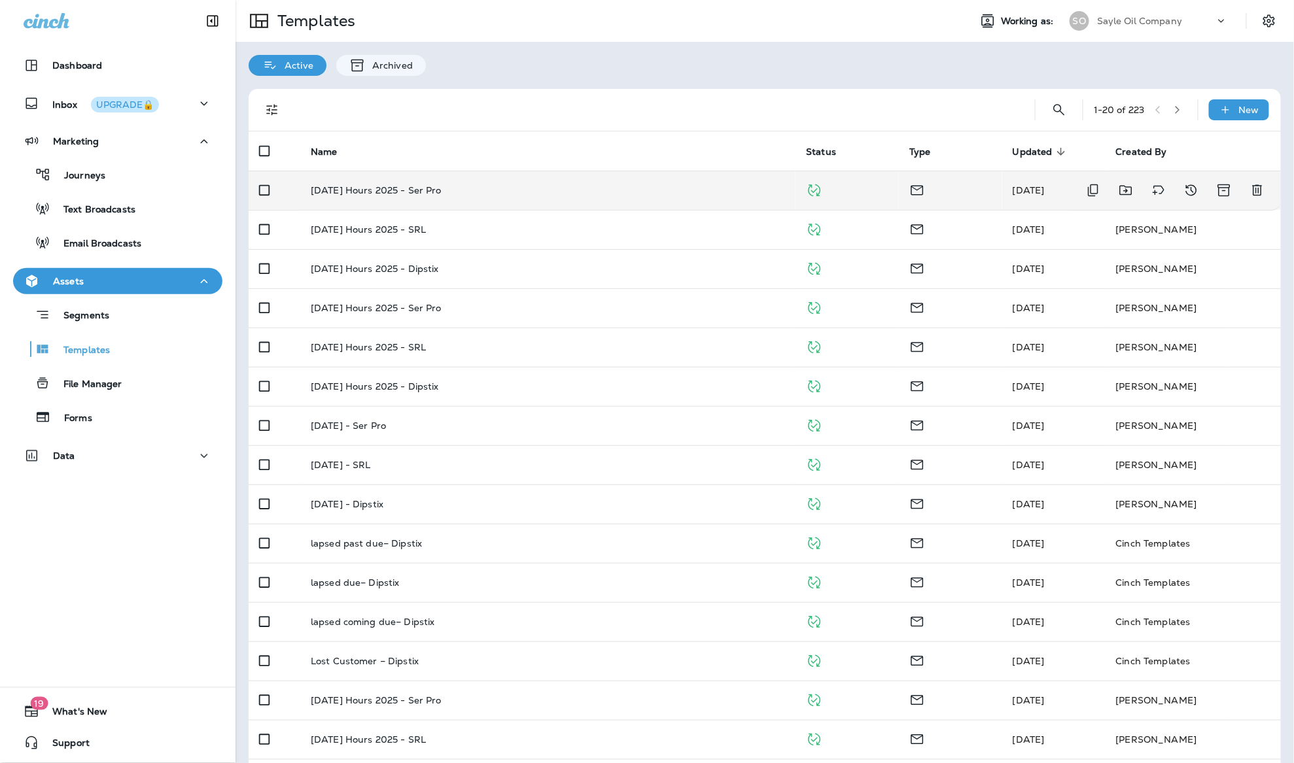
click at [424, 188] on p "[DATE] Hours 2025 - Ser Pro" at bounding box center [376, 190] width 131 height 10
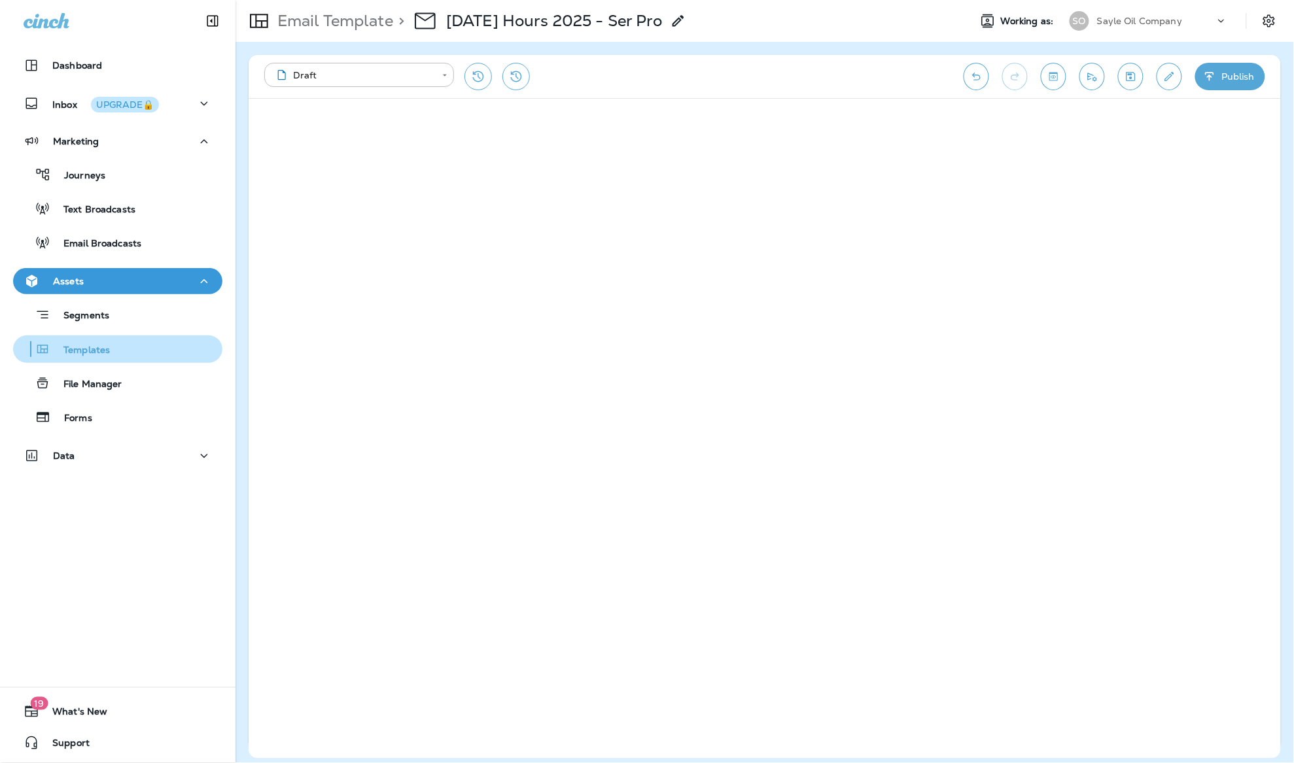
click at [51, 353] on p "Templates" at bounding box center [80, 351] width 60 height 12
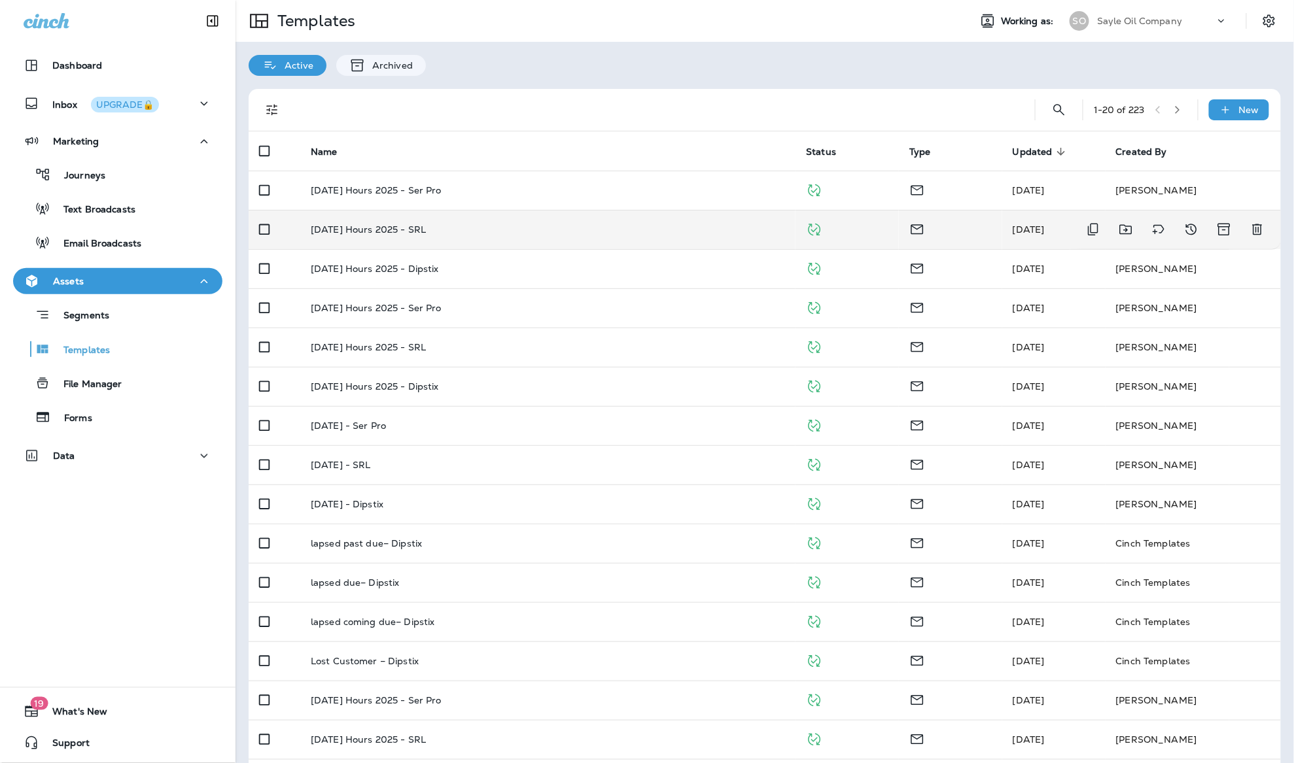
click at [417, 239] on td "[DATE] Hours 2025 - SRL" at bounding box center [547, 229] width 495 height 39
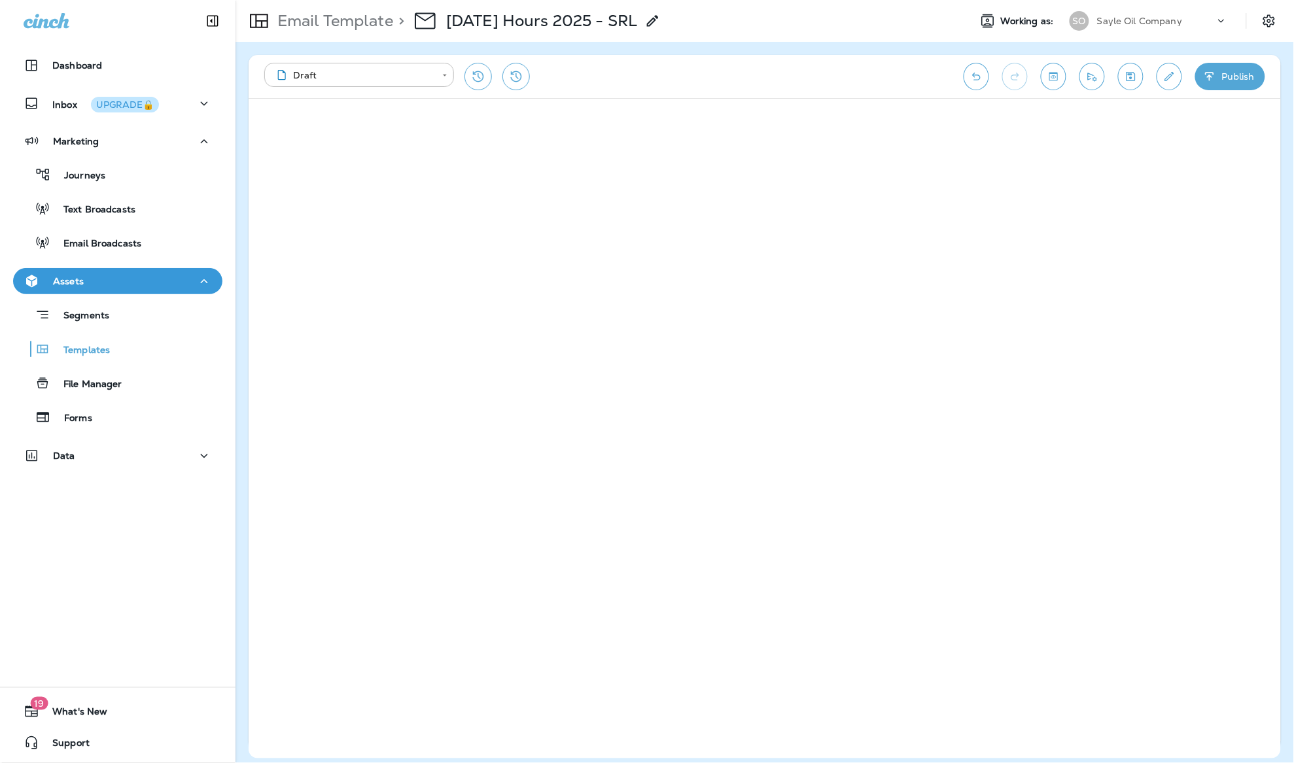
click at [1232, 77] on button "Publish" at bounding box center [1230, 76] width 70 height 27
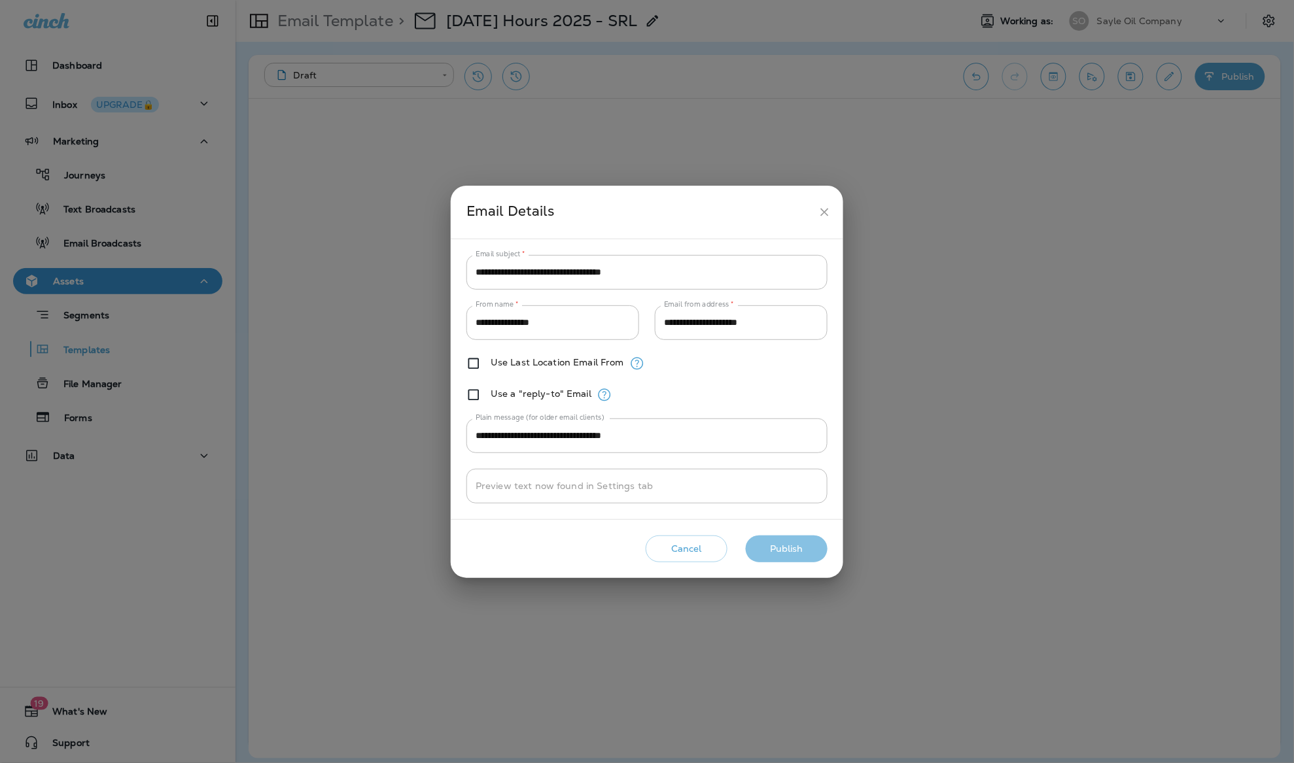
click at [814, 551] on button "Publish" at bounding box center [787, 549] width 82 height 27
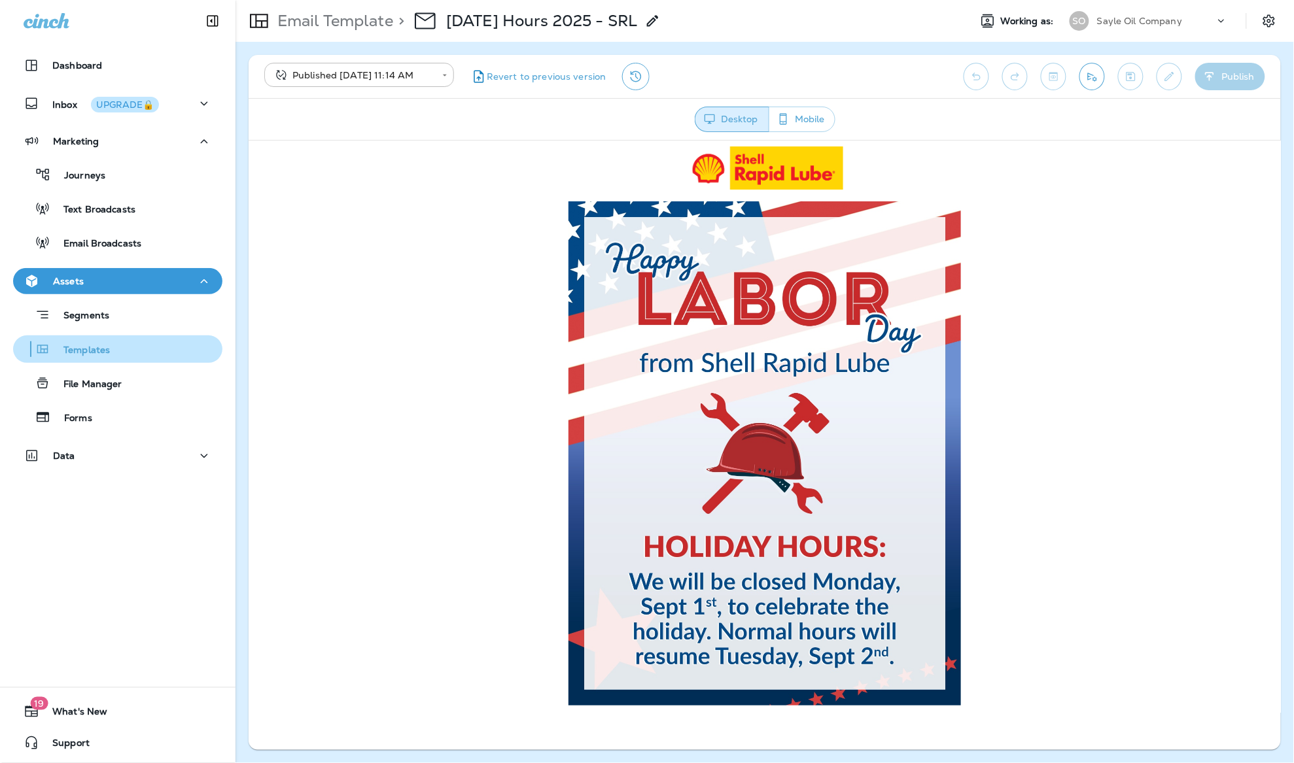
click at [54, 359] on button "Templates" at bounding box center [117, 349] width 209 height 27
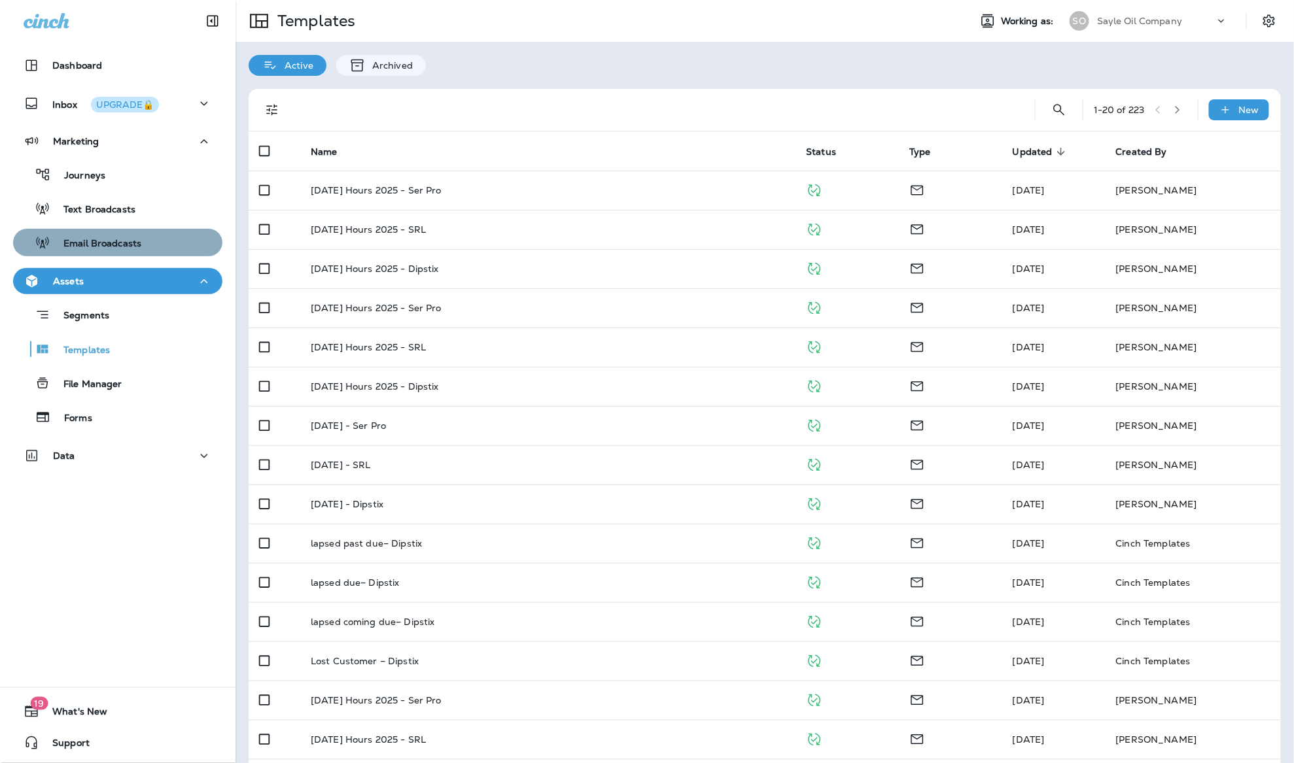
click at [116, 229] on button "Email Broadcasts" at bounding box center [117, 242] width 209 height 27
